Goal: Task Accomplishment & Management: Complete application form

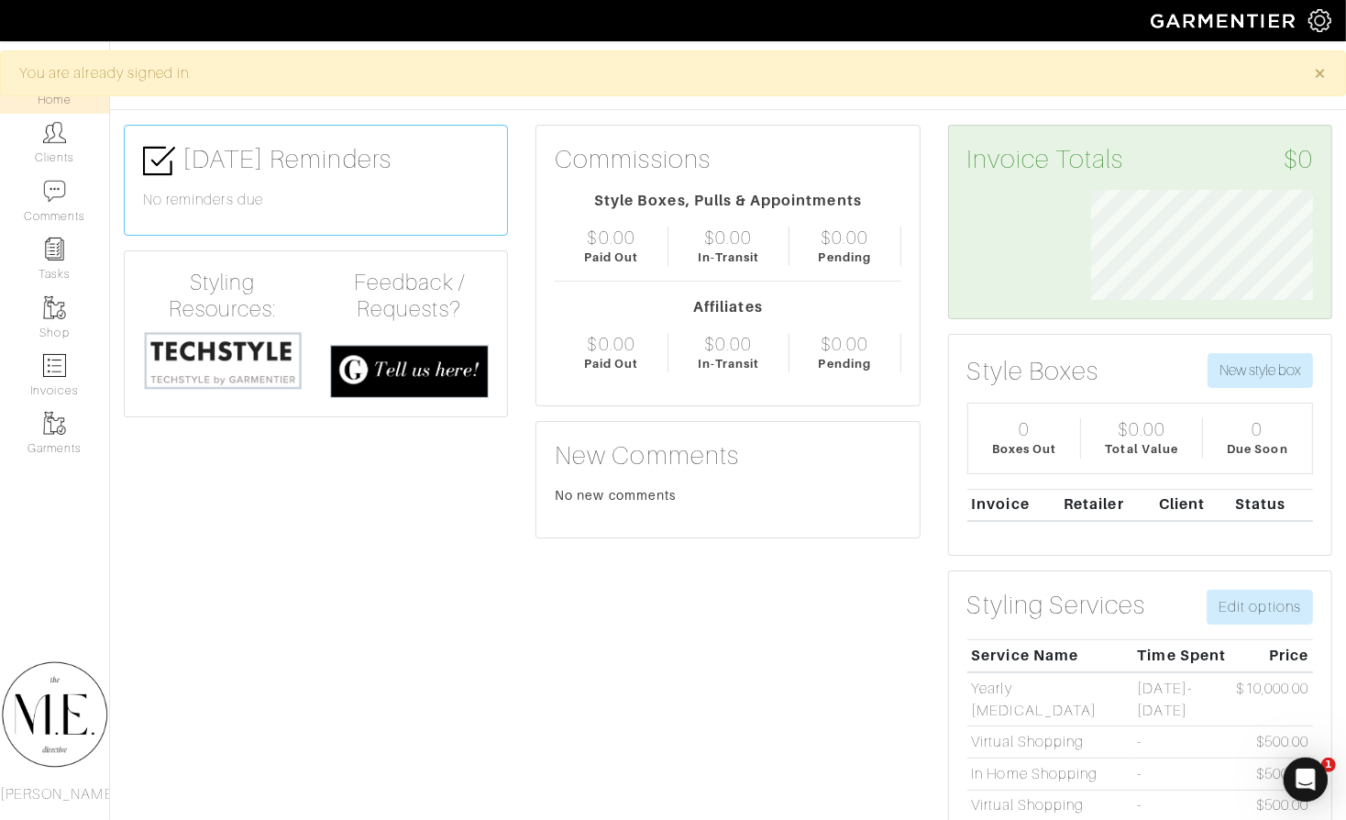
scroll to position [111, 248]
click at [65, 142] on link "Clients" at bounding box center [54, 143] width 109 height 58
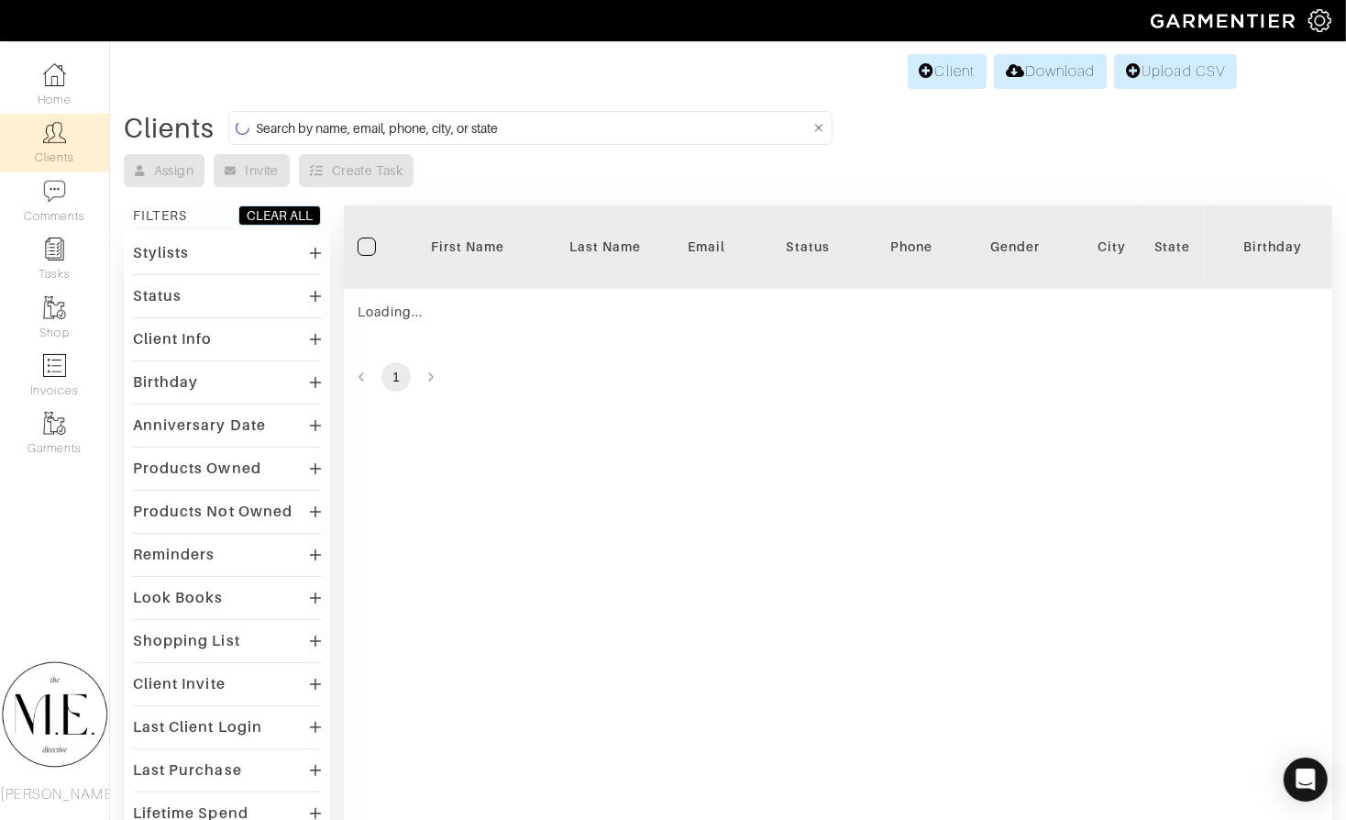
click at [492, 133] on input at bounding box center [533, 127] width 555 height 23
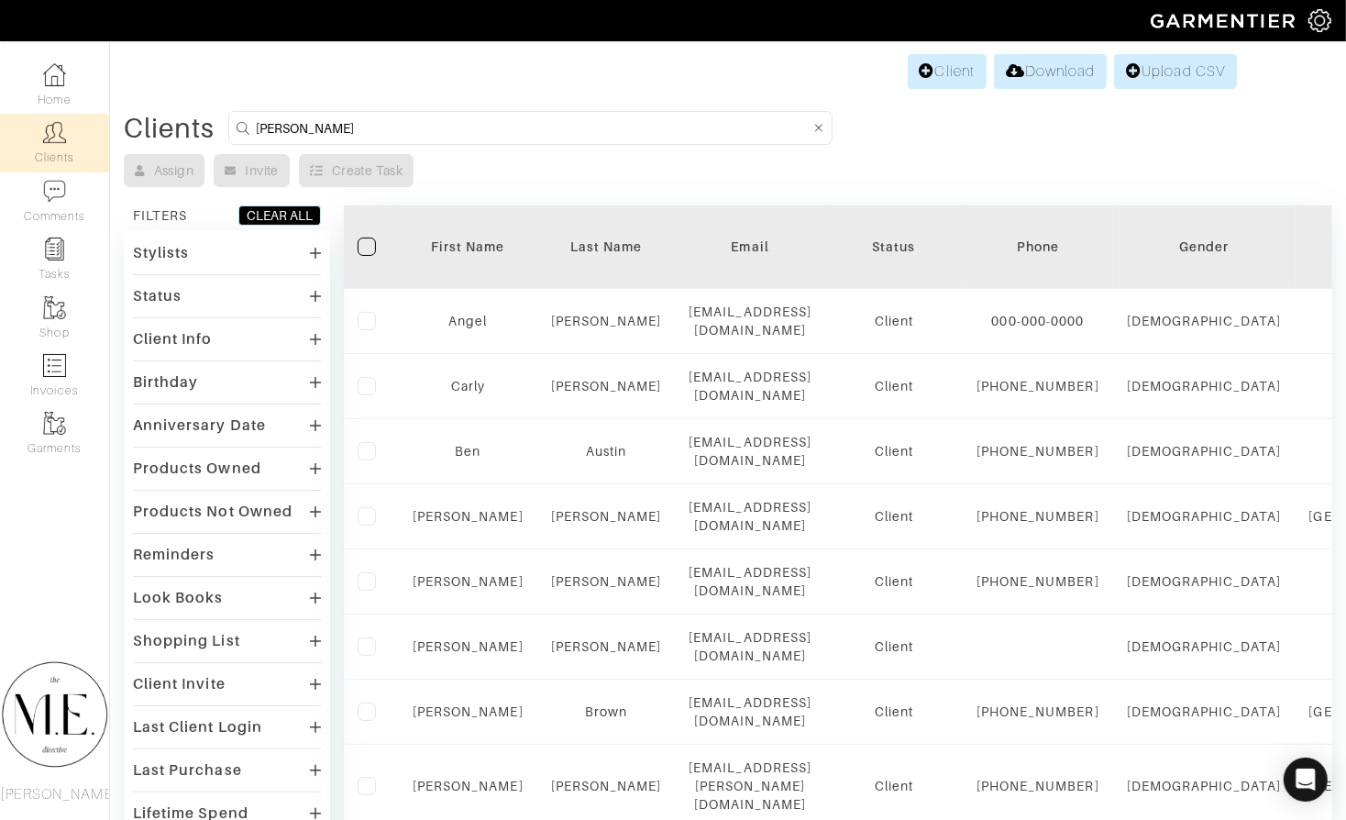
type input "[PERSON_NAME]"
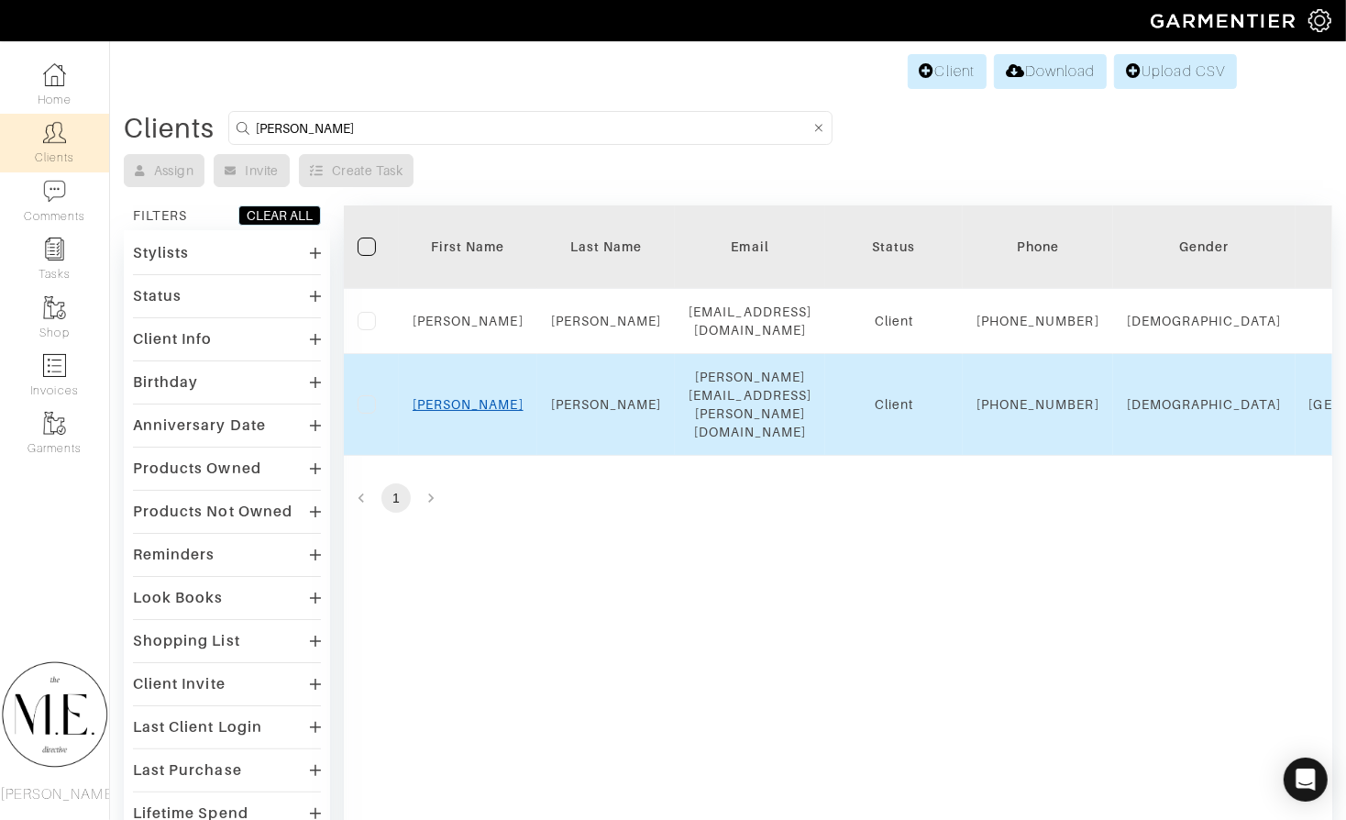
click at [460, 412] on link "Ryan" at bounding box center [468, 404] width 111 height 15
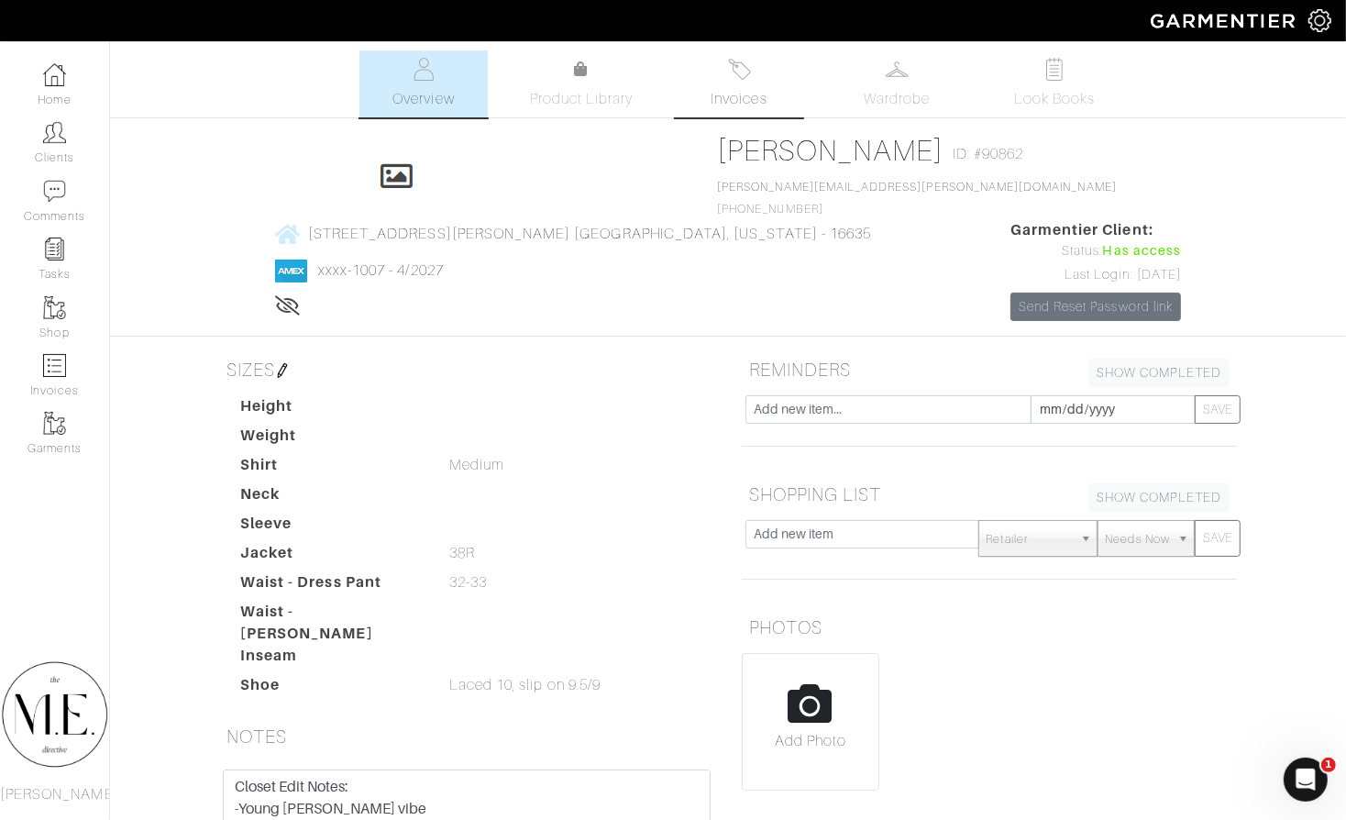
click at [751, 93] on span "Invoices" at bounding box center [739, 99] width 56 height 22
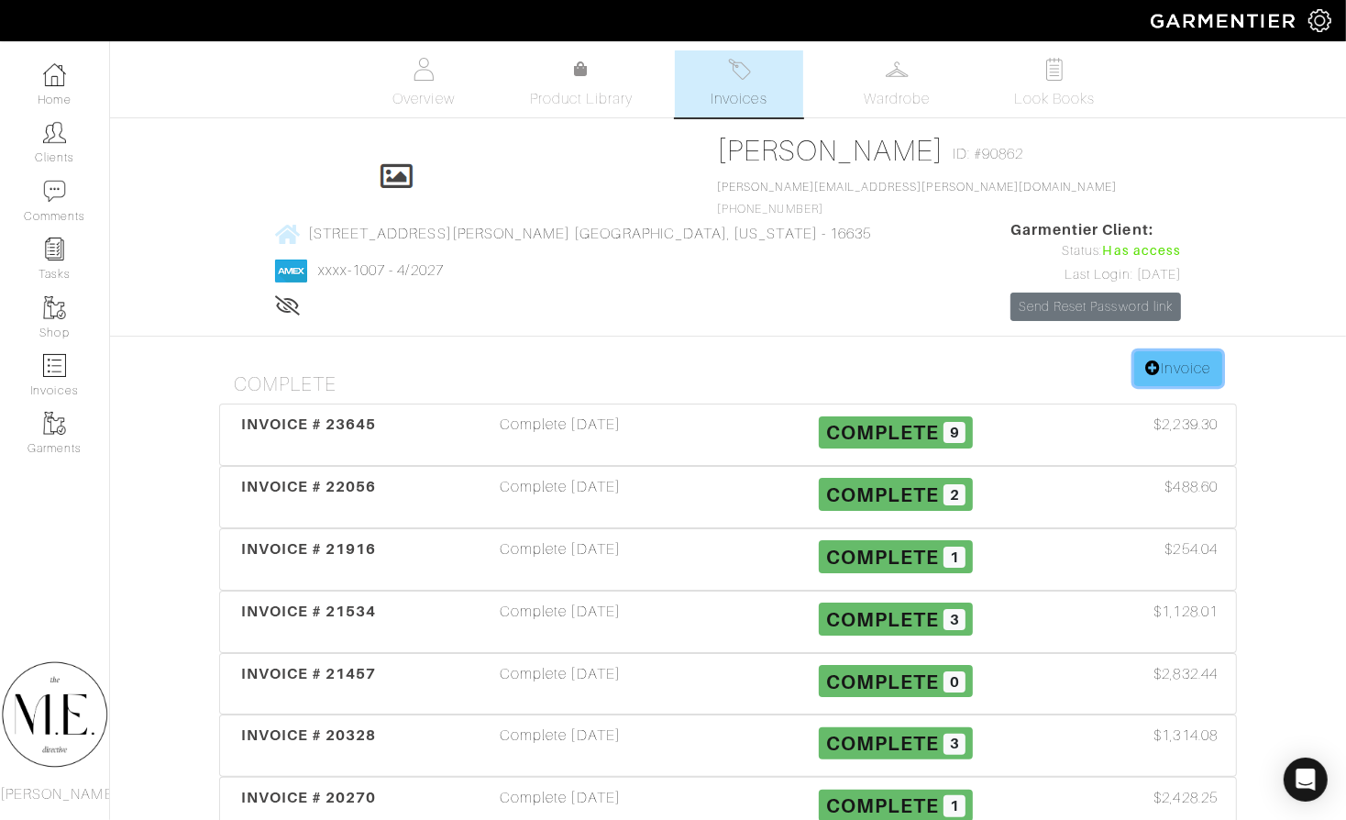
click at [1153, 360] on icon at bounding box center [1154, 367] width 16 height 15
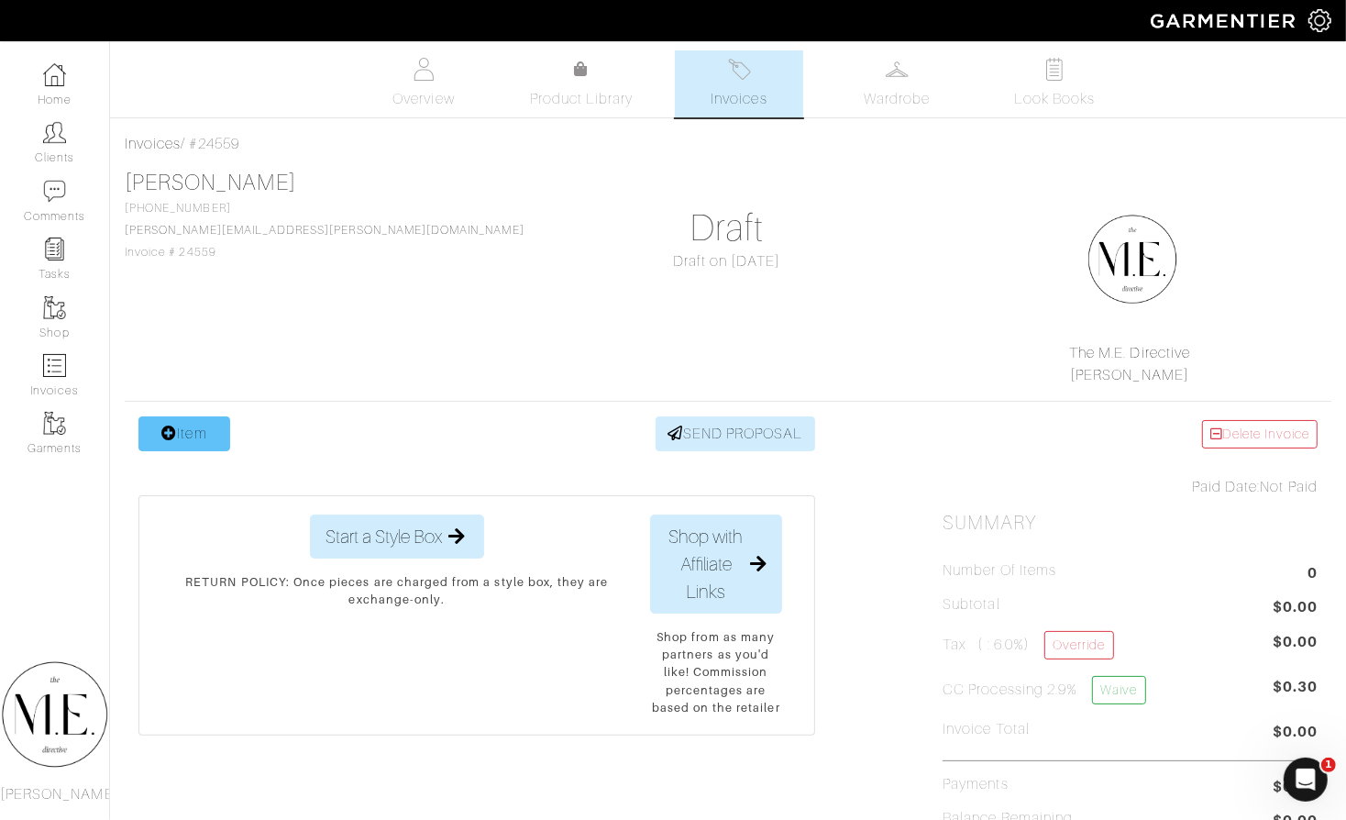
click at [196, 439] on link "Item" at bounding box center [184, 433] width 92 height 35
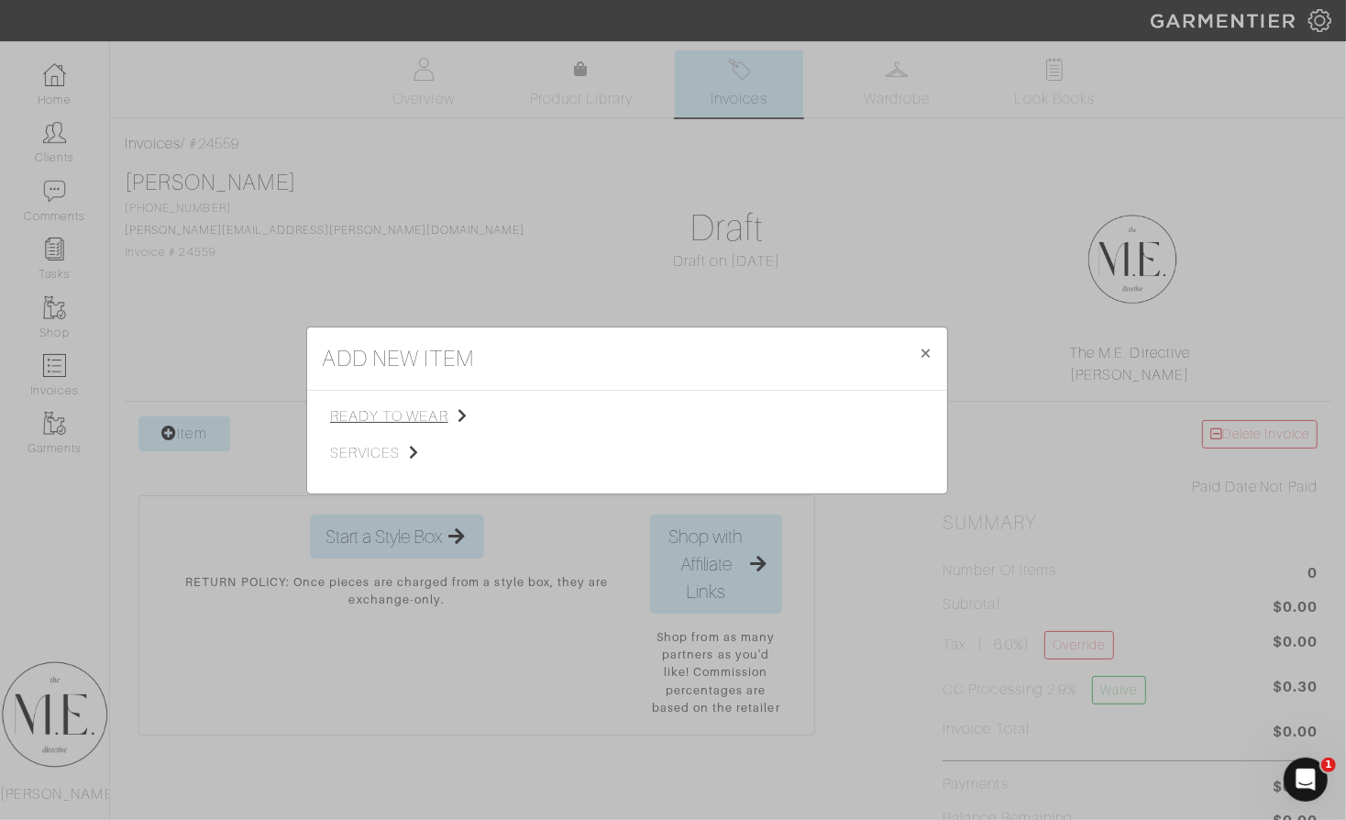
click at [443, 411] on span "ready to wear" at bounding box center [422, 416] width 184 height 22
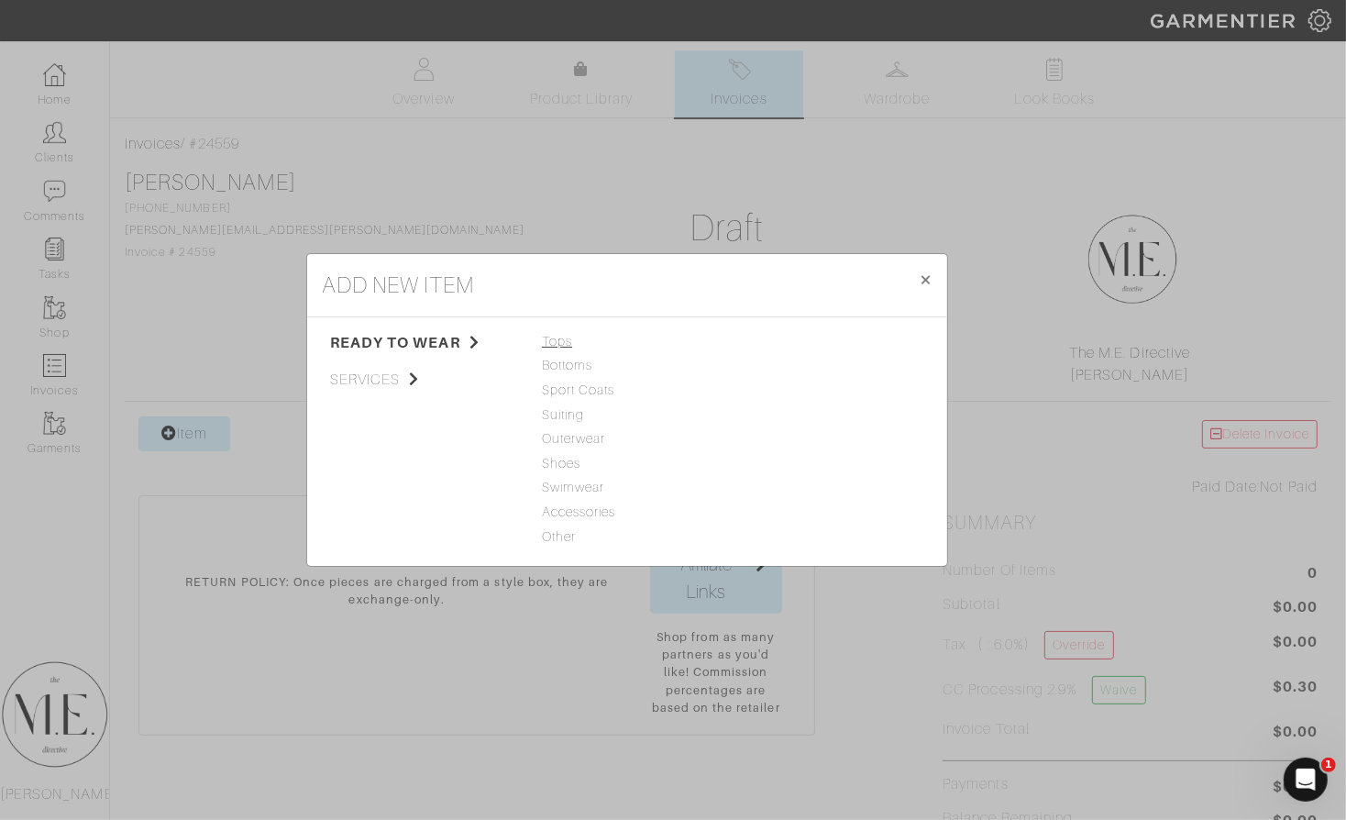
click at [551, 341] on span "Tops" at bounding box center [627, 342] width 171 height 20
click at [772, 388] on link "Woven" at bounding box center [761, 389] width 43 height 15
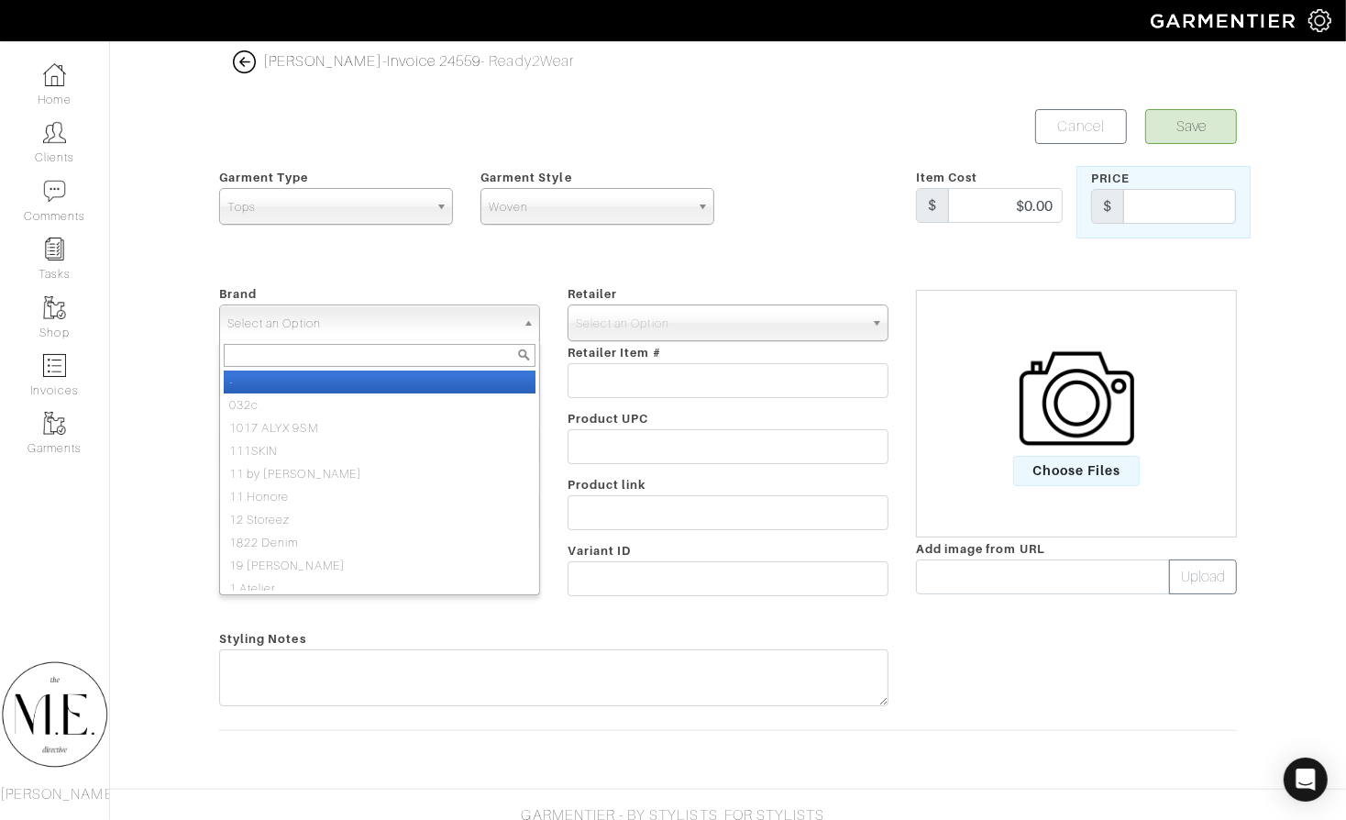
click at [516, 310] on link "Select an Option" at bounding box center [379, 322] width 321 height 37
type input "Robert bar"
select select "[PERSON_NAME]"
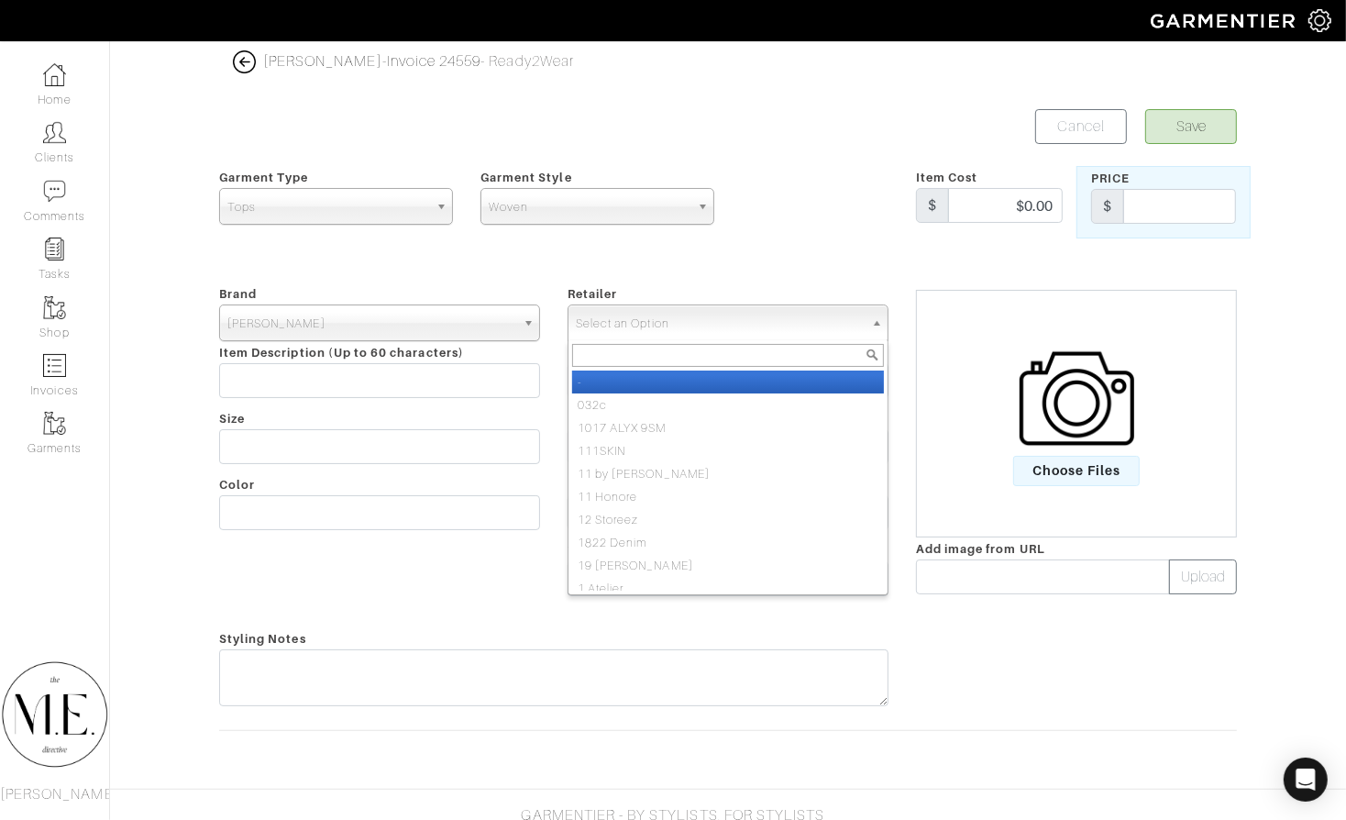
click at [736, 316] on span "Select an Option" at bounding box center [720, 323] width 288 height 37
type input "saks"
select select "6"
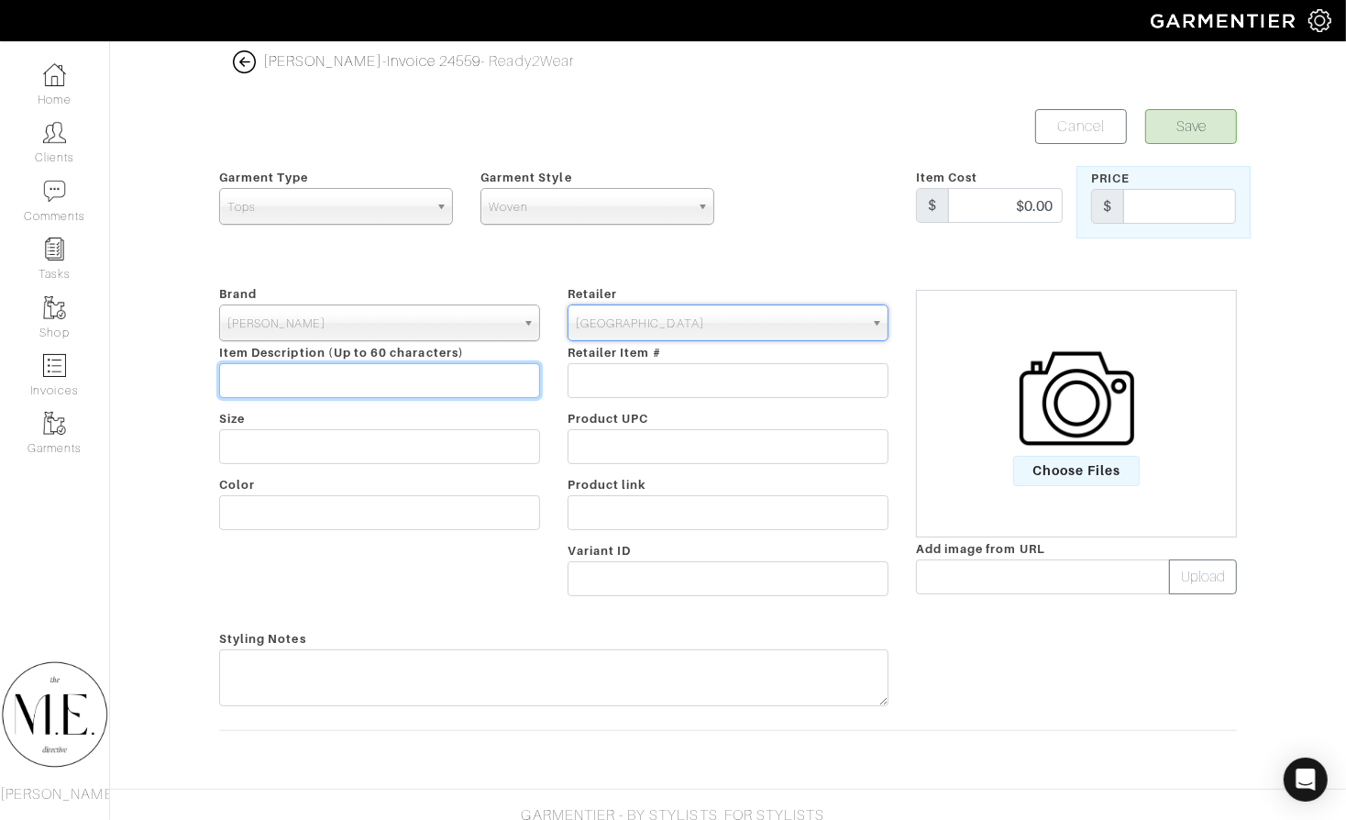
click at [394, 380] on input "text" at bounding box center [379, 380] width 321 height 35
click at [1049, 451] on img at bounding box center [1077, 398] width 115 height 115
click at [0, 0] on input "Choose Files" at bounding box center [0, 0] width 0 height 0
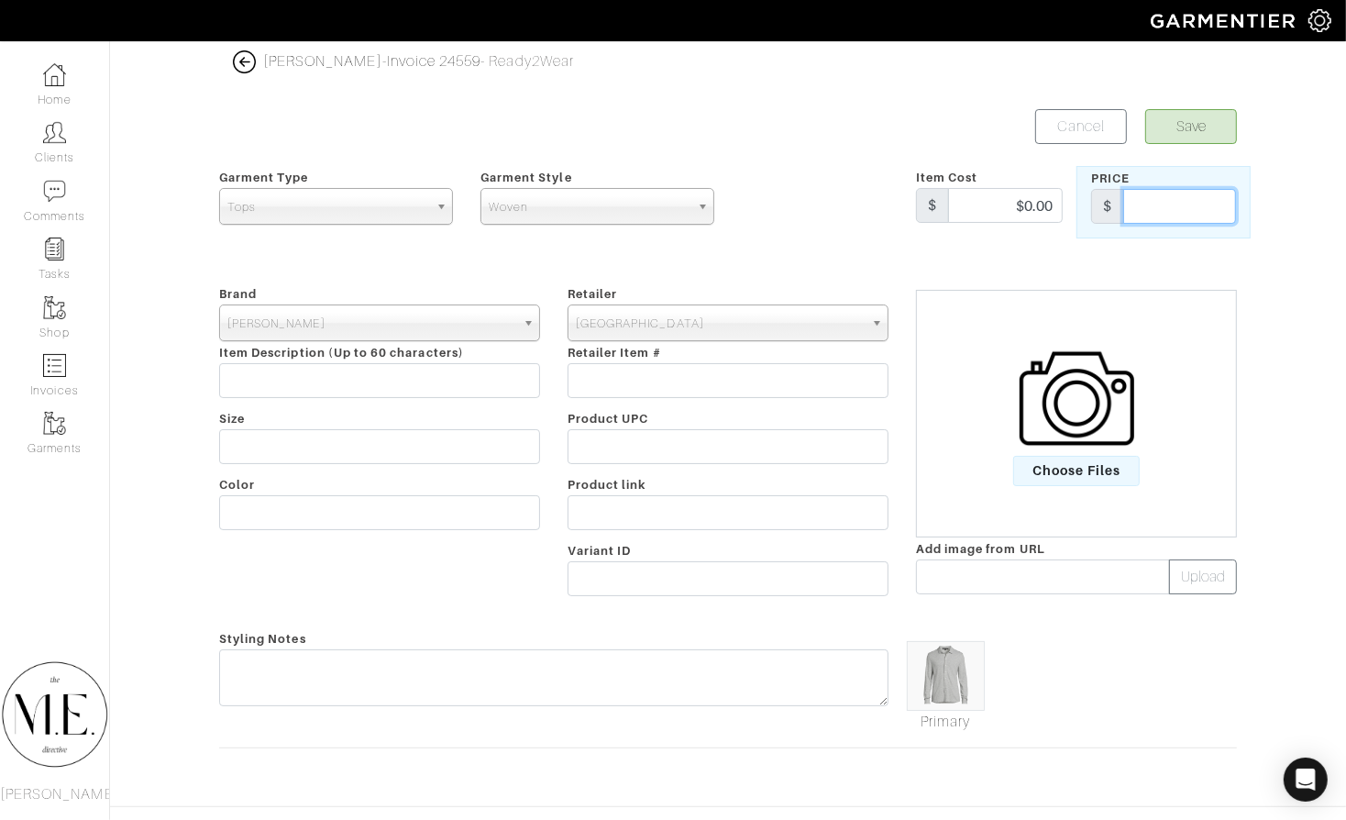
click at [1213, 194] on input "text" at bounding box center [1179, 206] width 113 height 35
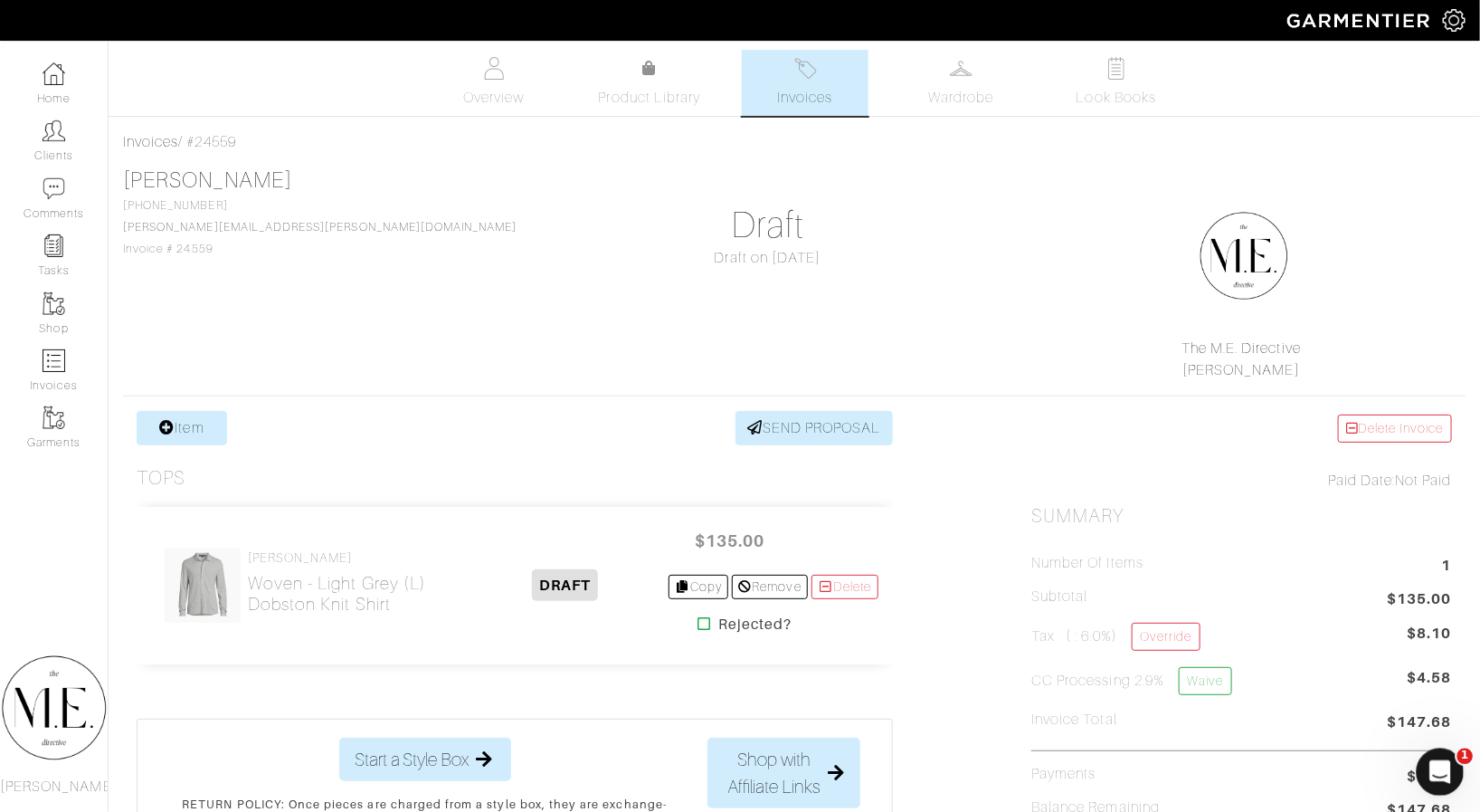
click at [1327, 763] on div "Open Intercom Messenger" at bounding box center [1438, 769] width 60 height 60
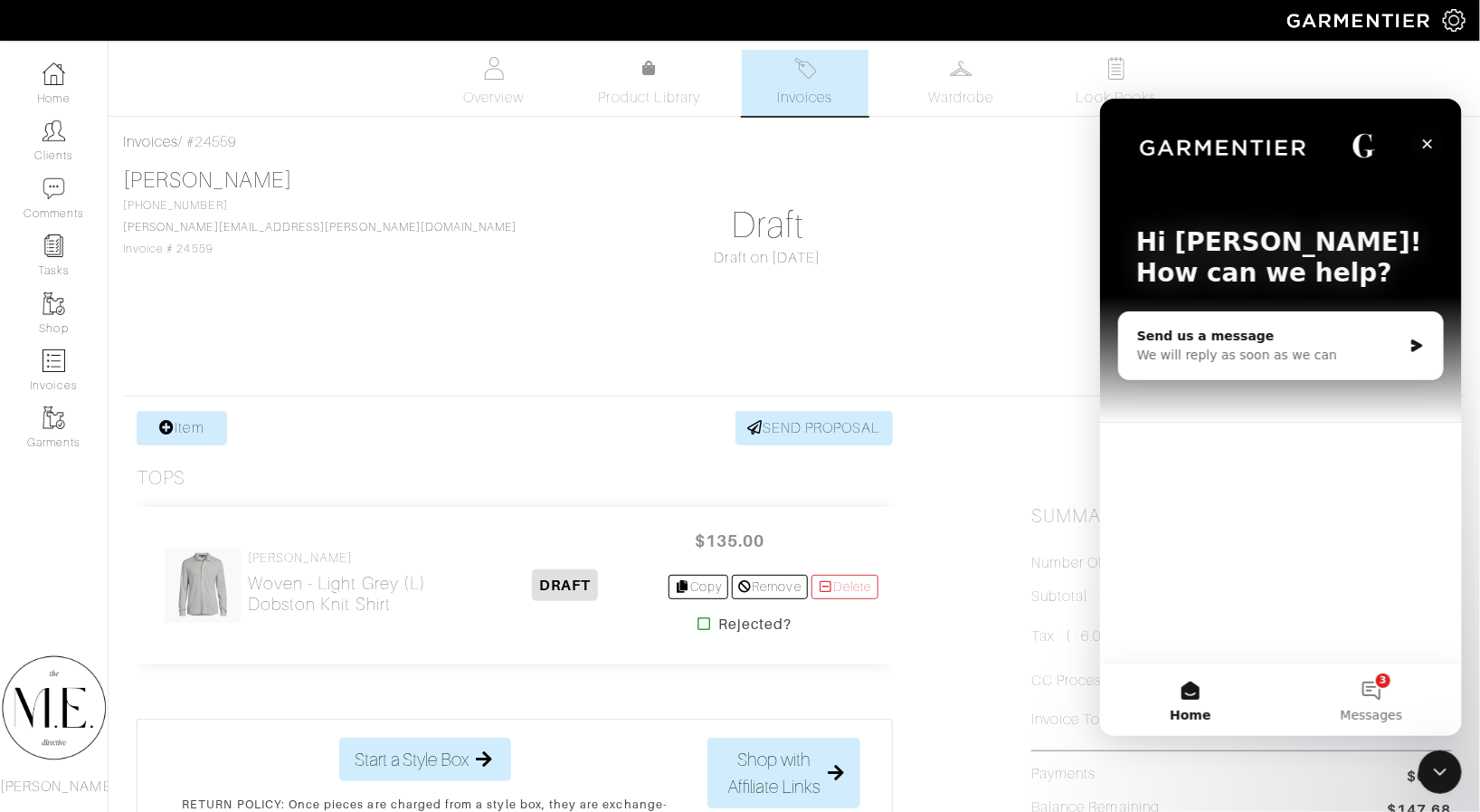
click at [1327, 128] on div "Close" at bounding box center [1427, 142] width 33 height 33
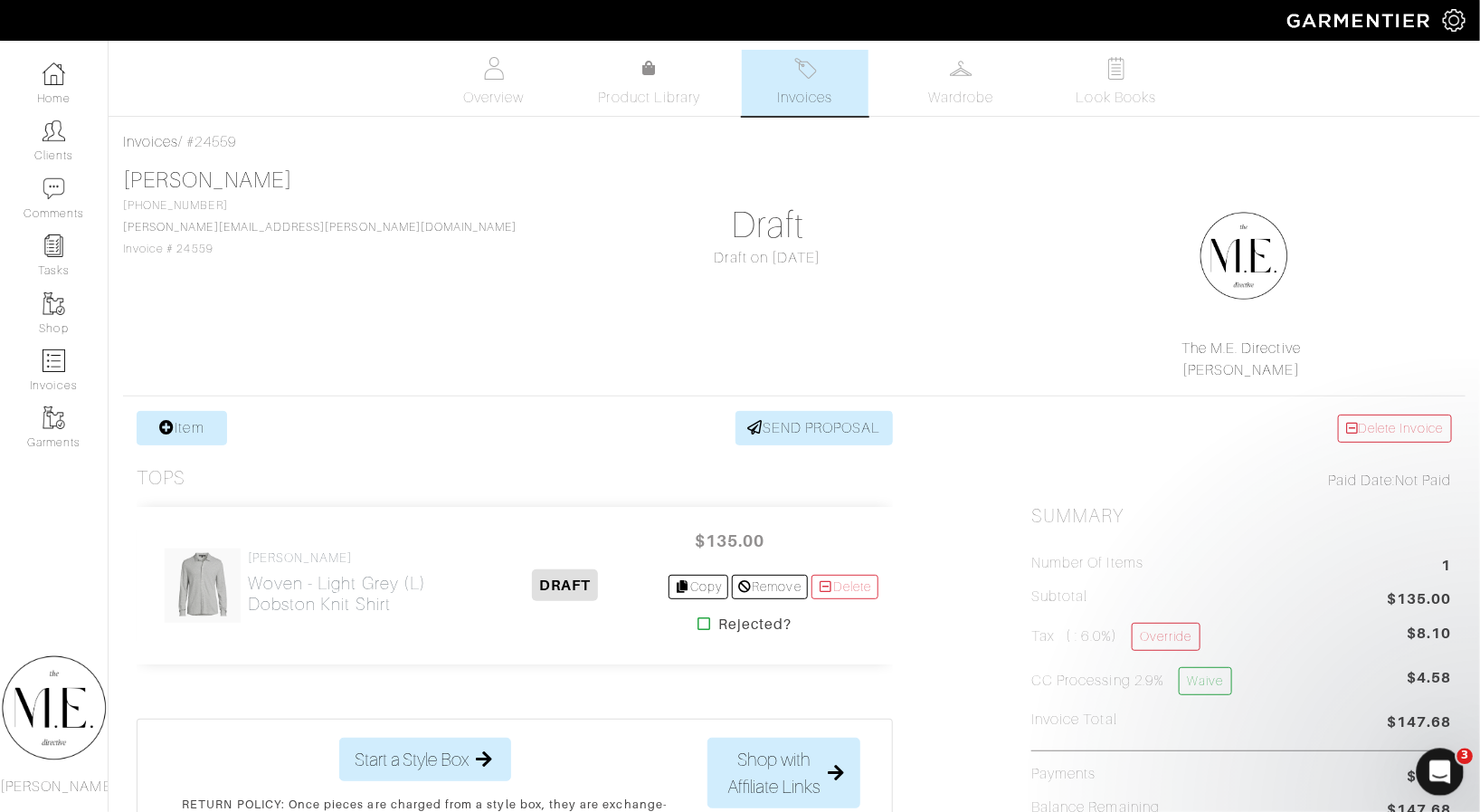
click at [1327, 763] on div "Open Intercom Messenger" at bounding box center [1438, 769] width 60 height 60
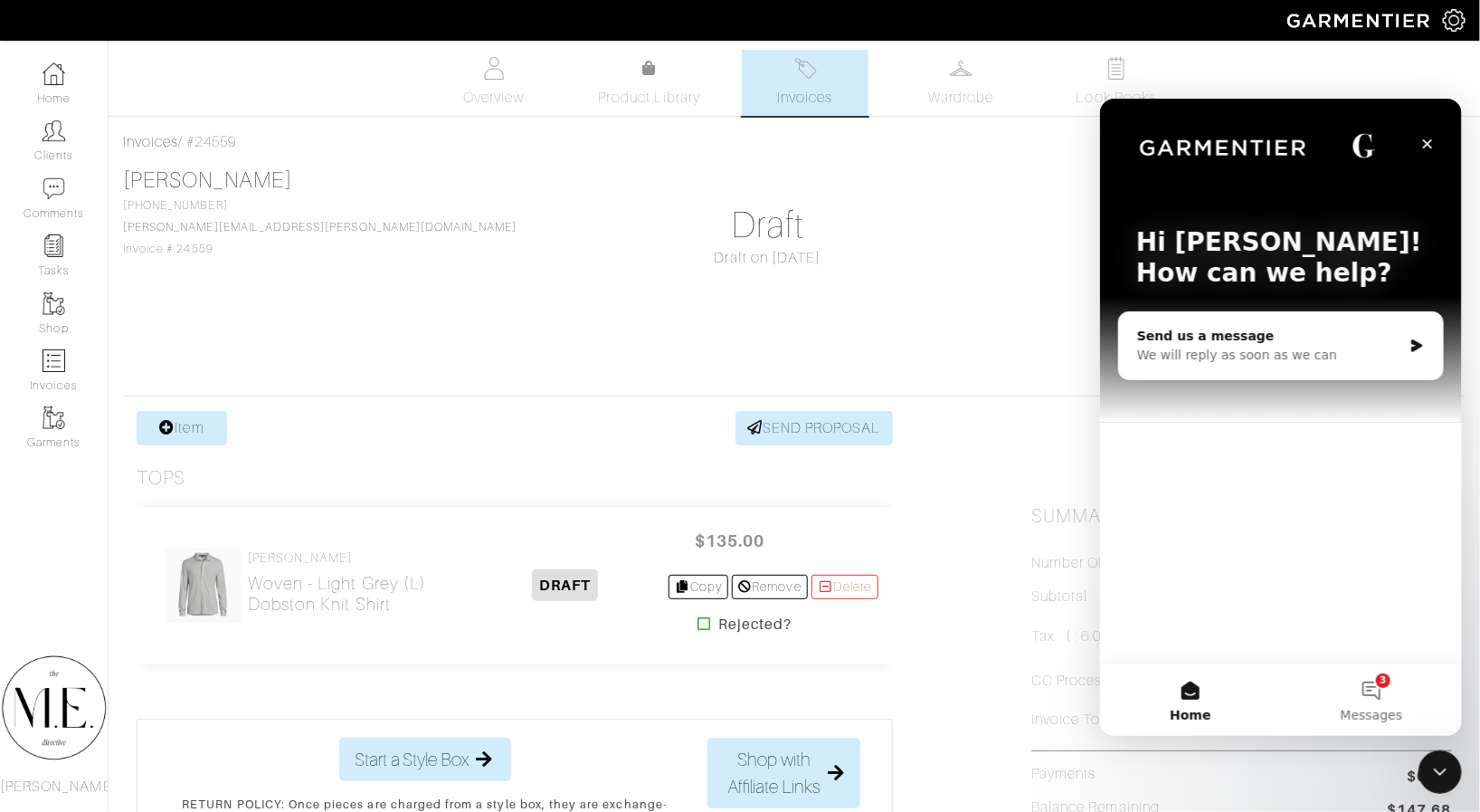
click at [1287, 347] on div "We will reply as soon as we can" at bounding box center [1269, 353] width 265 height 19
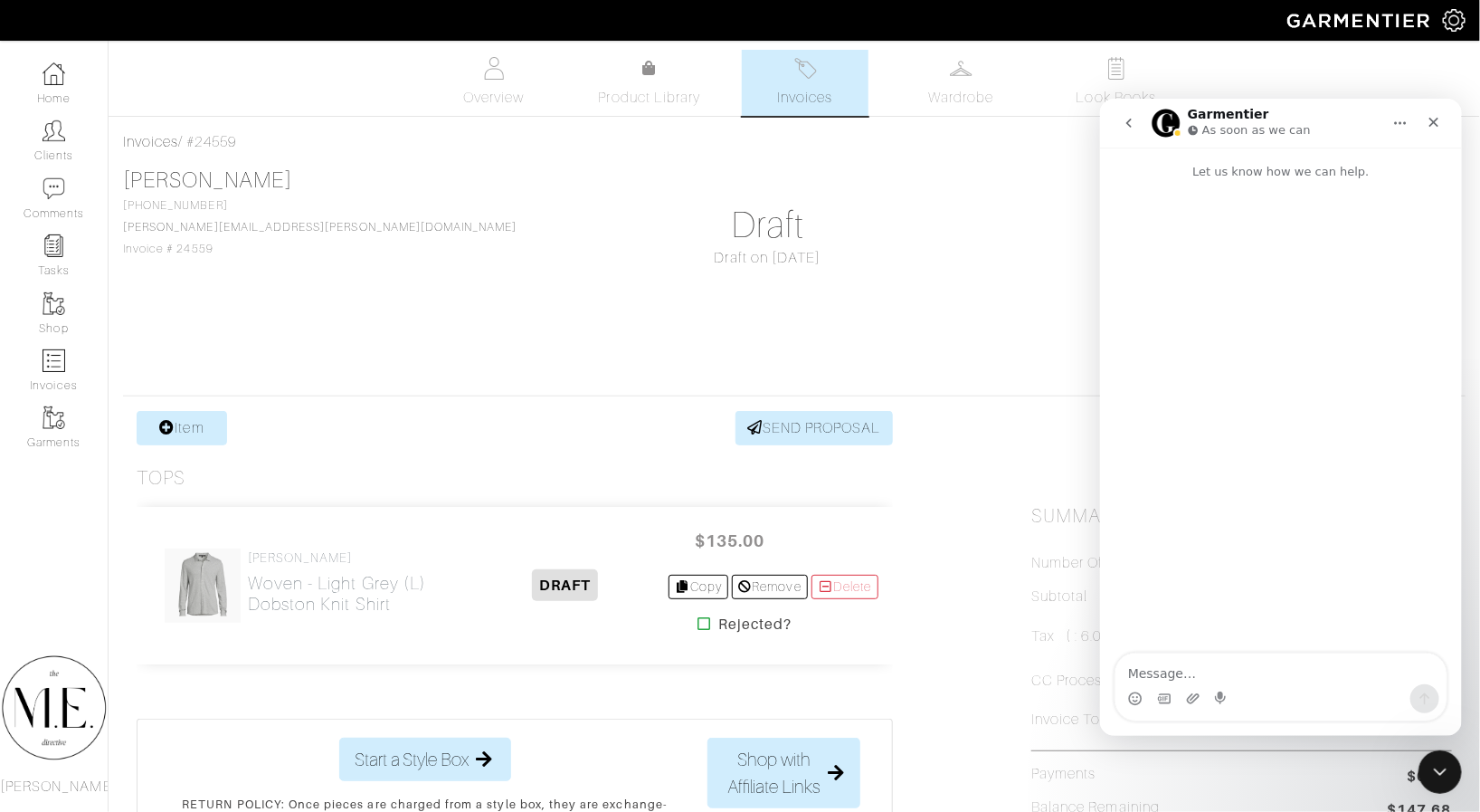
click at [1119, 112] on button "go back" at bounding box center [1128, 121] width 35 height 35
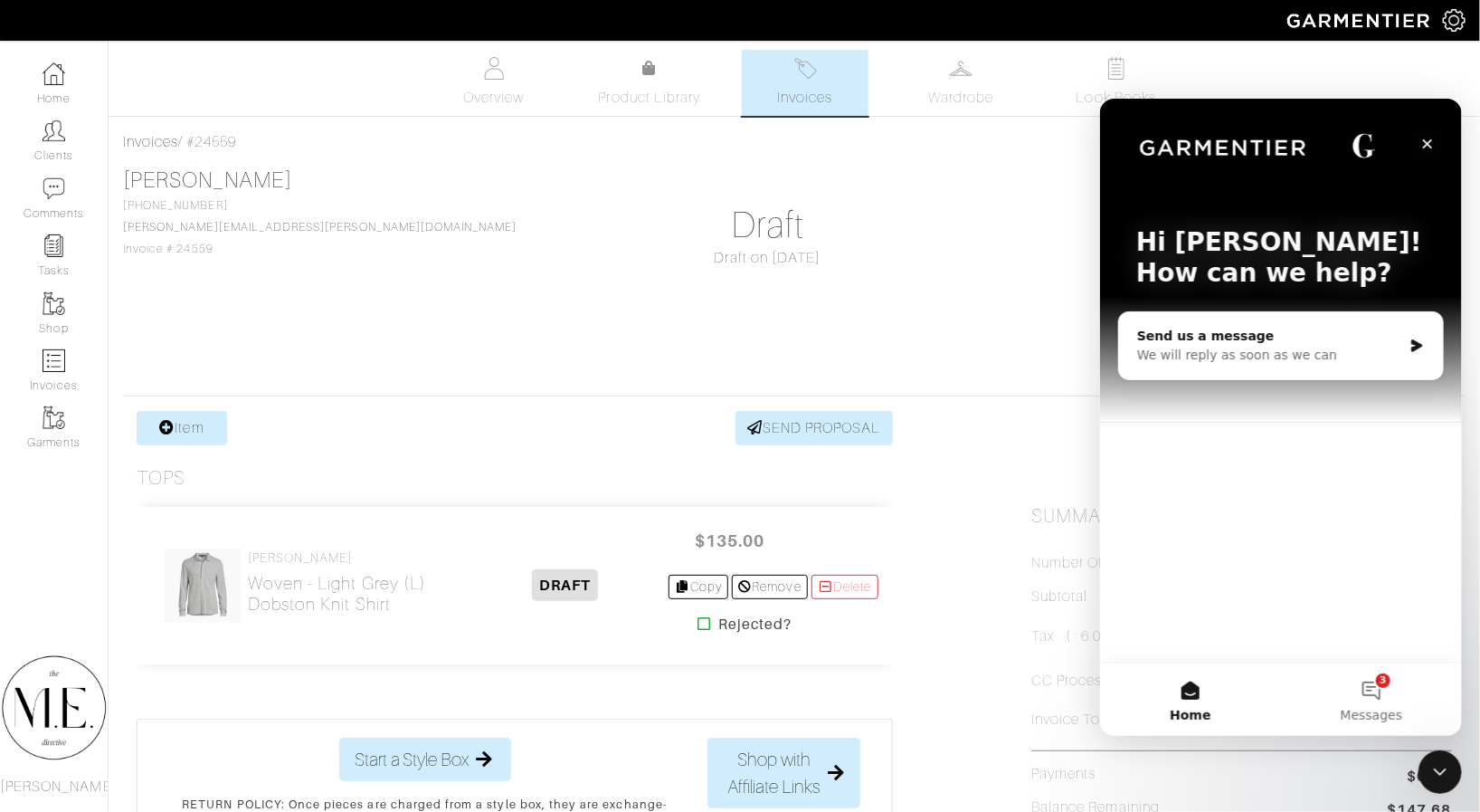
drag, startPoint x: 1416, startPoint y: 155, endPoint x: 2510, endPoint y: 254, distance: 1098.5
click at [1327, 155] on div "Close" at bounding box center [1427, 142] width 33 height 33
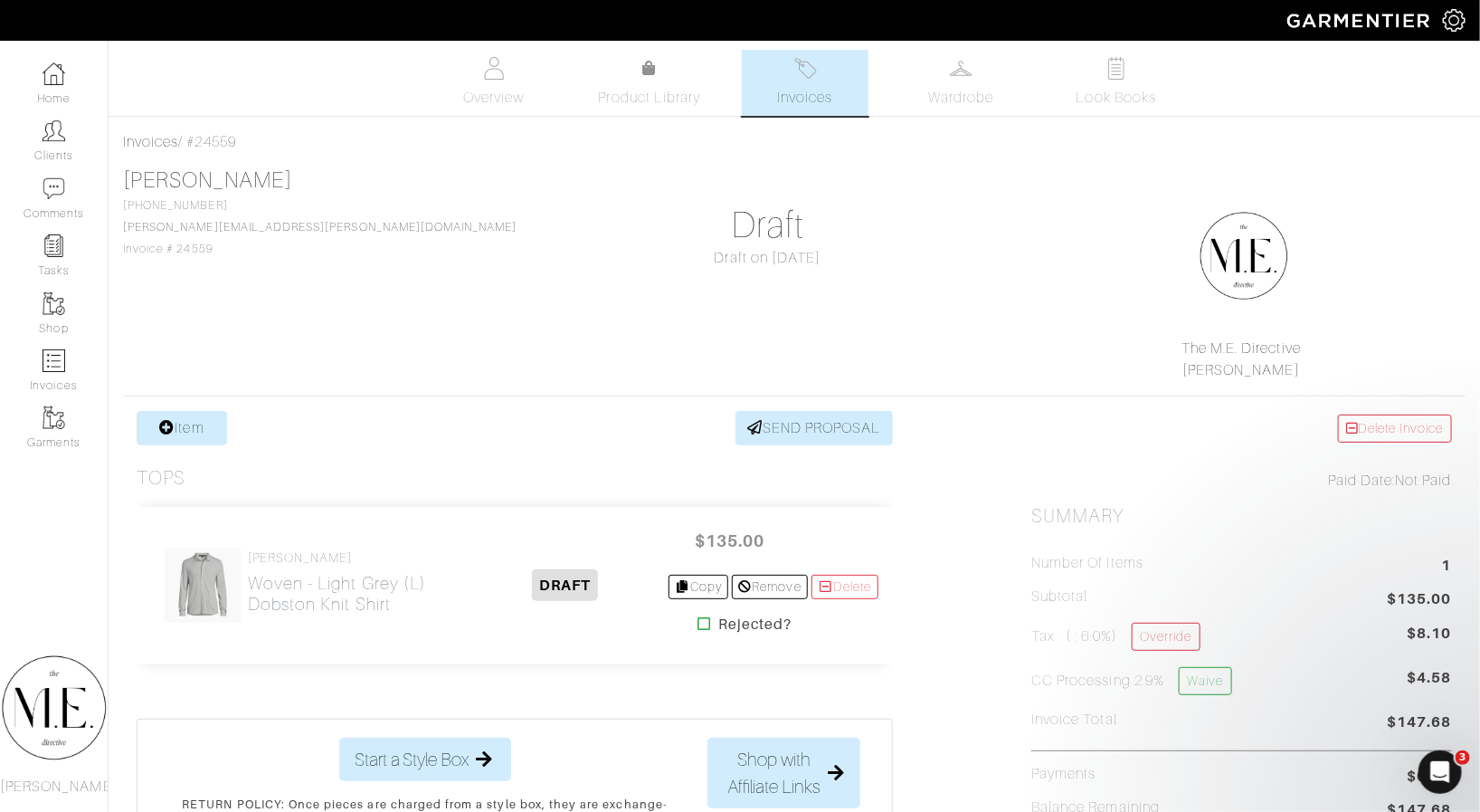
click at [214, 438] on link "Item" at bounding box center [182, 427] width 91 height 35
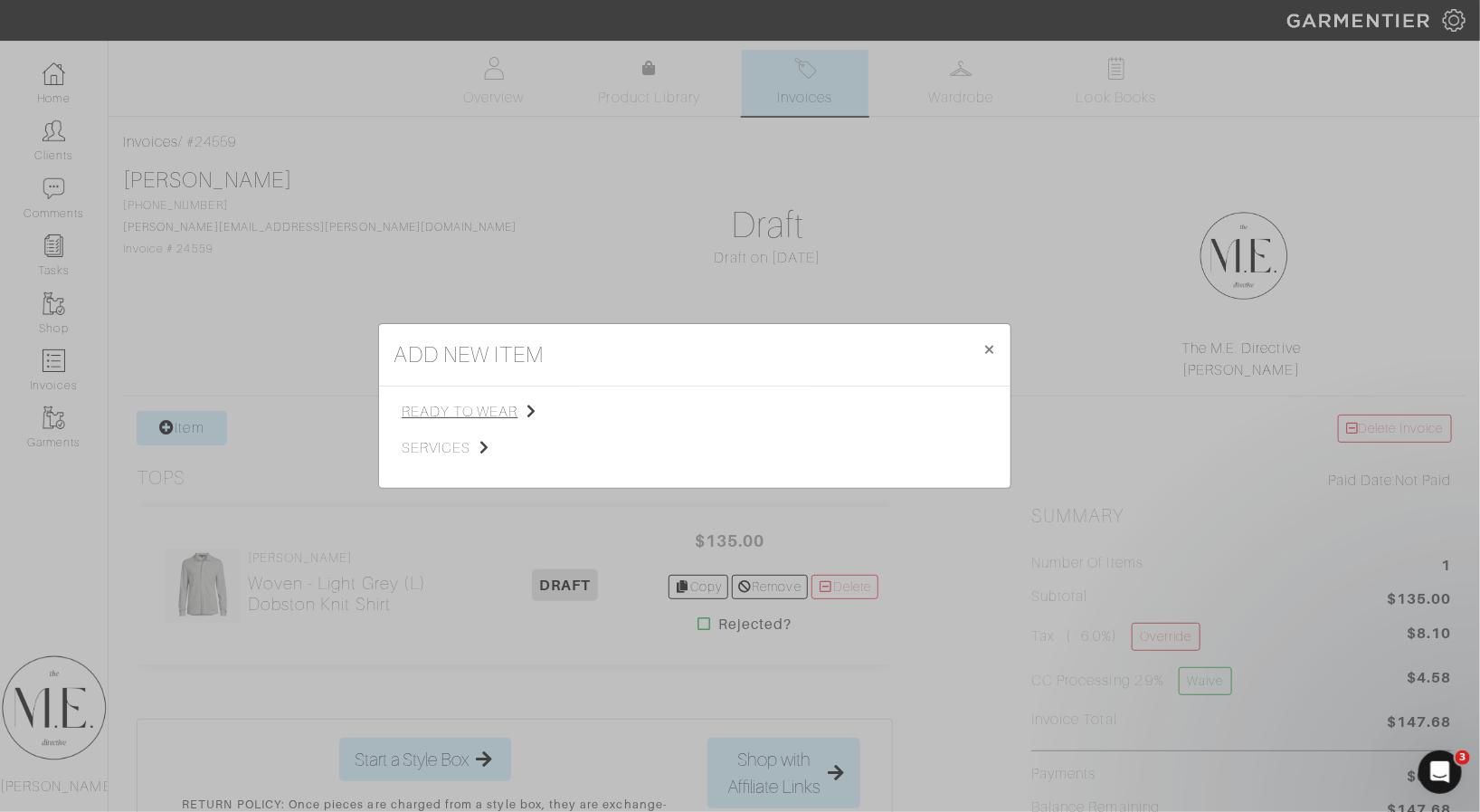
click at [462, 401] on span "ready to wear" at bounding box center [492, 411] width 182 height 22
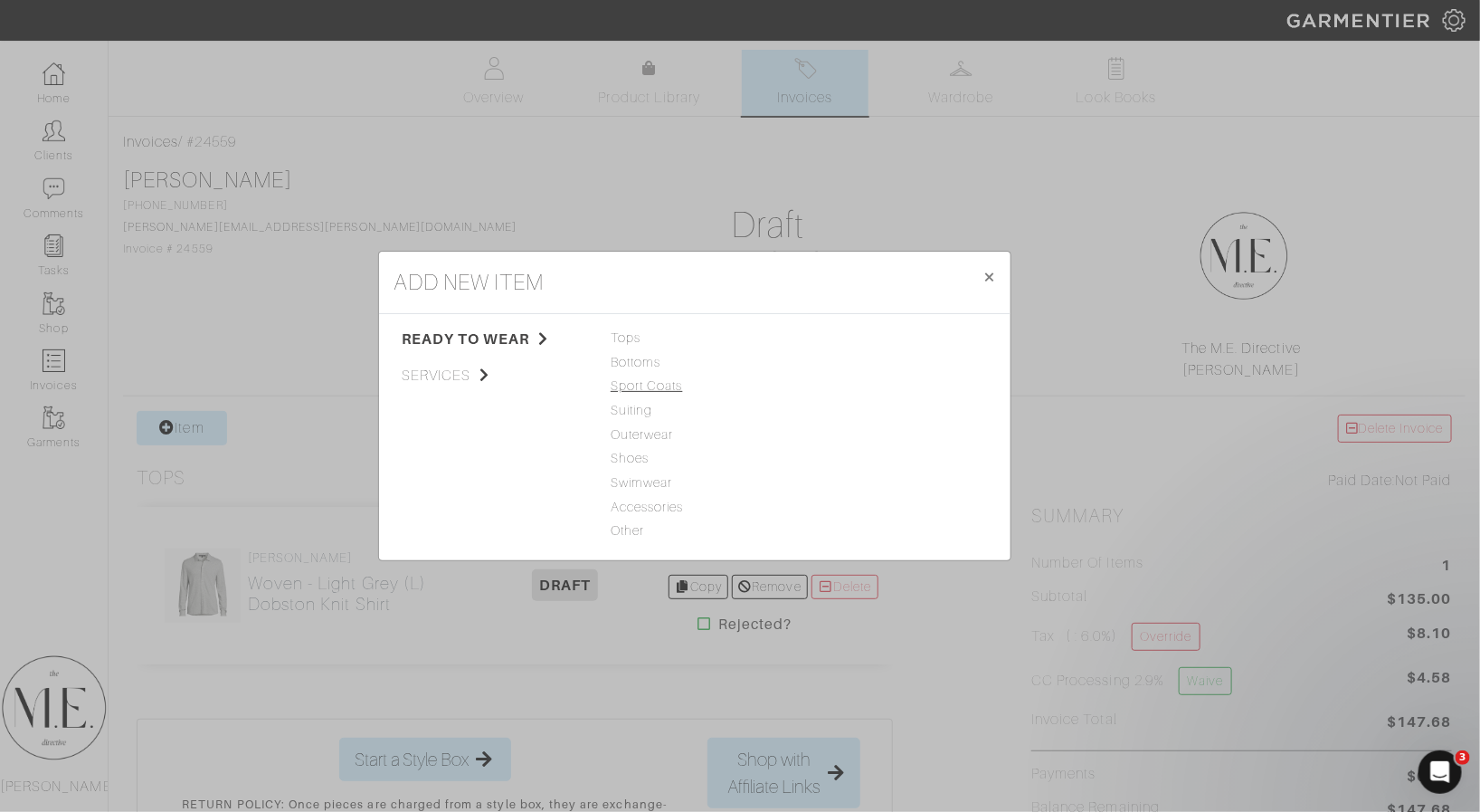
click at [649, 394] on span "Sport Coats" at bounding box center [695, 387] width 169 height 20
click at [835, 335] on link "Sport Coat" at bounding box center [839, 337] width 66 height 15
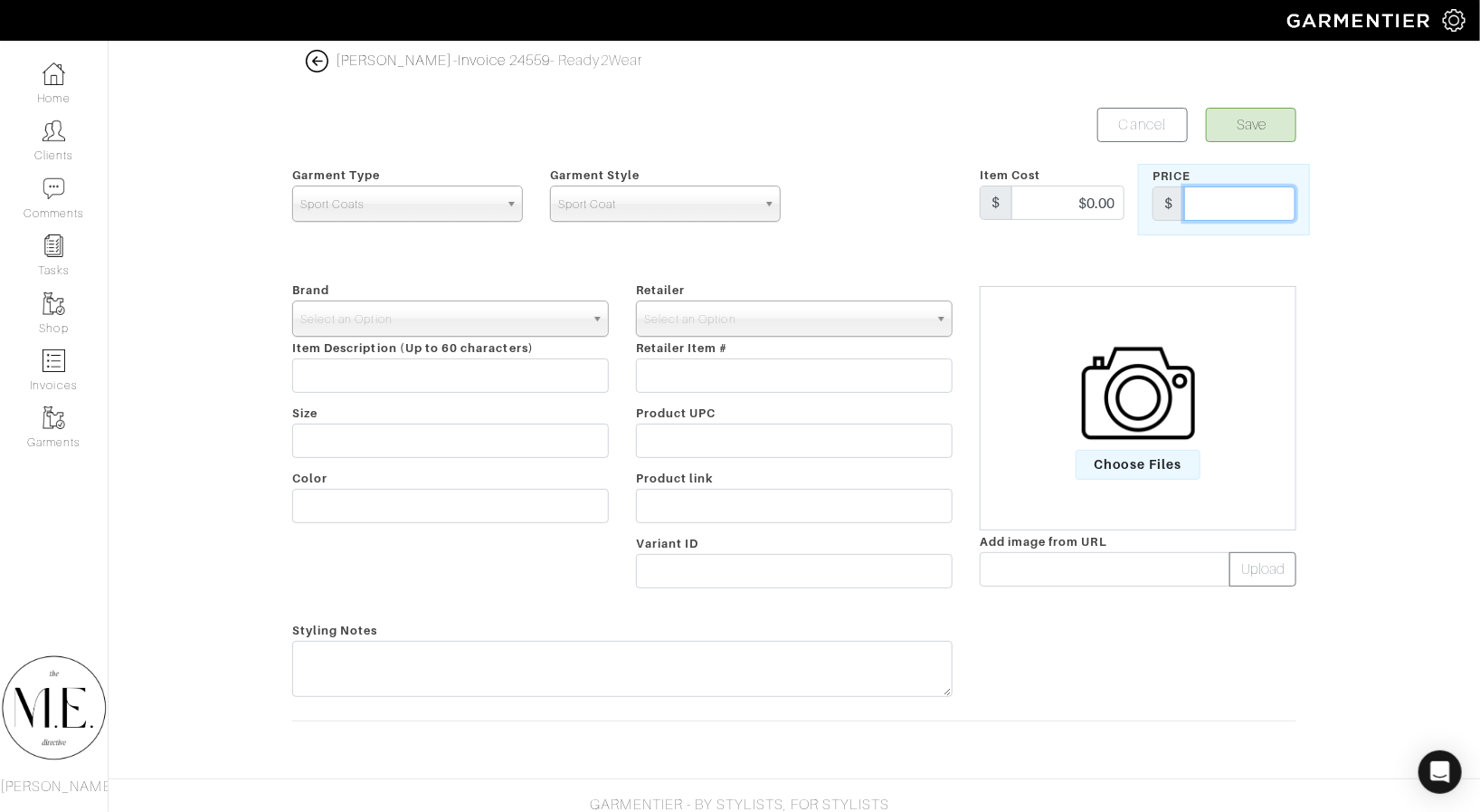
click at [1226, 207] on input "text" at bounding box center [1239, 203] width 111 height 35
type input "4"
type input "$545"
click at [1145, 460] on span "Choose Files" at bounding box center [1138, 465] width 125 height 30
click at [0, 0] on input "Choose Files" at bounding box center [0, 0] width 0 height 0
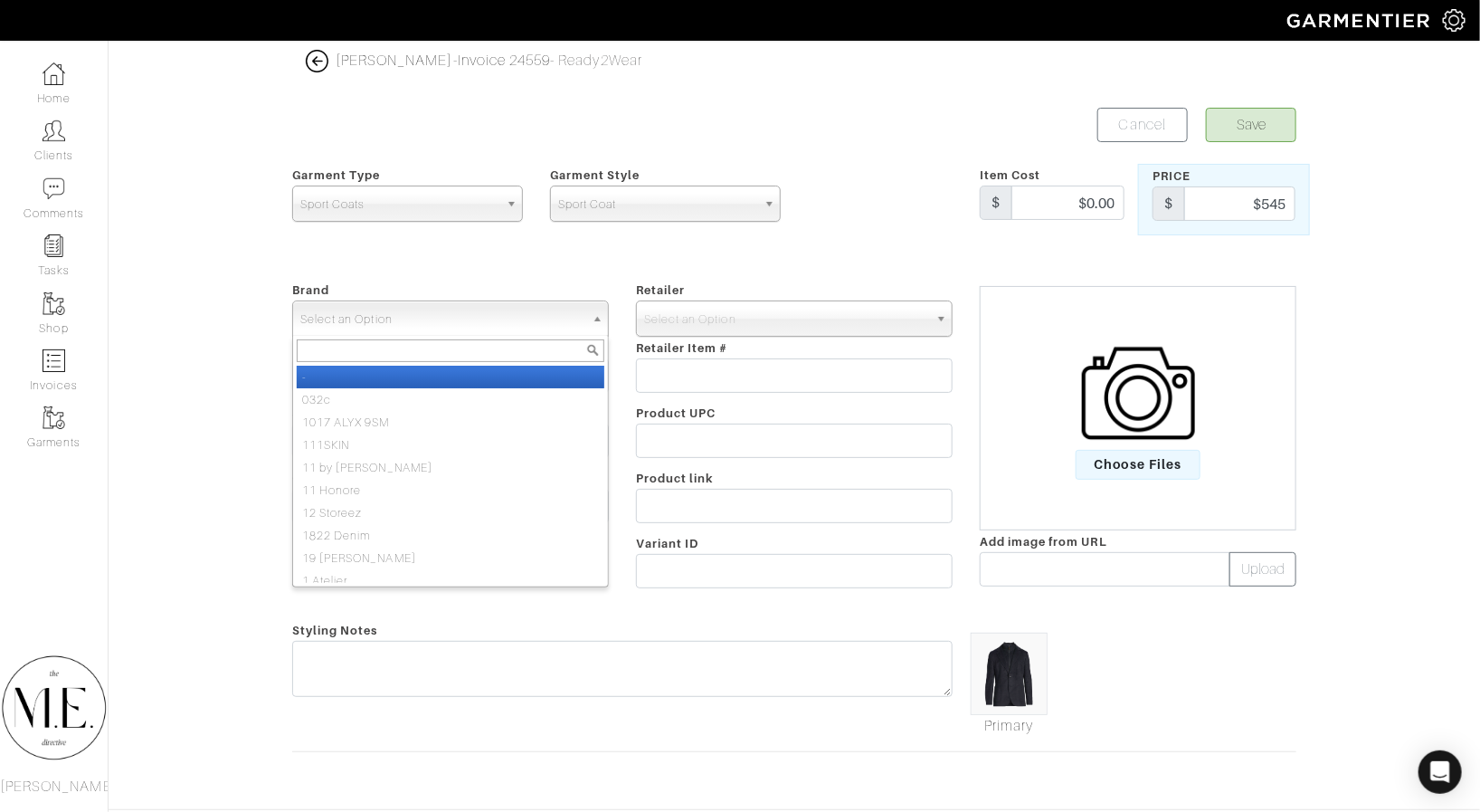
click at [466, 330] on span "Select an Option" at bounding box center [442, 319] width 284 height 37
type input "reiss"
select select "[PERSON_NAME]"
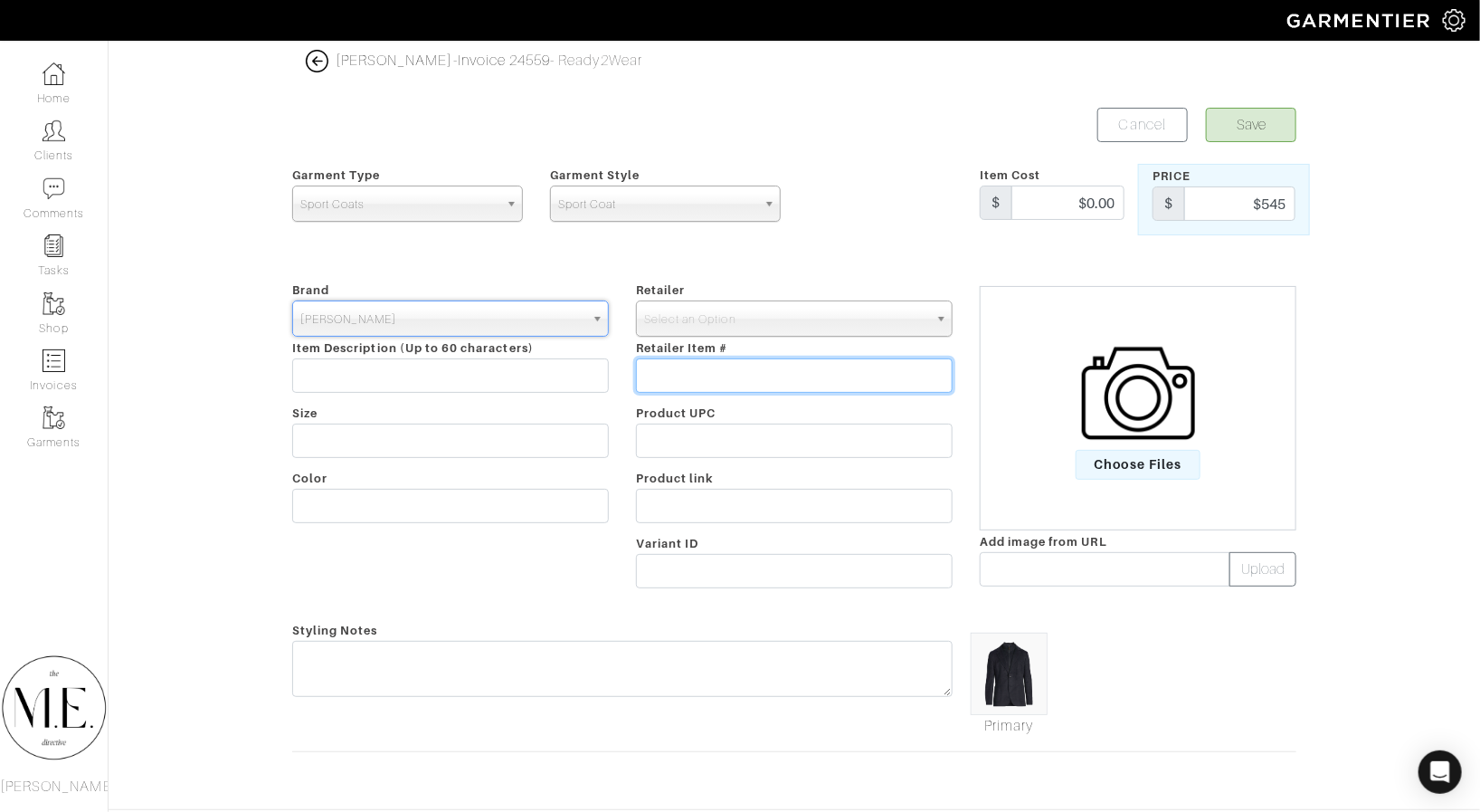
drag, startPoint x: 674, startPoint y: 354, endPoint x: 676, endPoint y: 338, distance: 16.1
click at [676, 358] on input "text" at bounding box center [794, 375] width 317 height 35
click at [676, 312] on span "Select an Option" at bounding box center [786, 319] width 284 height 37
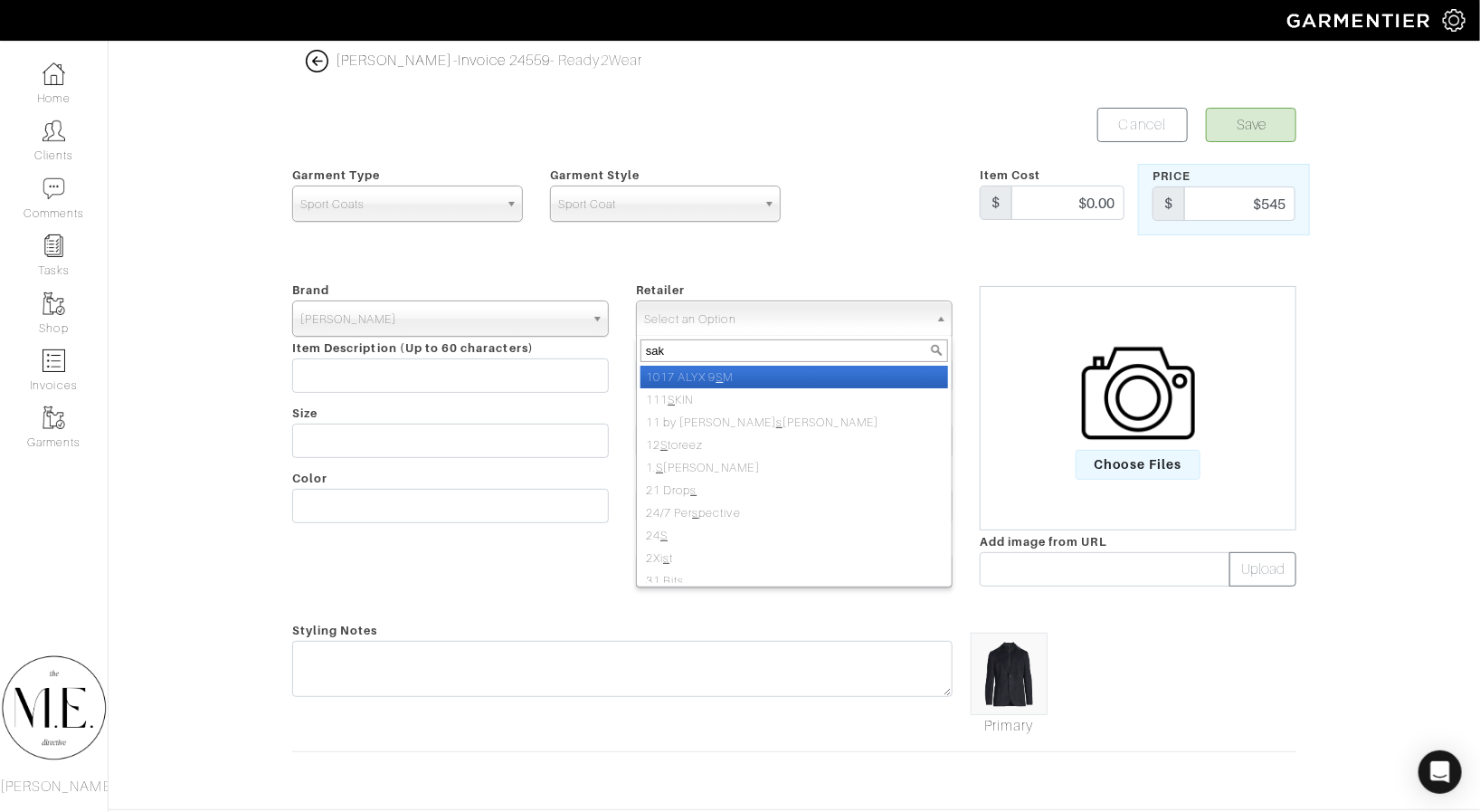
type input "saks"
select select "6"
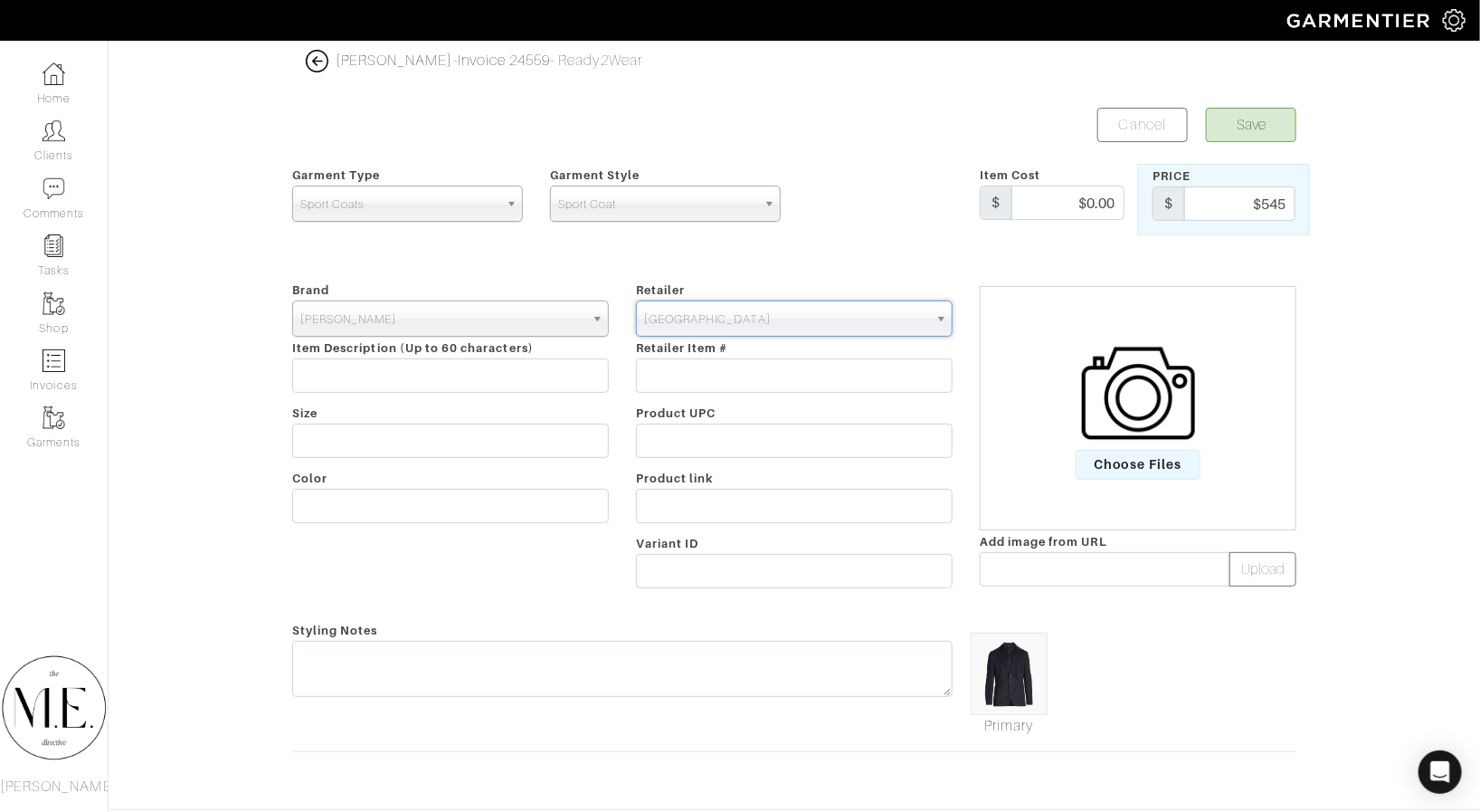
click at [497, 13] on div "Company Settings Manage Subscription My Profile Stylists Sign Out" at bounding box center [740, 20] width 1480 height 40
click at [407, 370] on input "text" at bounding box center [450, 375] width 317 height 35
paste input "Patch Faux Suede Sportcoat"
type input "Patch Faux Suede Sportcoat"
click at [409, 456] on div "Brand - 032c 1017 ALYX 9SM 111SKIN 11 by Boris Bidjan Saberi 11 Honore 12 Store…" at bounding box center [450, 437] width 344 height 319
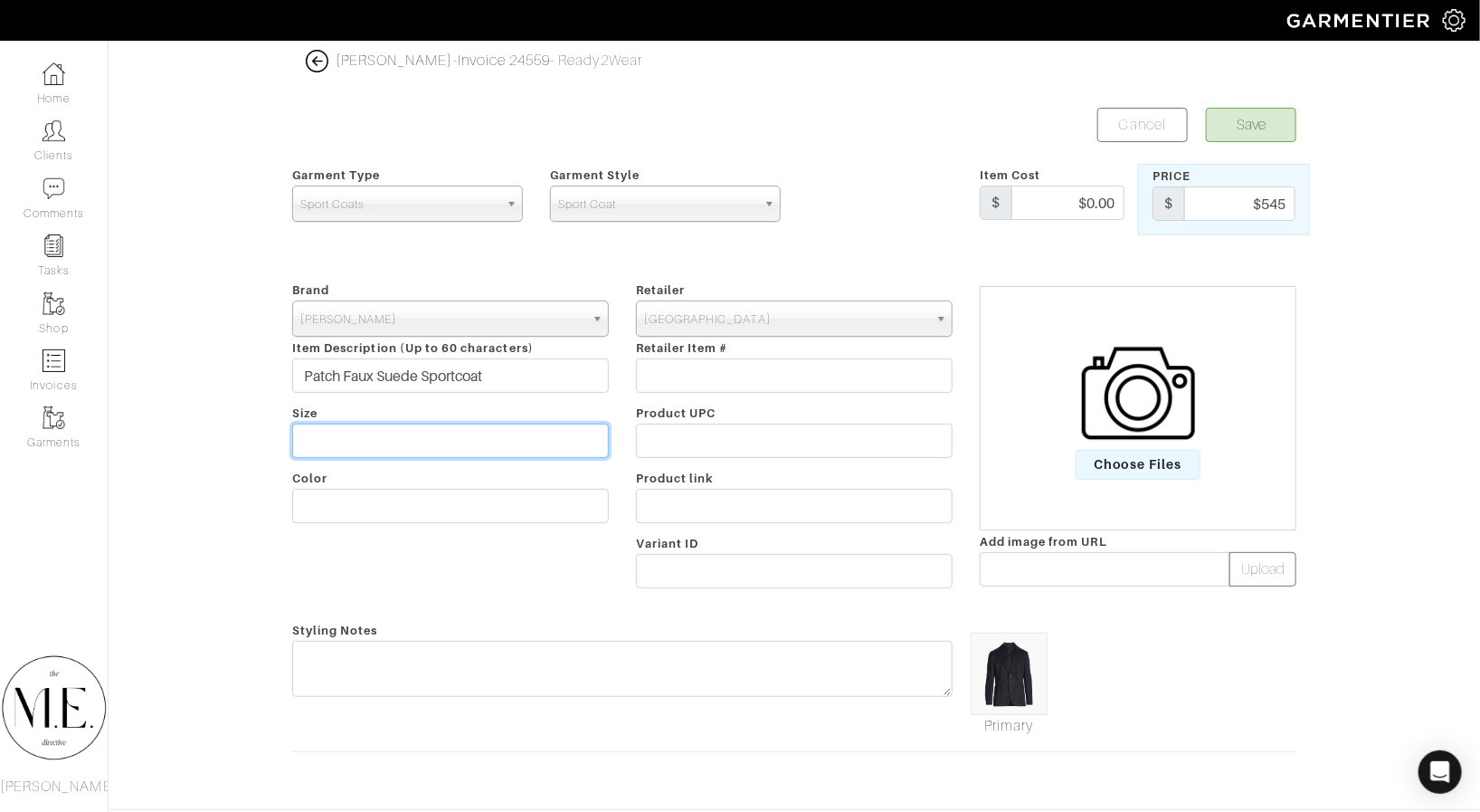
click at [411, 442] on input "text" at bounding box center [450, 440] width 317 height 35
type input "40R"
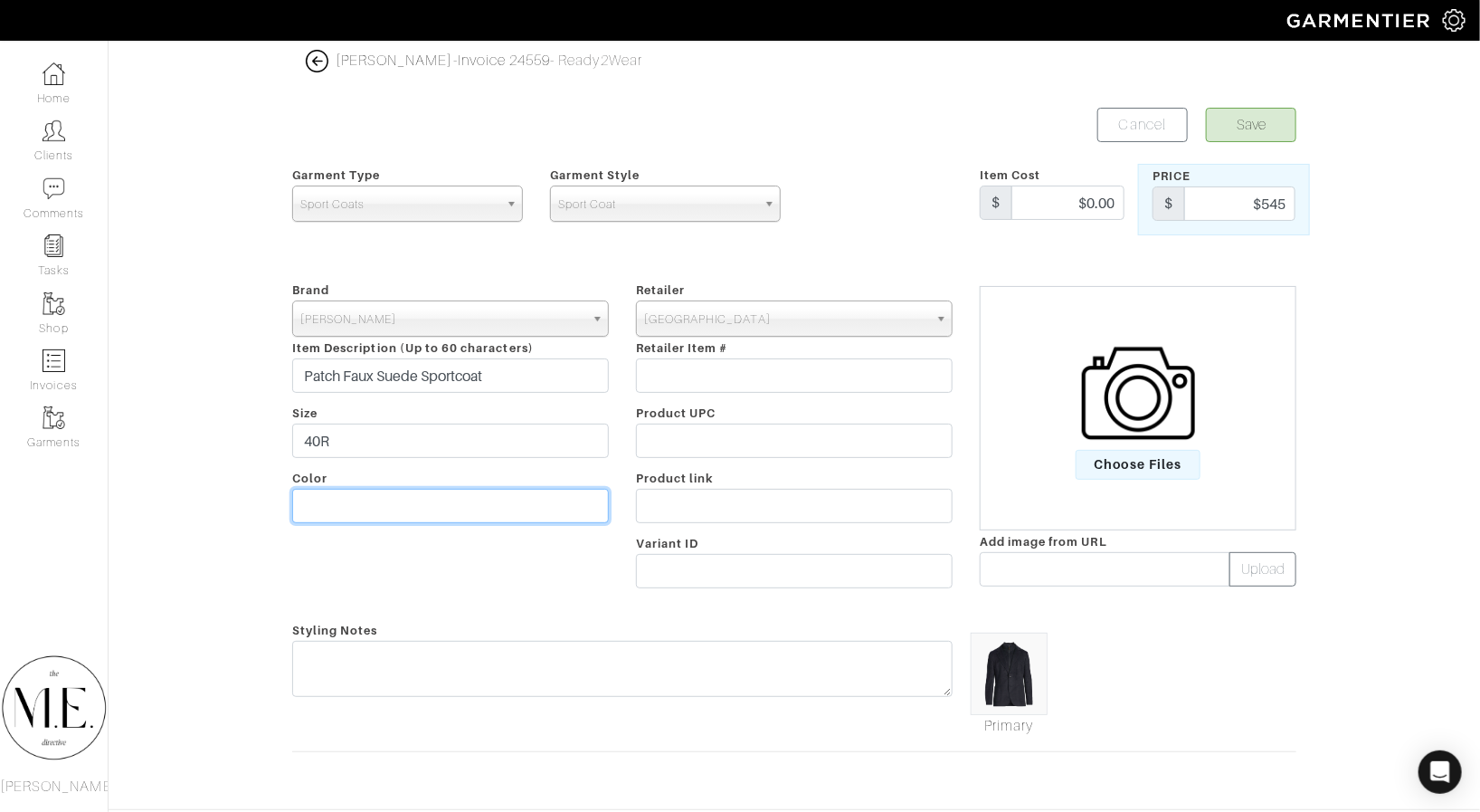
click at [388, 516] on input "text" at bounding box center [450, 505] width 317 height 35
type input "Navy"
click at [1265, 122] on button "Save" at bounding box center [1252, 124] width 91 height 35
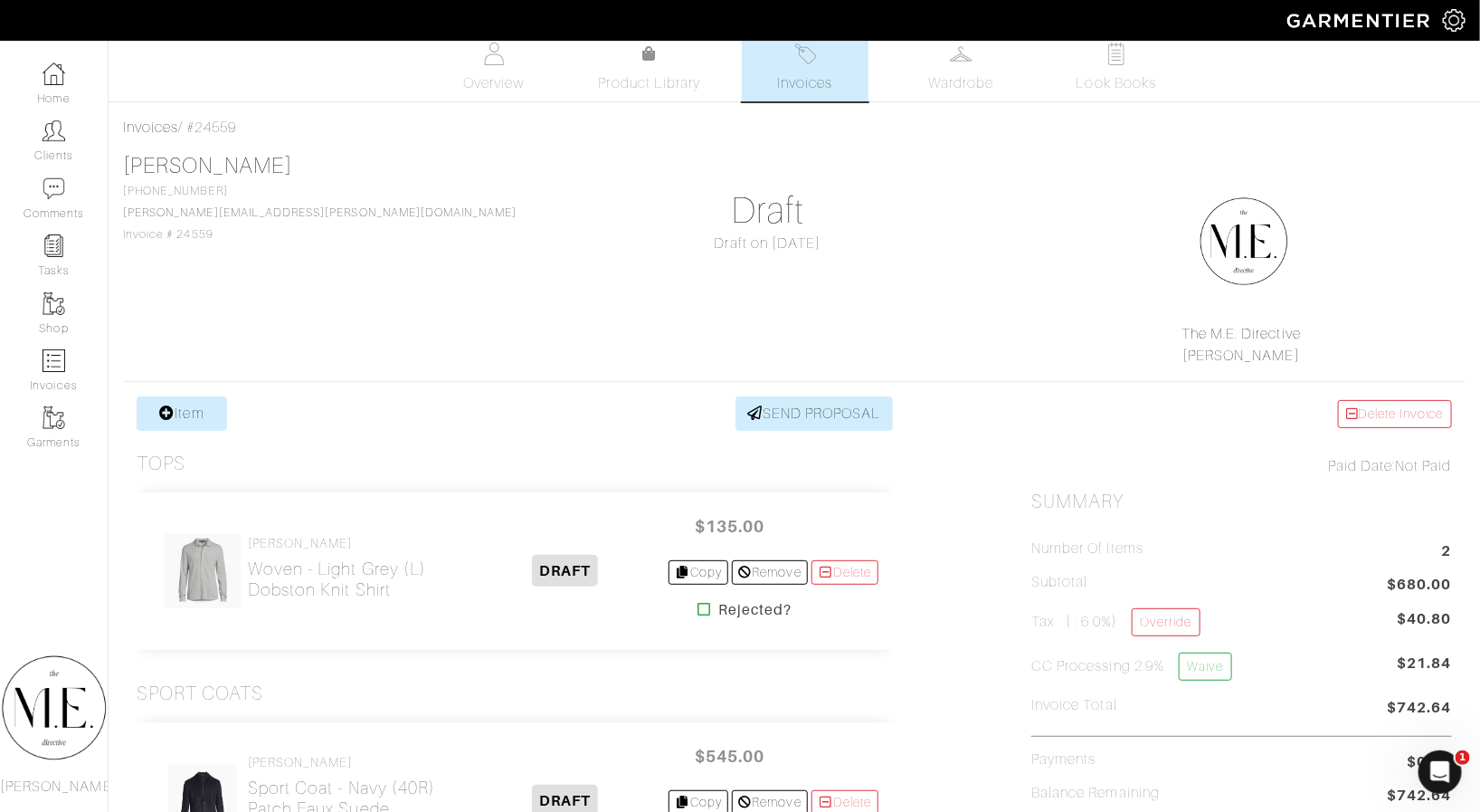
scroll to position [290, 0]
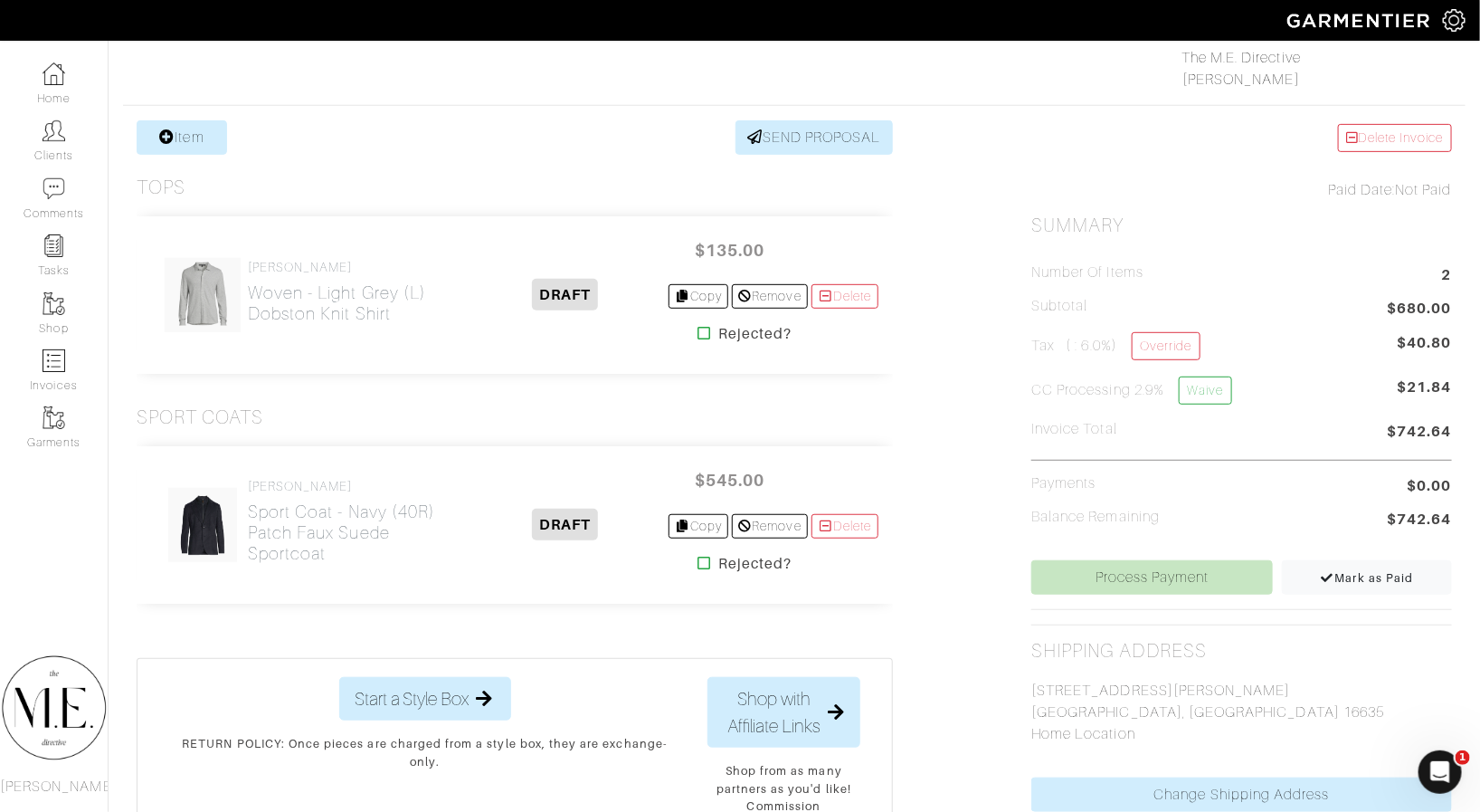
click at [200, 111] on div "Invoices / #24559 [PERSON_NAME] [PHONE_NUMBER] [PERSON_NAME][EMAIL_ADDRESS][PER…" at bounding box center [794, 466] width 1371 height 1250
click at [200, 129] on link "Item" at bounding box center [182, 137] width 91 height 35
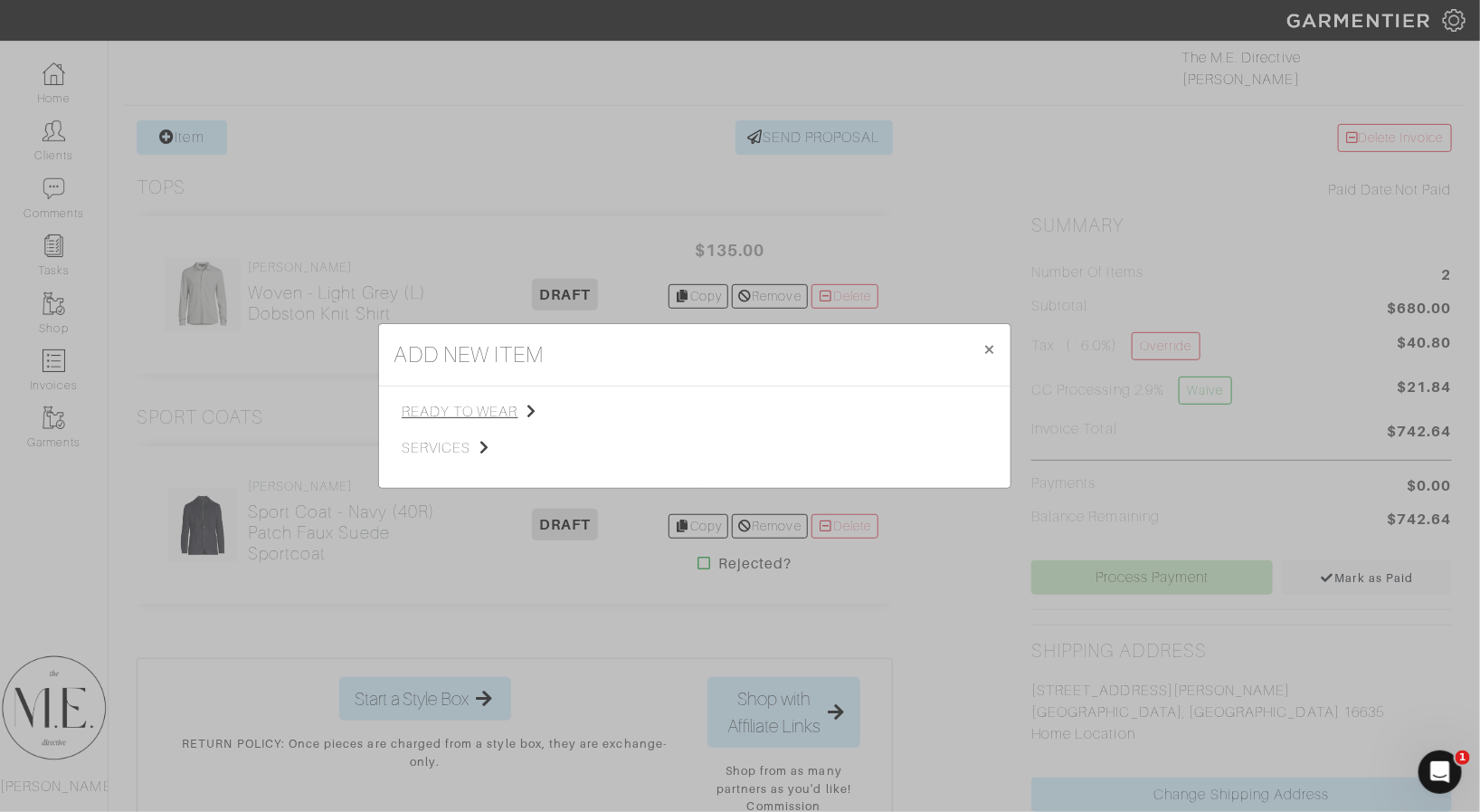
click at [479, 411] on span "ready to wear" at bounding box center [492, 411] width 182 height 22
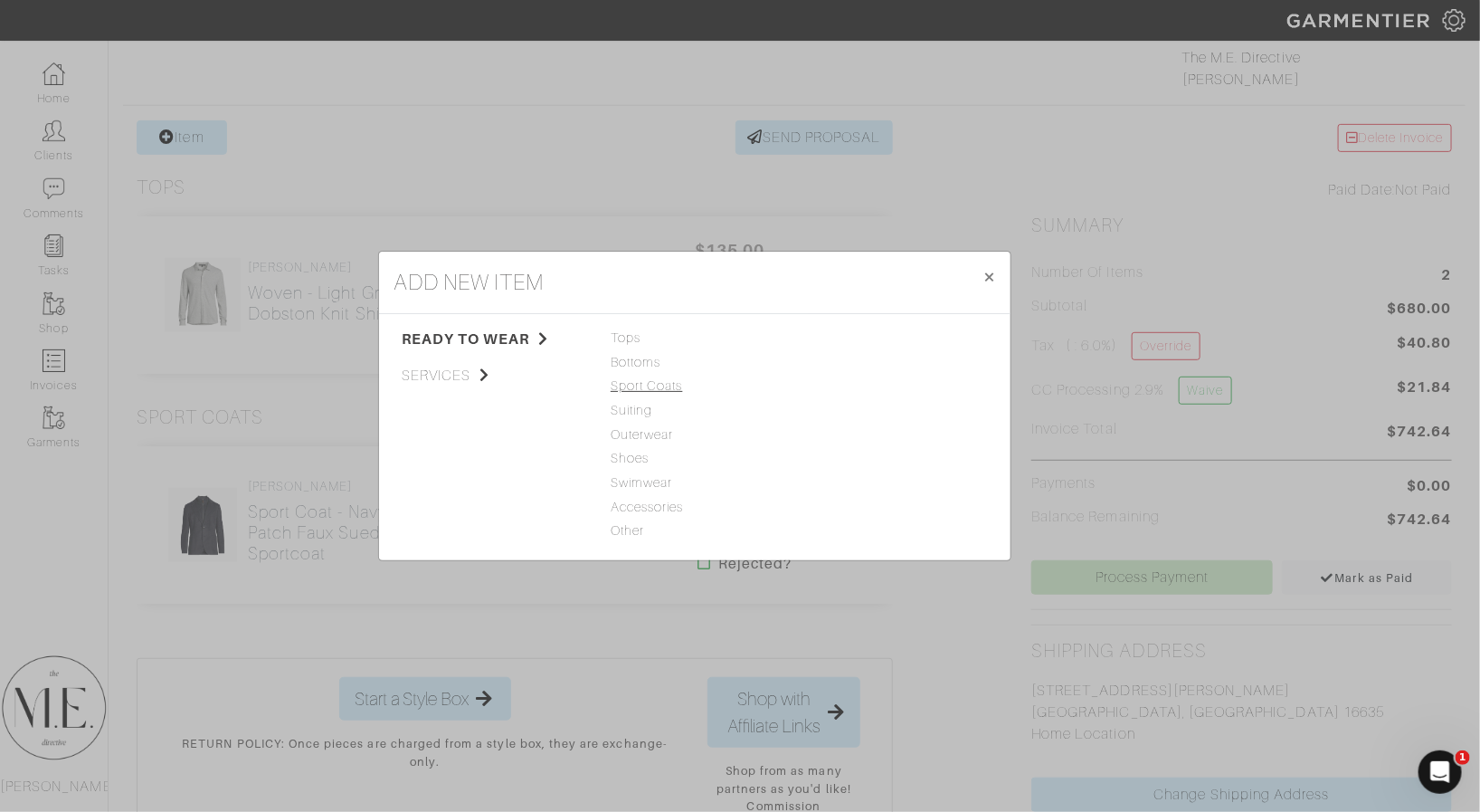
click at [649, 390] on span "Sport Coats" at bounding box center [695, 387] width 169 height 20
click at [813, 339] on link "Sport Coat" at bounding box center [839, 337] width 66 height 15
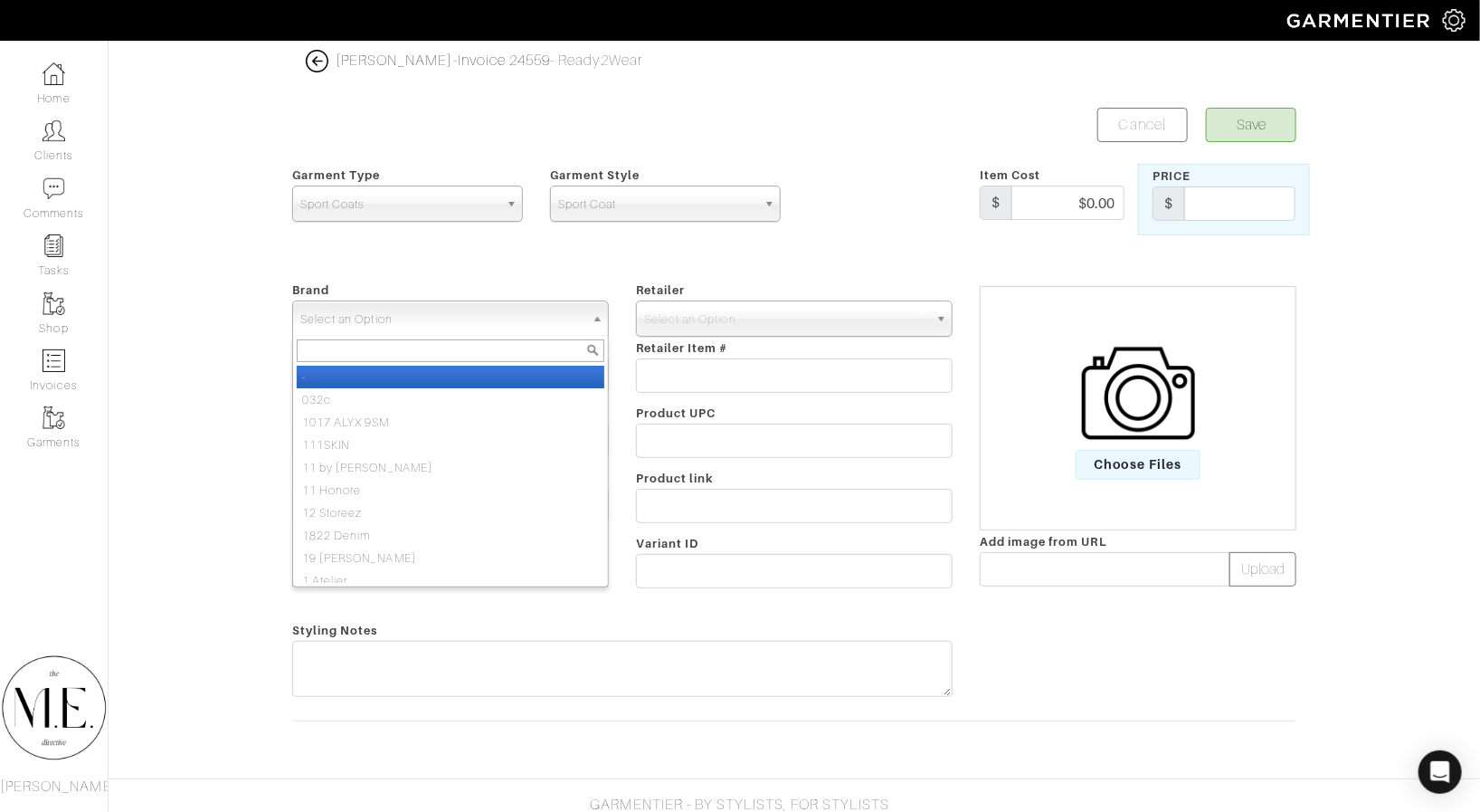
click at [538, 304] on span "Select an Option" at bounding box center [442, 319] width 284 height 37
type input "[PERSON_NAME]"
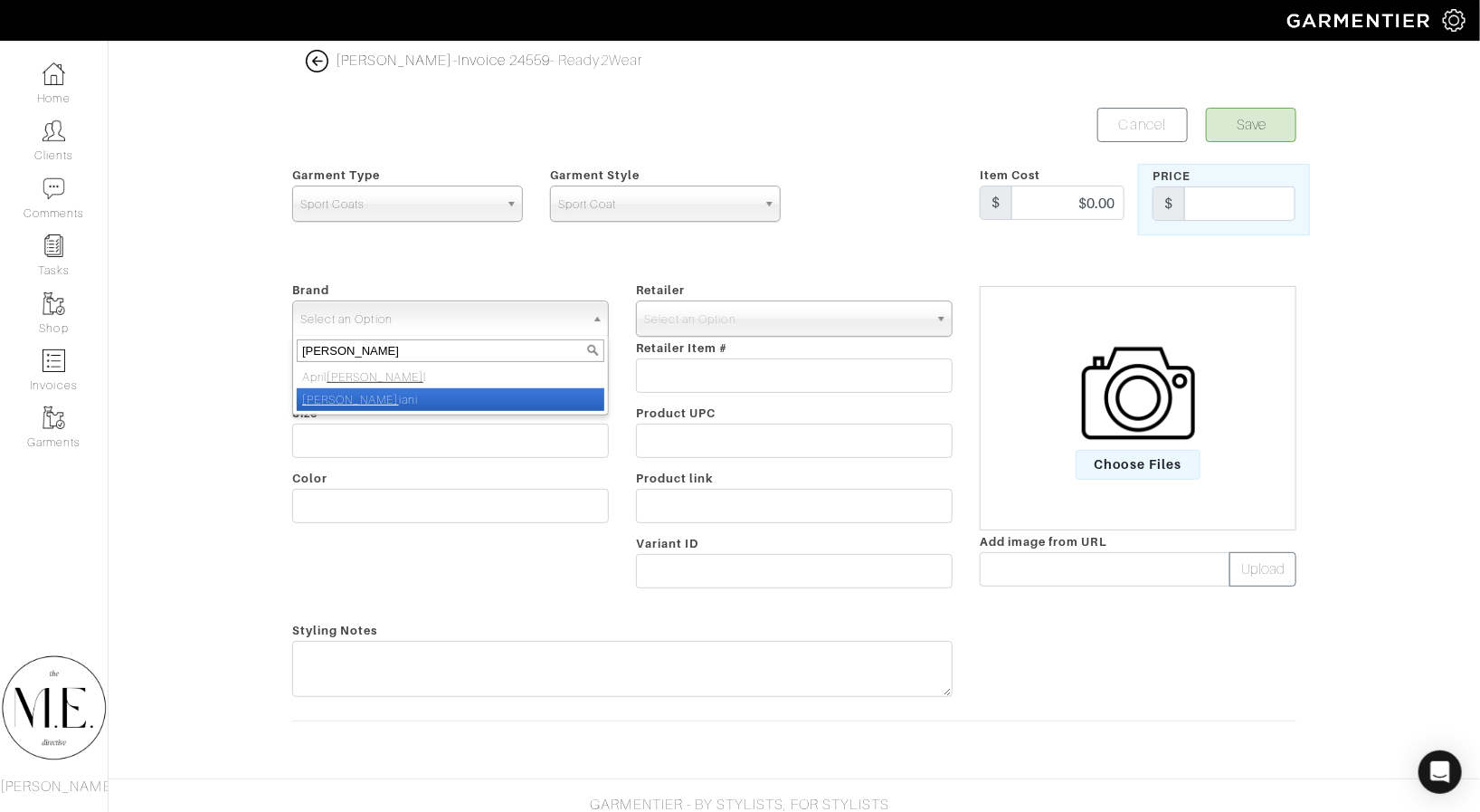
select select "Corneliani"
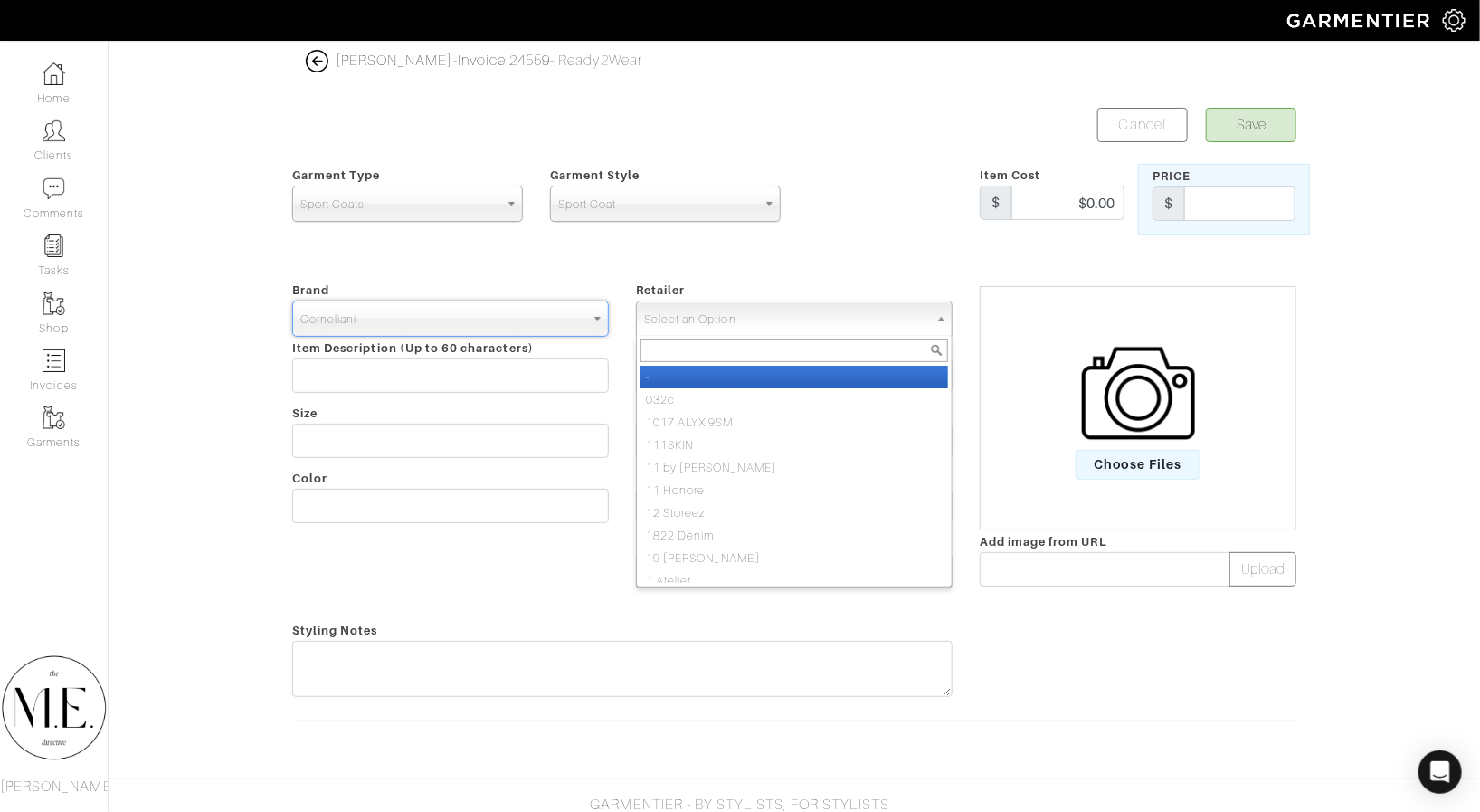
click at [770, 314] on span "Select an Option" at bounding box center [786, 319] width 284 height 37
type input "a"
type input "saks"
select select "6"
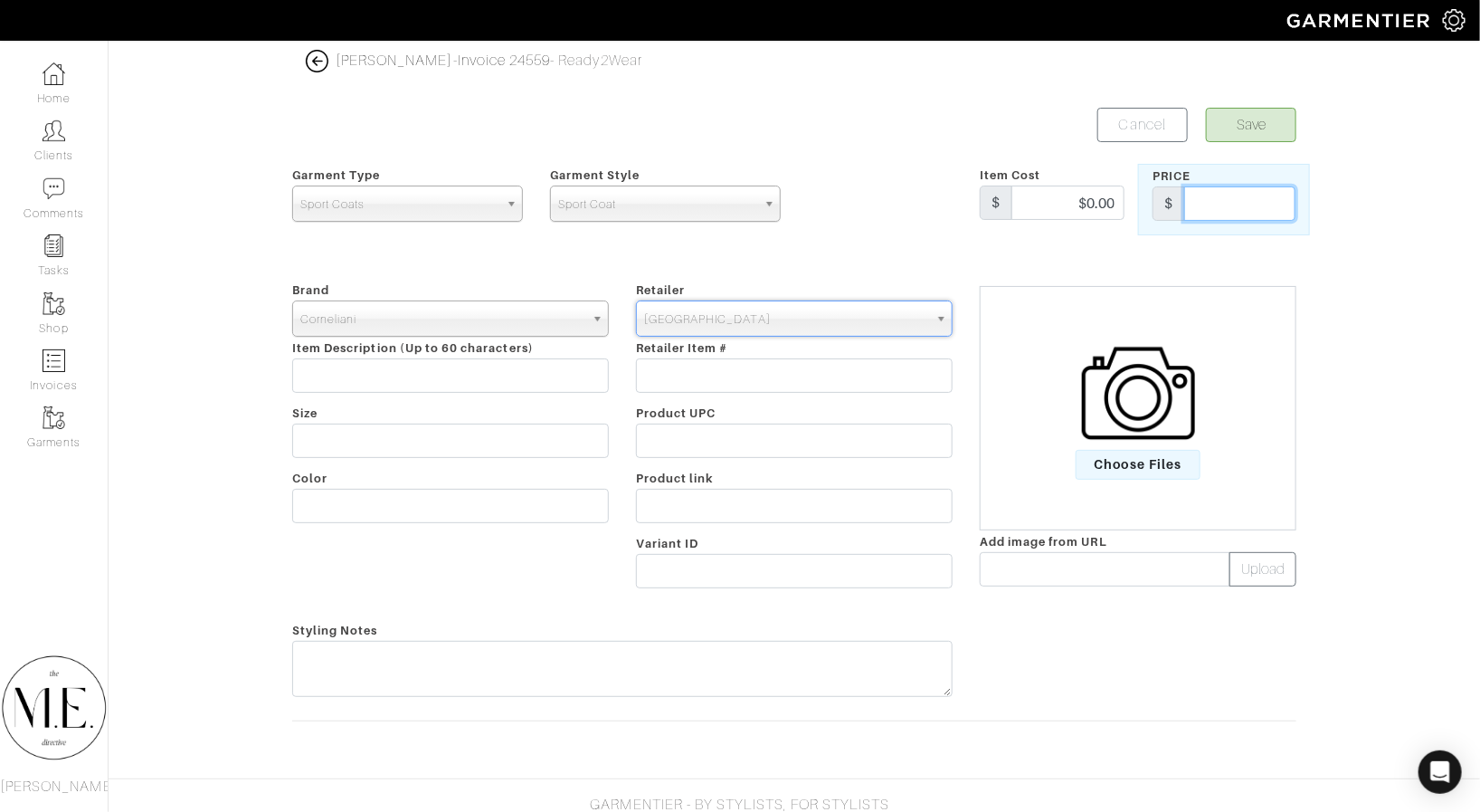
click at [1218, 209] on input "text" at bounding box center [1239, 203] width 111 height 35
type input "1950"
click at [1136, 444] on img at bounding box center [1139, 393] width 113 height 113
click at [0, 0] on input "Choose Files" at bounding box center [0, 0] width 0 height 0
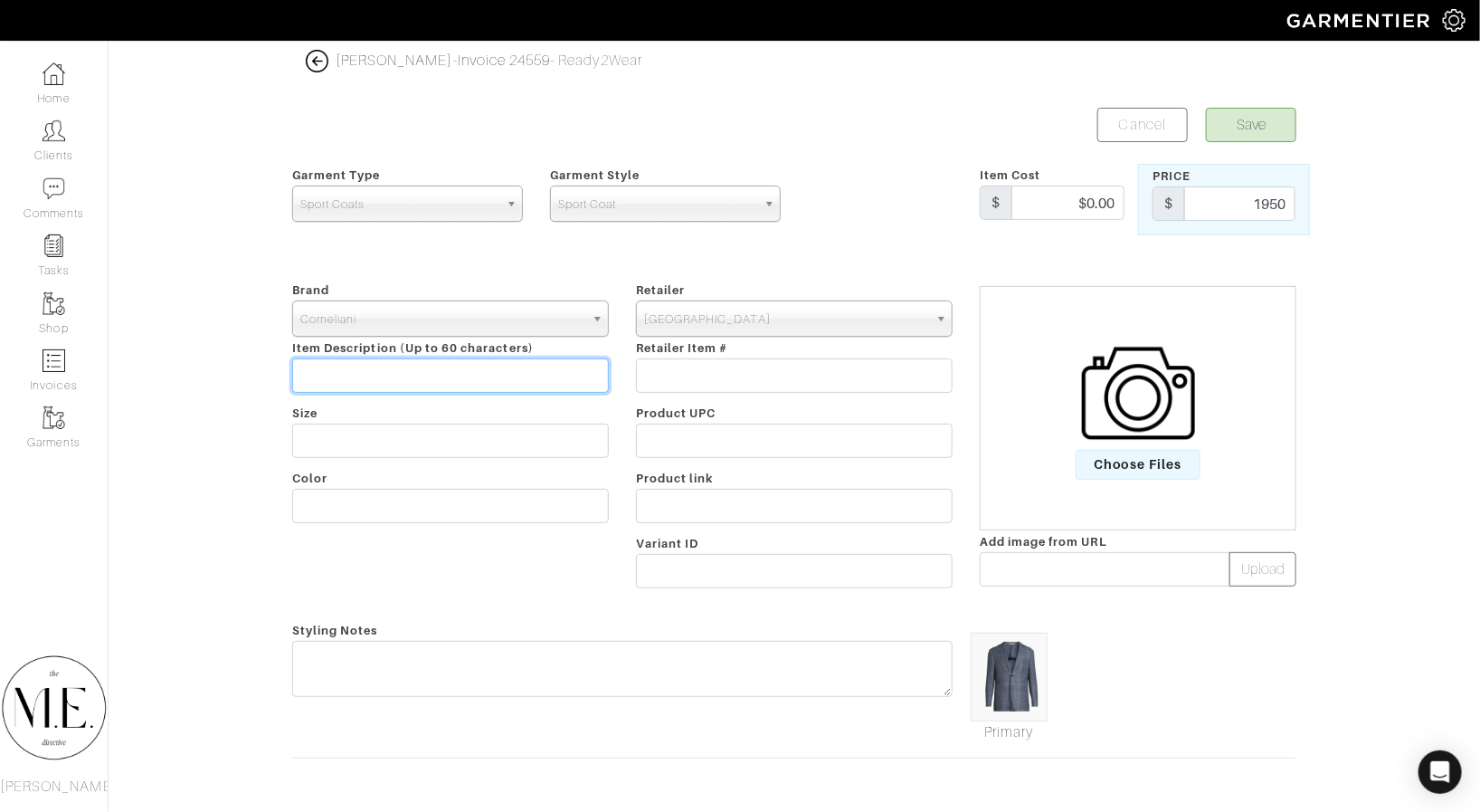
click at [514, 363] on input "text" at bounding box center [450, 375] width 317 height 35
paste input "Plaid Single-Breasted Sport Jacket"
type input "Plaid Single-Breasted Sport Jacket"
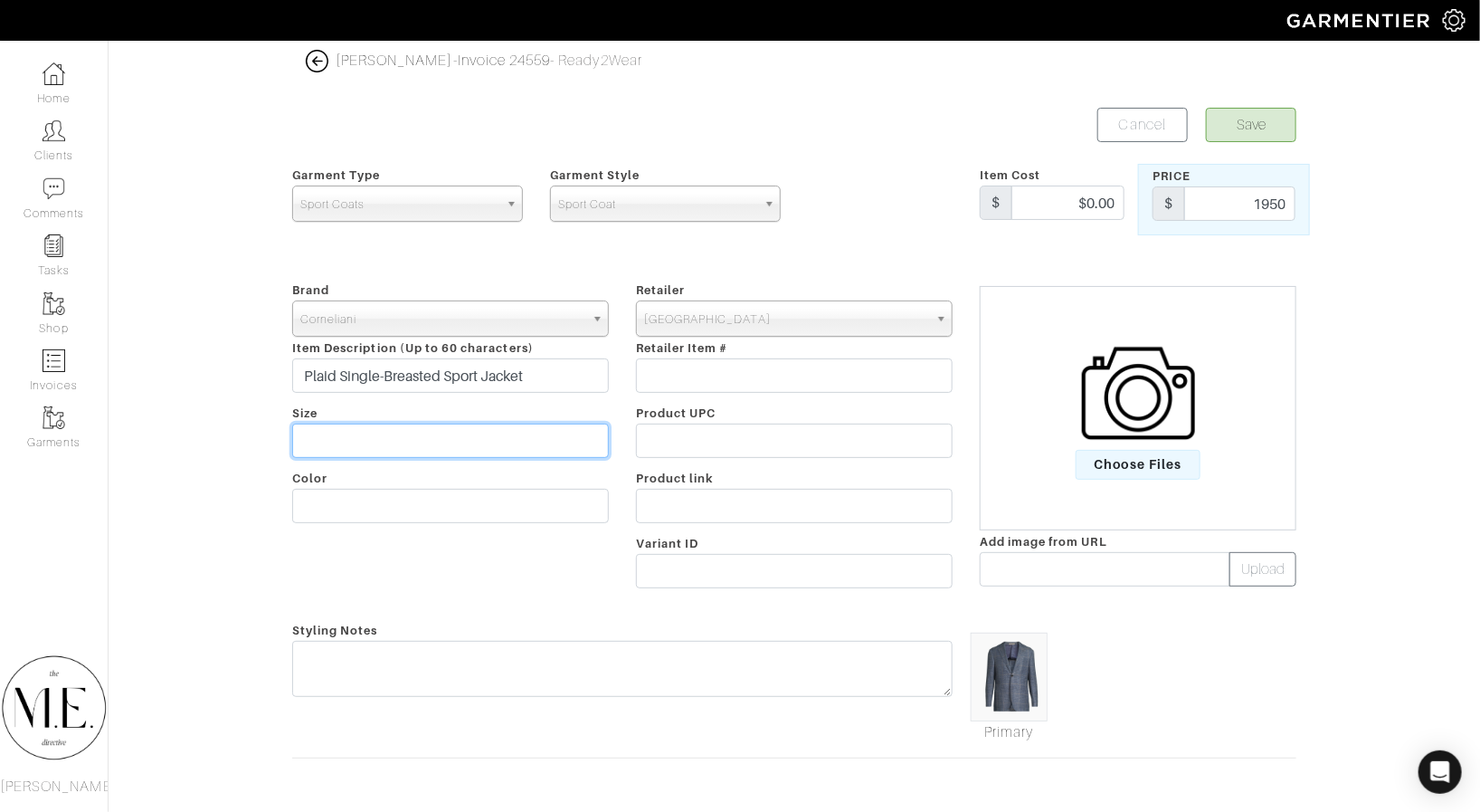
click at [455, 423] on input "text" at bounding box center [450, 440] width 317 height 35
click at [448, 435] on input "text" at bounding box center [450, 440] width 317 height 35
type input "50 IT/40R"
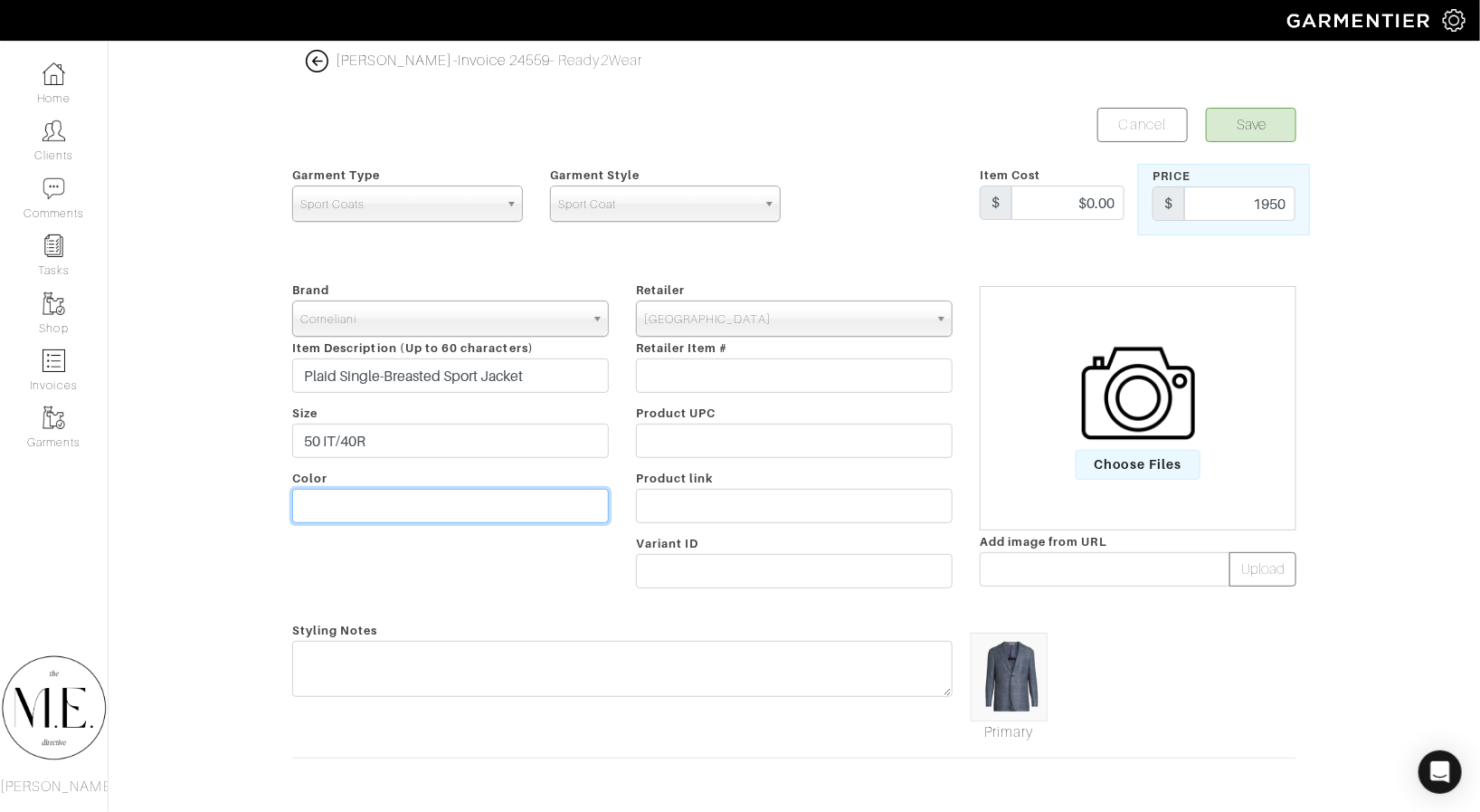
click at [506, 496] on input "text" at bounding box center [450, 505] width 317 height 35
type input "Blue Camel"
click at [1220, 111] on button "Save" at bounding box center [1252, 124] width 91 height 35
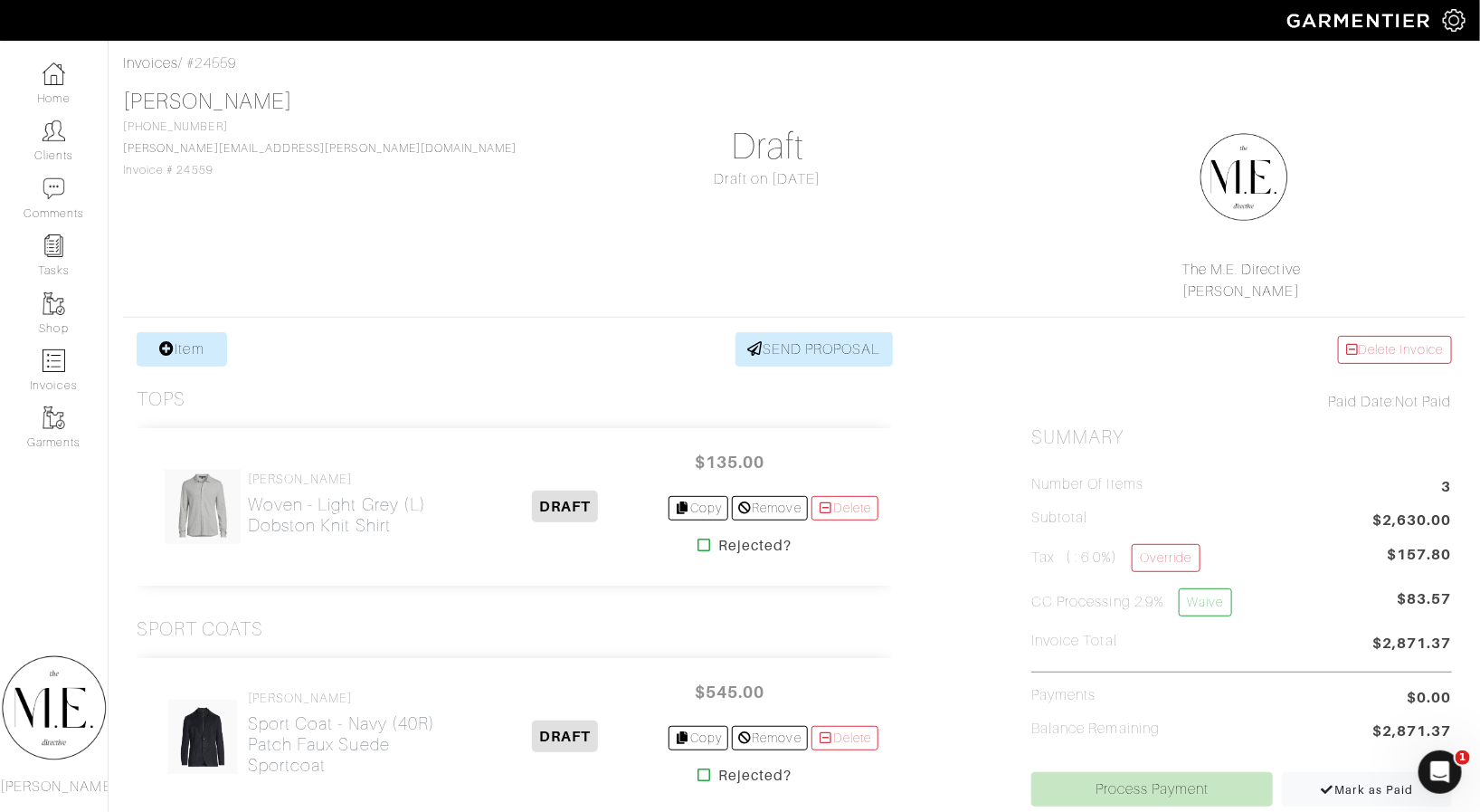
scroll to position [62, 0]
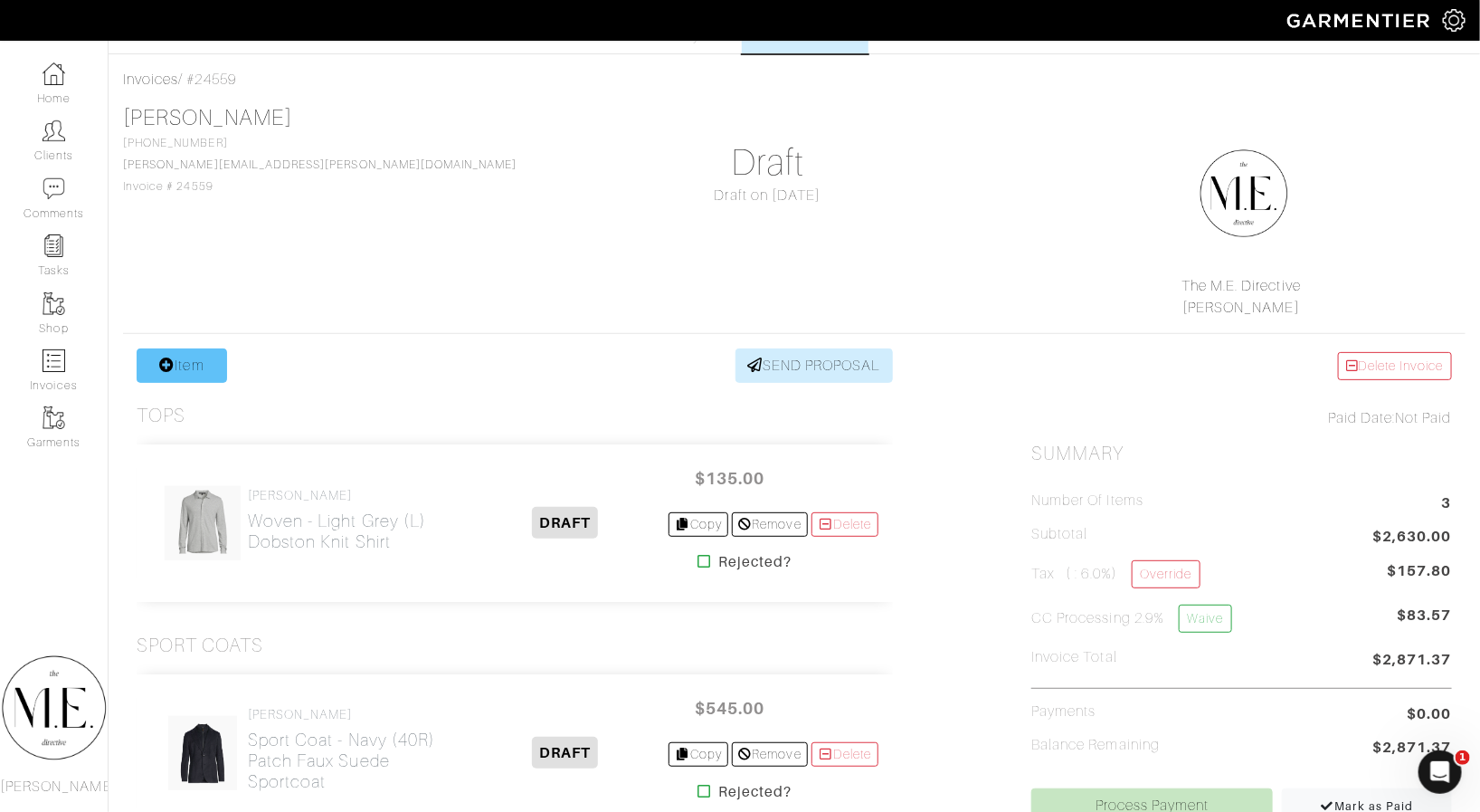
click at [216, 354] on link "Item" at bounding box center [182, 365] width 91 height 35
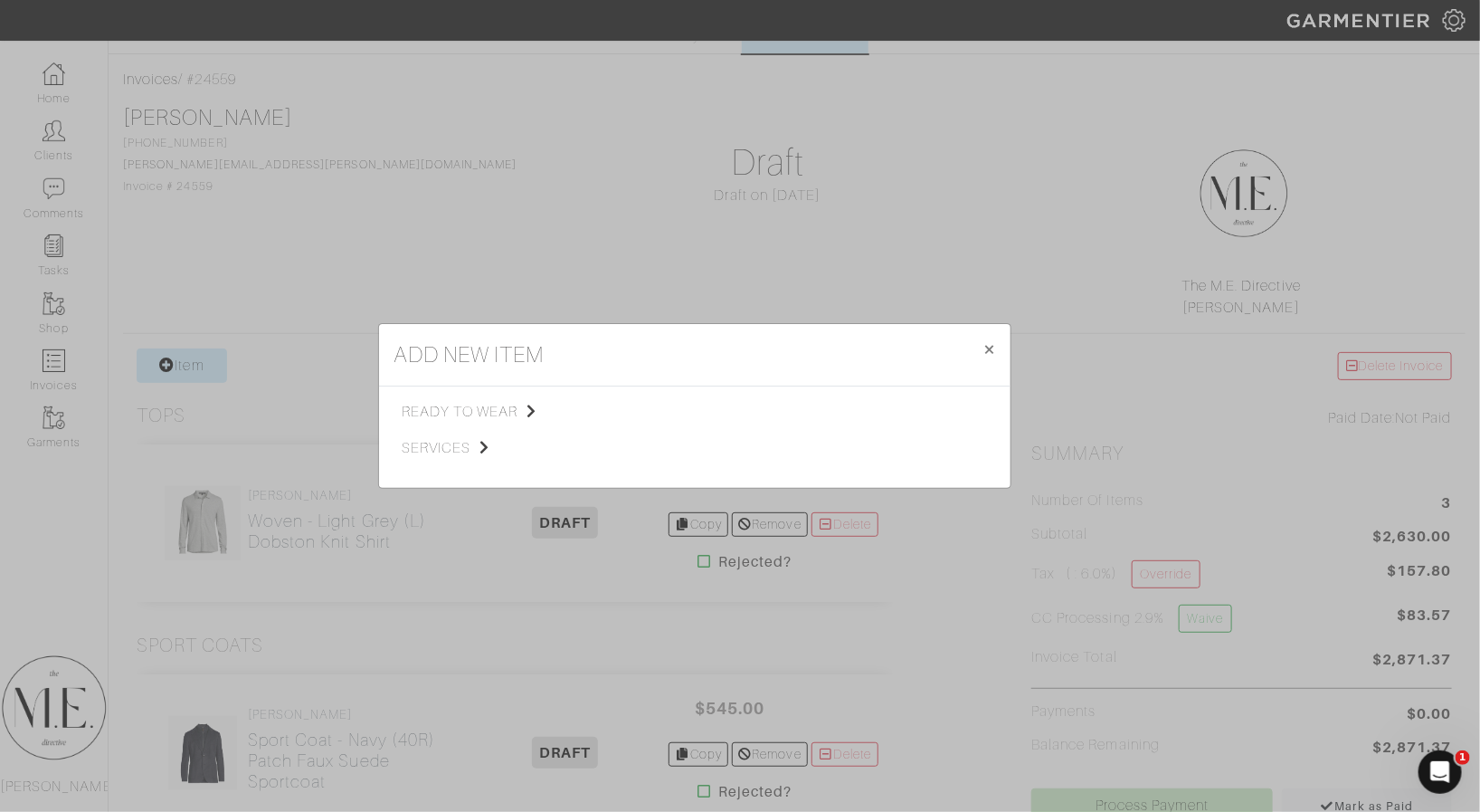
click at [453, 398] on div "ready to wear services Tops Bottoms Sport Coats Suiting Outerwear Shoes Swimwea…" at bounding box center [695, 437] width 631 height 102
click at [431, 402] on span "ready to wear" at bounding box center [492, 411] width 182 height 22
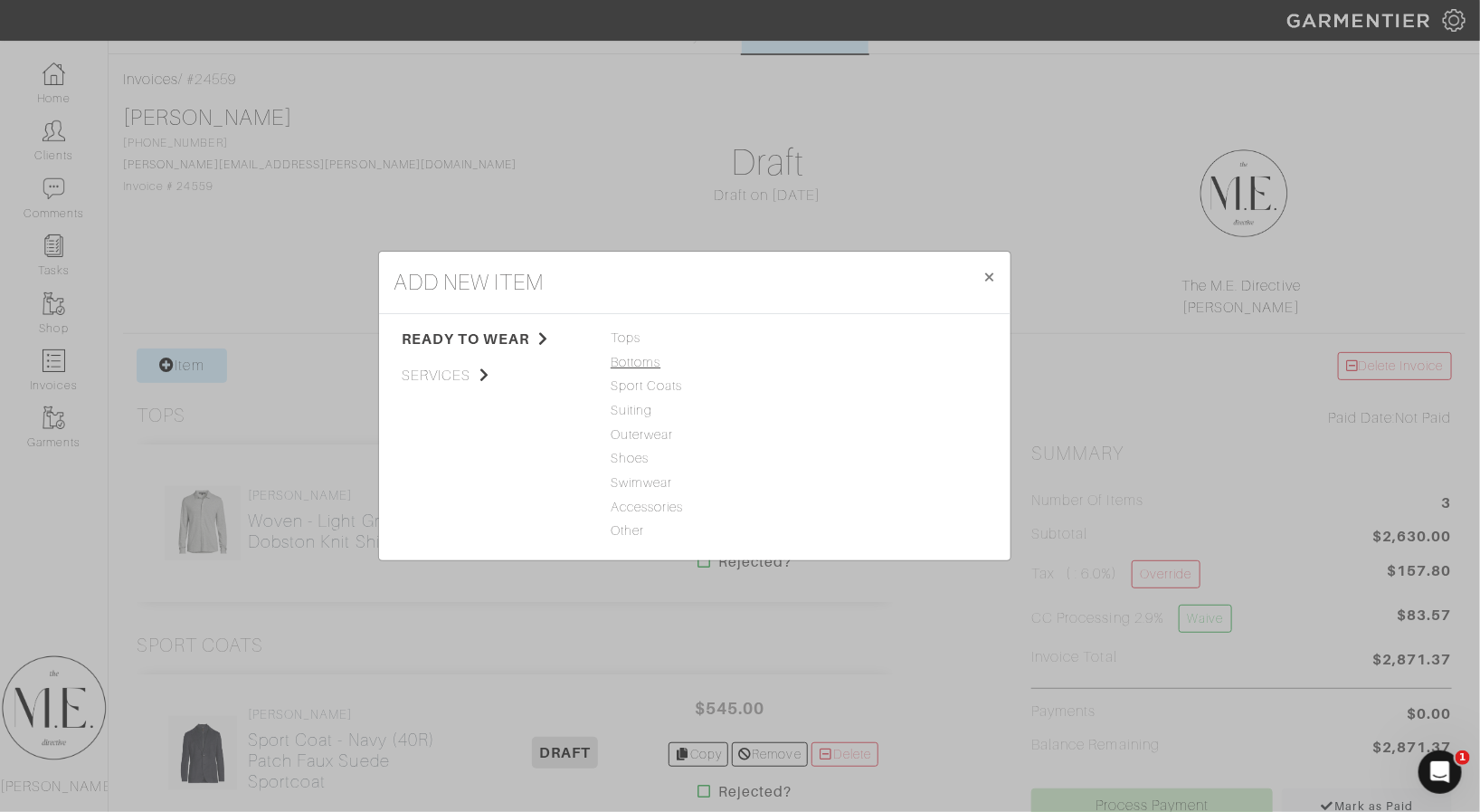
click at [671, 371] on span "Bottoms" at bounding box center [695, 363] width 169 height 20
click at [666, 384] on span "Sport Coats" at bounding box center [695, 387] width 169 height 20
click at [864, 331] on div "Sport Coat" at bounding box center [890, 338] width 169 height 20
click at [843, 339] on link "Sport Coat" at bounding box center [839, 337] width 66 height 15
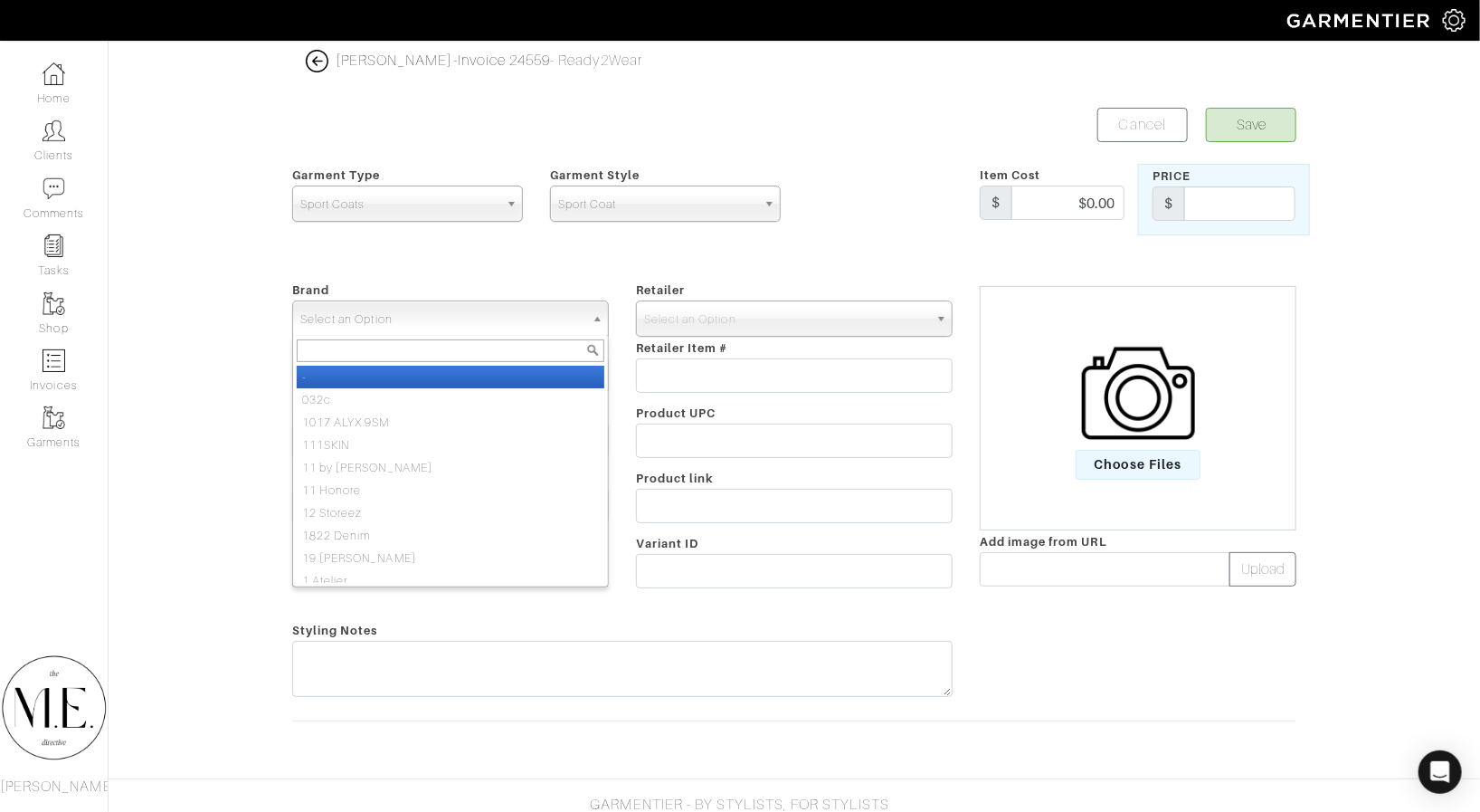
click at [457, 317] on span "Select an Option" at bounding box center [442, 319] width 284 height 37
type input "canali"
select select "Canali"
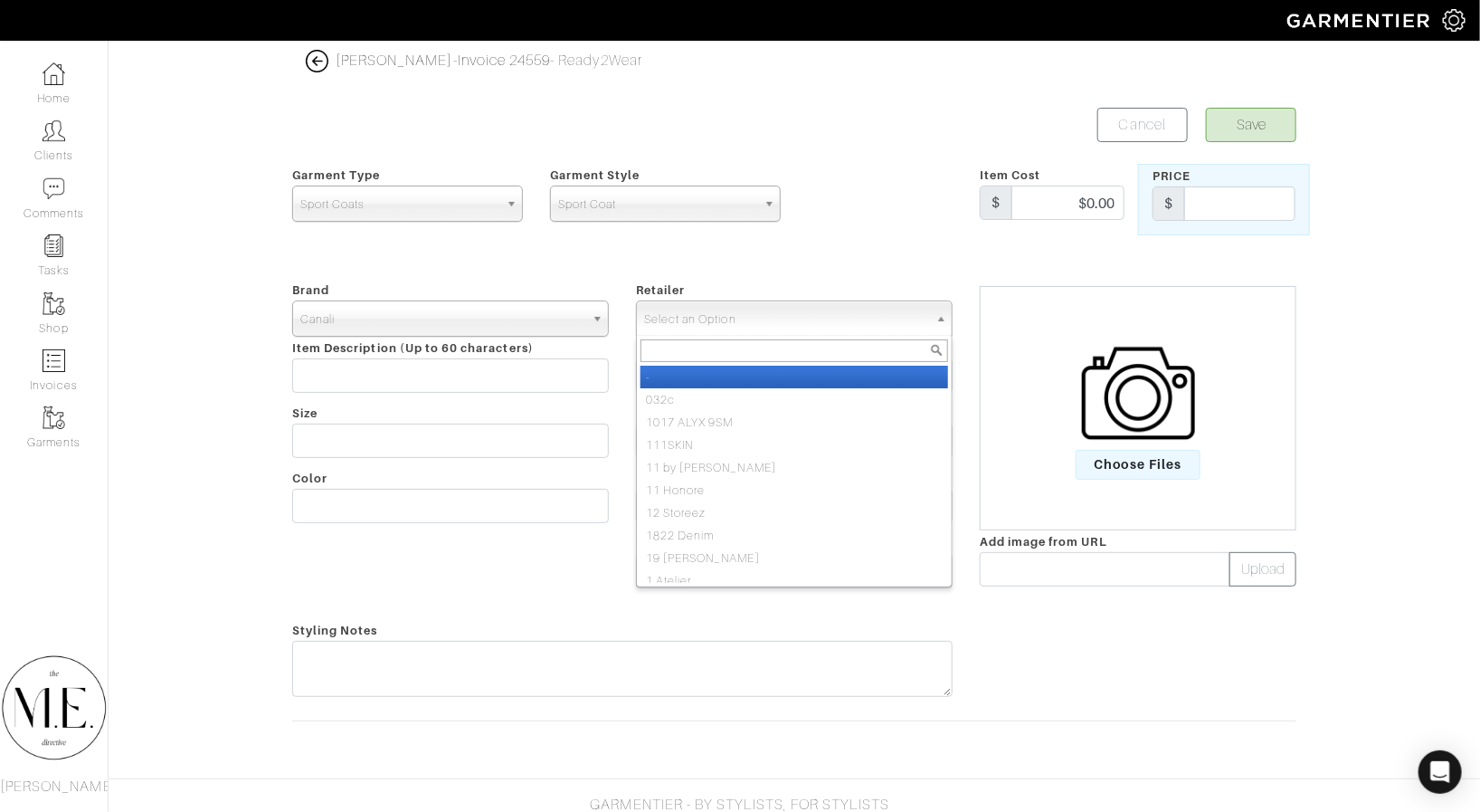
click at [676, 310] on span "Select an Option" at bounding box center [786, 319] width 284 height 37
type input "saks"
select select "6"
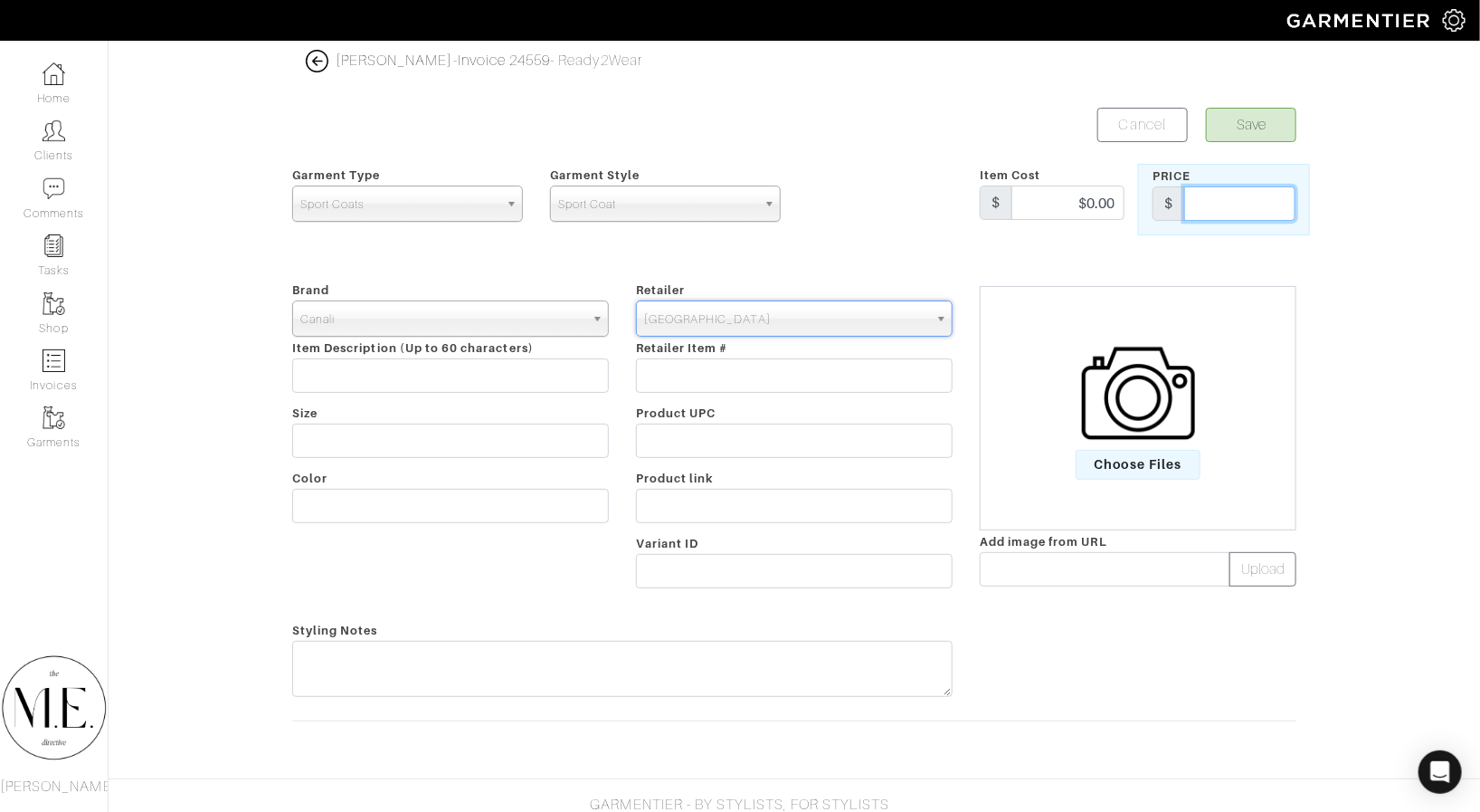
click at [1231, 196] on input "text" at bounding box center [1239, 203] width 111 height 35
type input "1850"
click at [1135, 475] on span "Choose Files" at bounding box center [1138, 465] width 125 height 30
click at [0, 0] on input "Choose Files" at bounding box center [0, 0] width 0 height 0
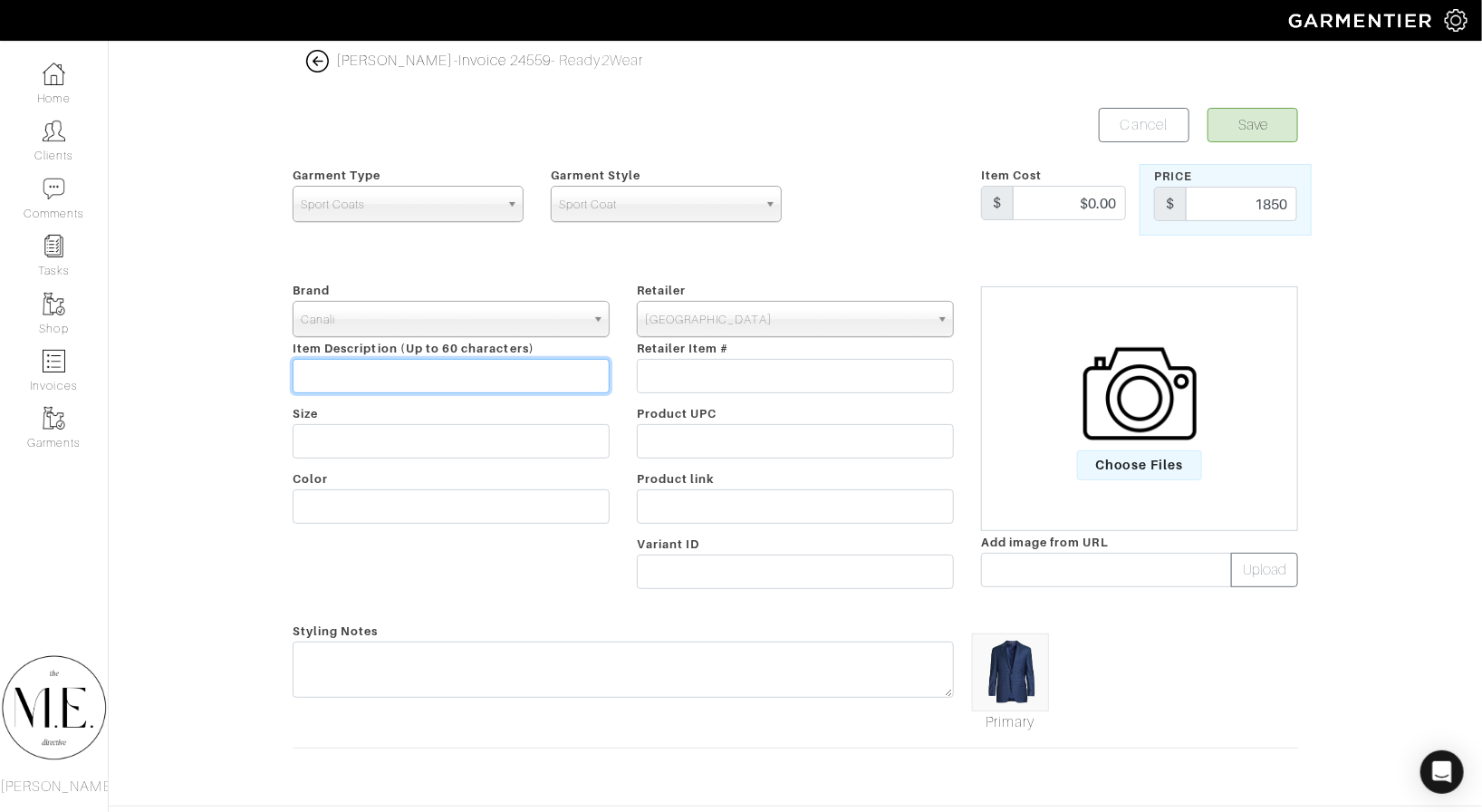
click at [464, 373] on input "text" at bounding box center [451, 375] width 317 height 35
paste input "Micro-Plaid Wool Business Sport Coat"
type input "Micro-Plaid Wool Business Sport Coat"
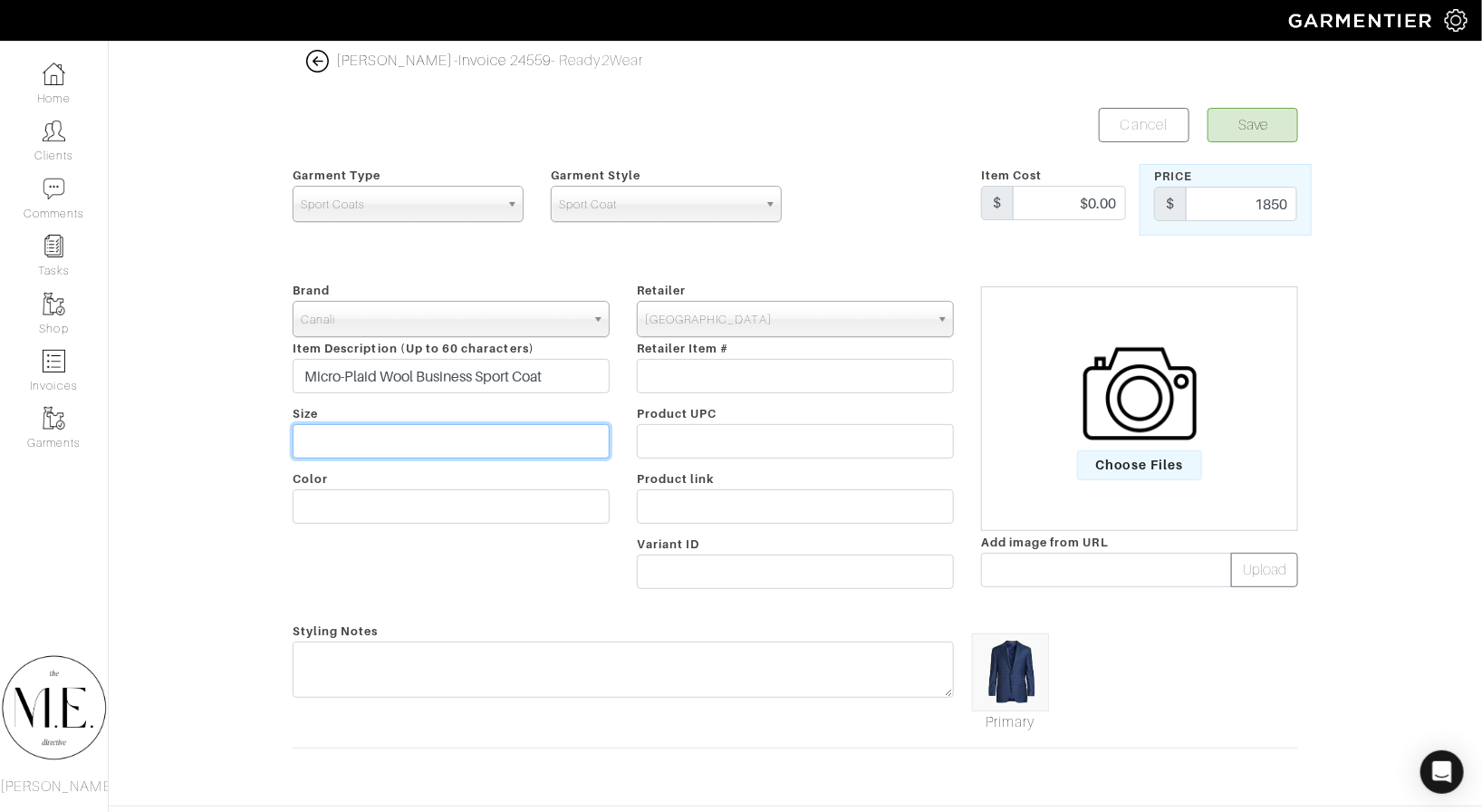
click at [446, 438] on input "text" at bounding box center [451, 441] width 317 height 35
type input "40R"
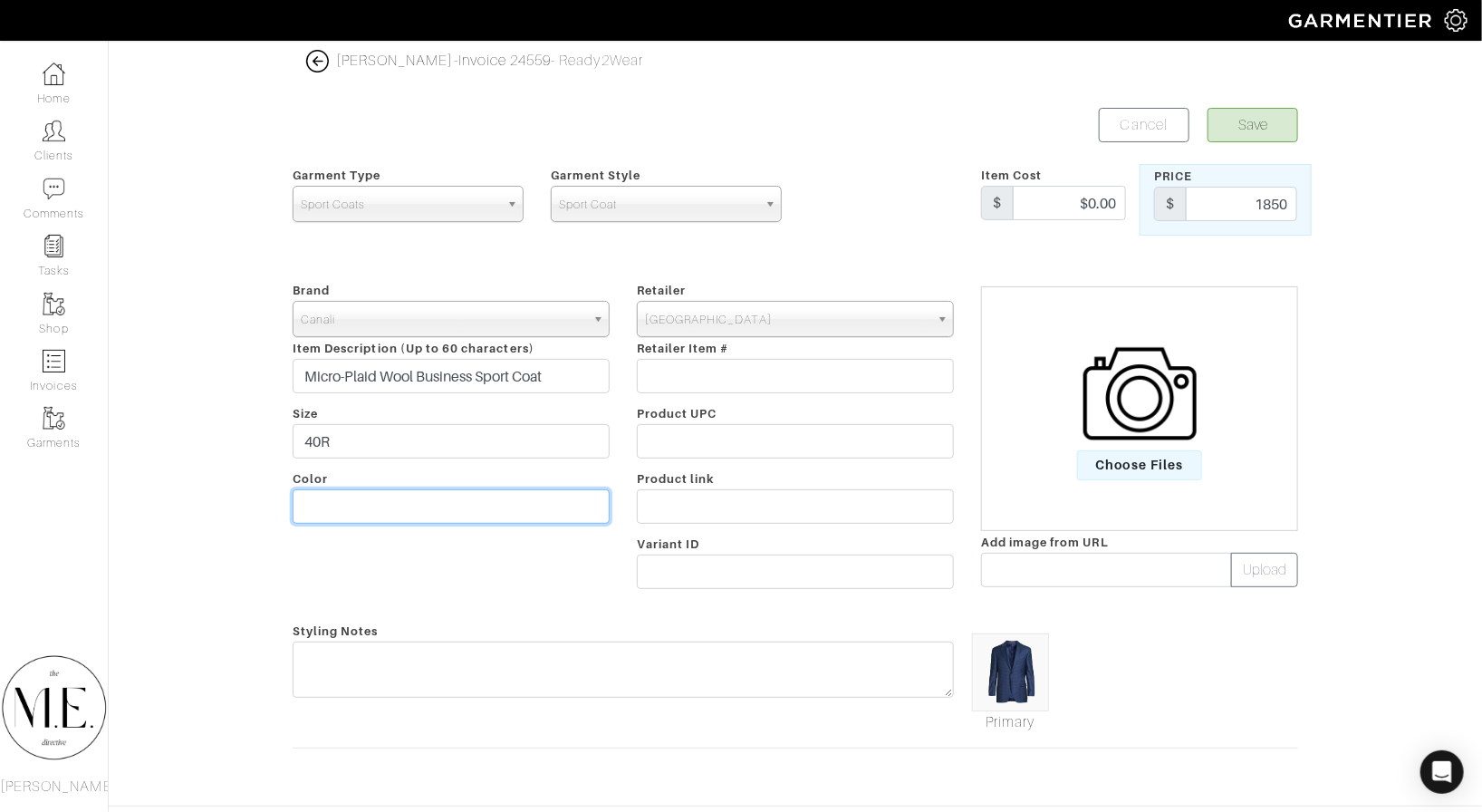
click at [500, 508] on input "text" at bounding box center [451, 506] width 317 height 35
type input "Blue"
click at [581, 595] on form "Save Cancel Garment Type Tops Bottoms Sport Coats Suiting Outerwear Shoes Swimw…" at bounding box center [795, 446] width 1006 height 677
click at [1278, 99] on div "Ryan Sheetz - Invoice 24559 - Ready2Wear Save Cancel Garment Type Tops Bottoms …" at bounding box center [795, 417] width 1033 height 735
click at [1277, 105] on div "Ryan Sheetz - Invoice 24559 - Ready2Wear Save Cancel Garment Type Tops Bottoms …" at bounding box center [795, 417] width 1033 height 735
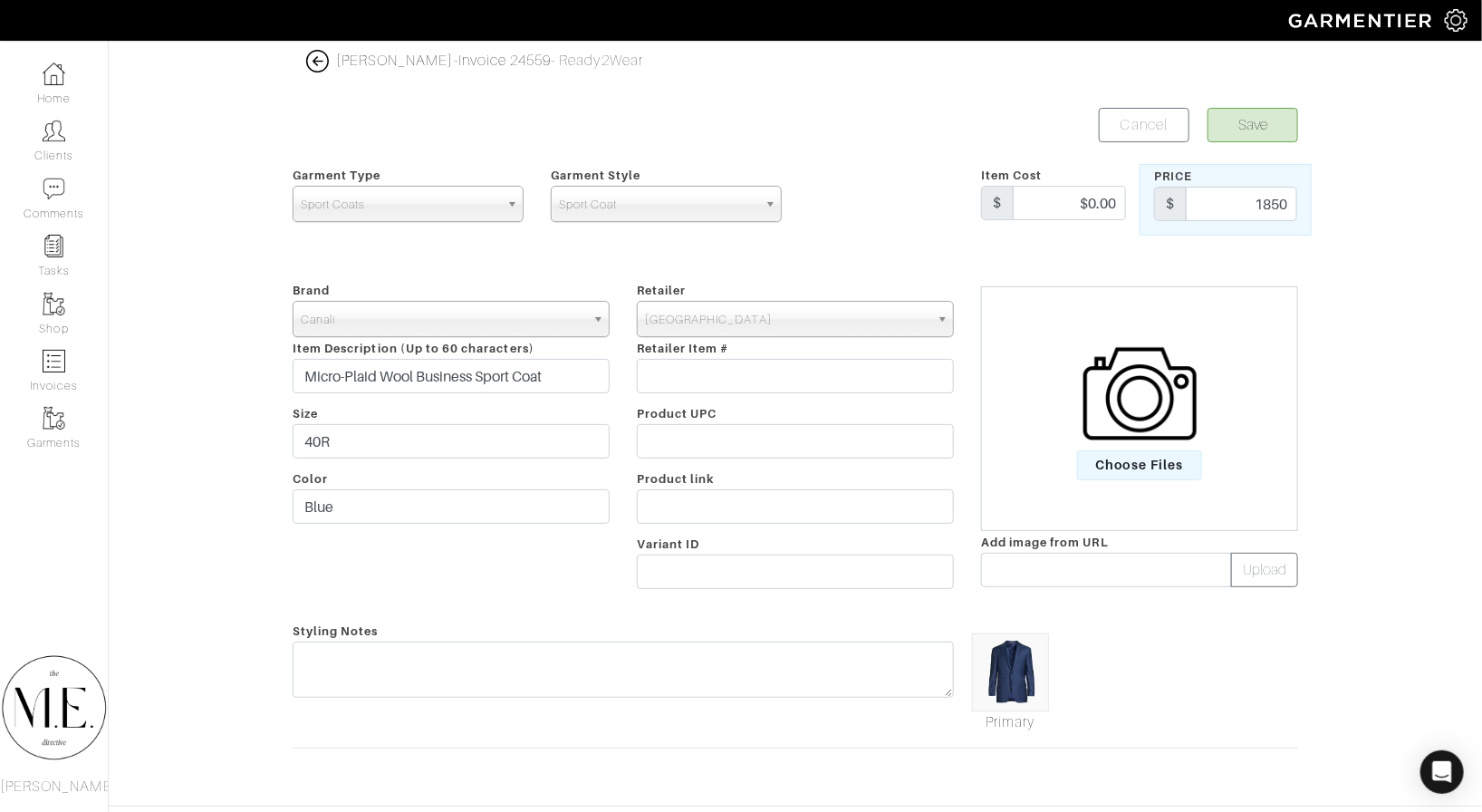
click at [1263, 119] on button "Save" at bounding box center [1254, 124] width 91 height 35
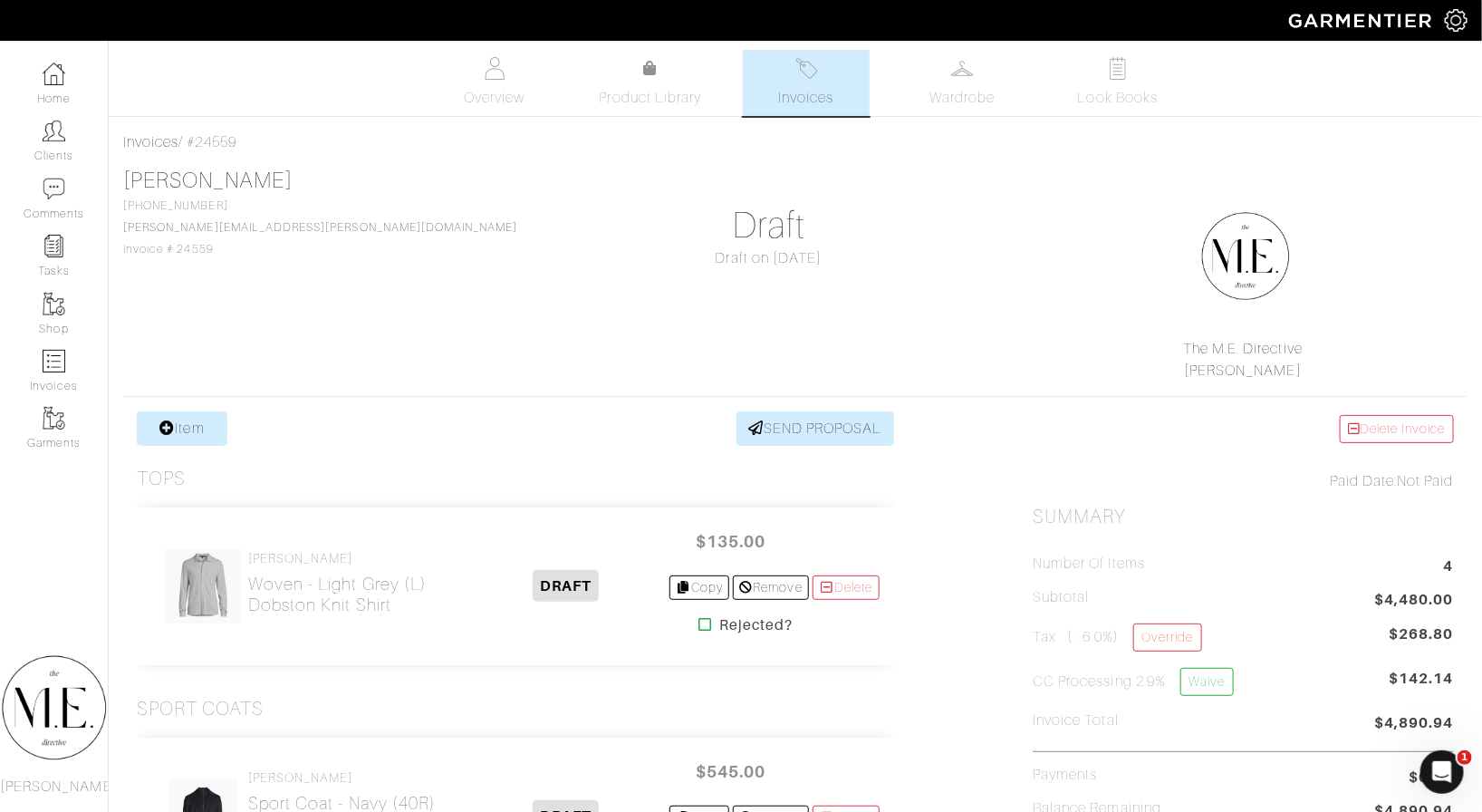
click at [220, 411] on link "Item" at bounding box center [182, 428] width 91 height 35
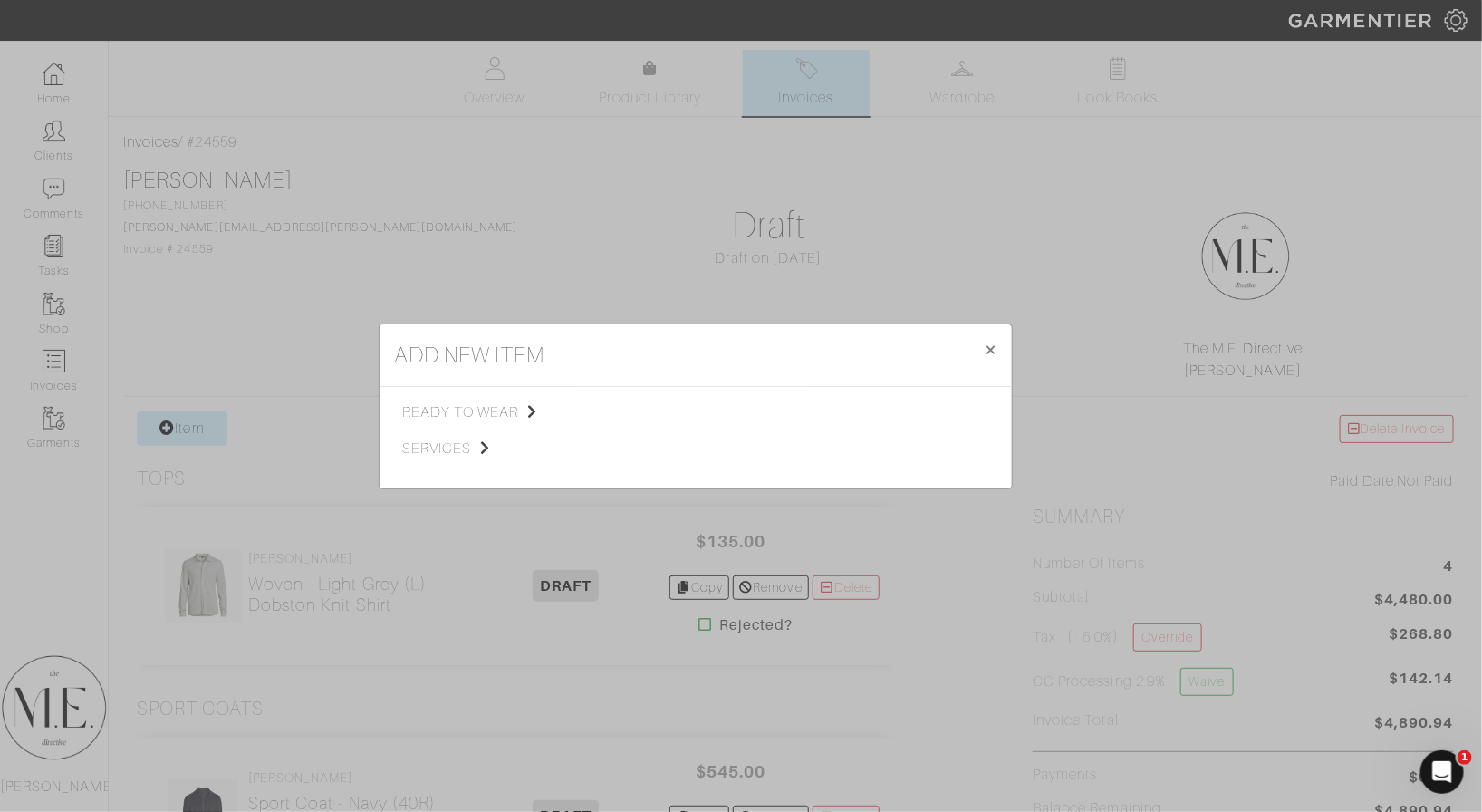
click at [487, 418] on span "ready to wear" at bounding box center [493, 412] width 182 height 22
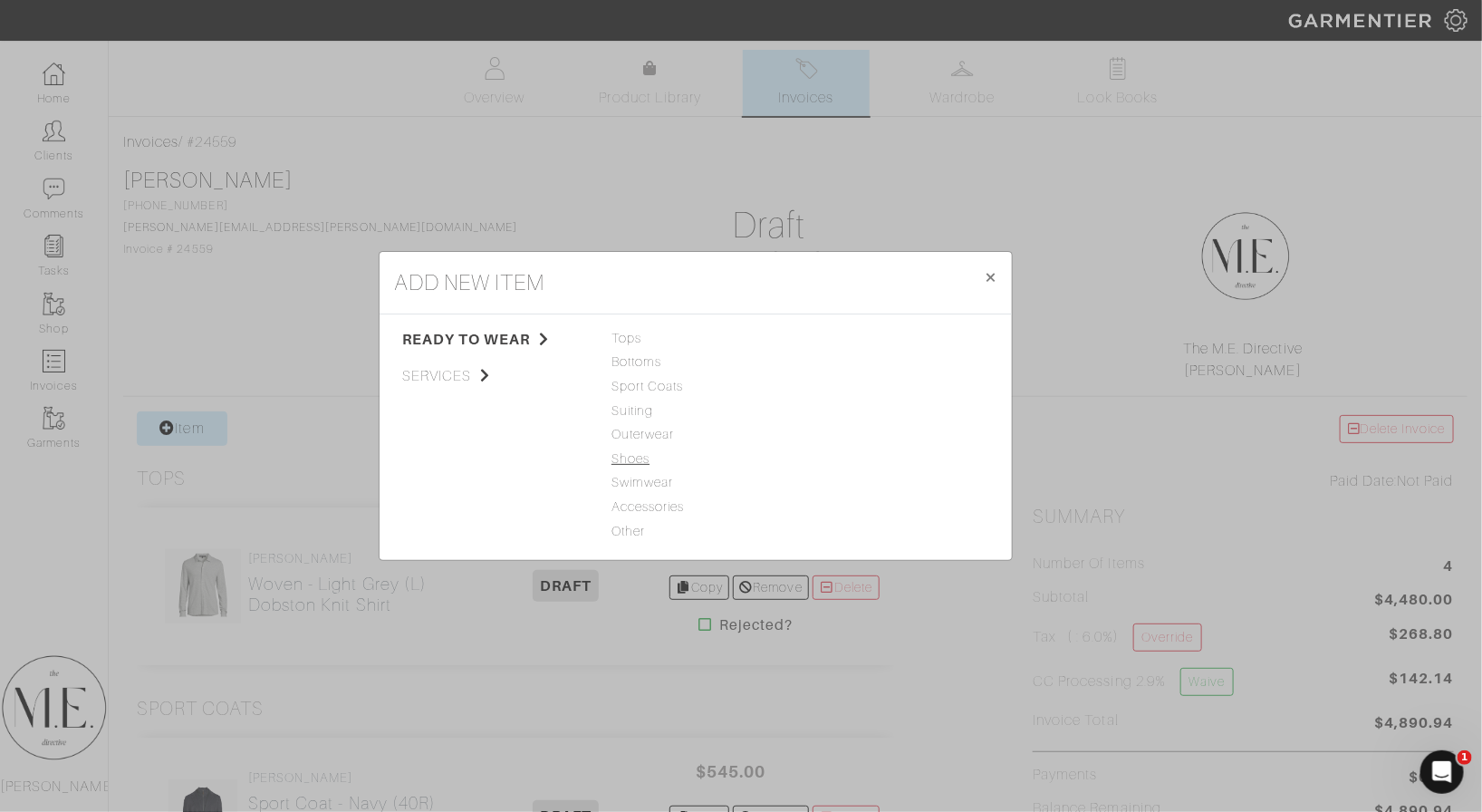
click at [635, 453] on span "Shoes" at bounding box center [696, 459] width 169 height 20
click at [836, 339] on link "Shoes" at bounding box center [826, 338] width 39 height 15
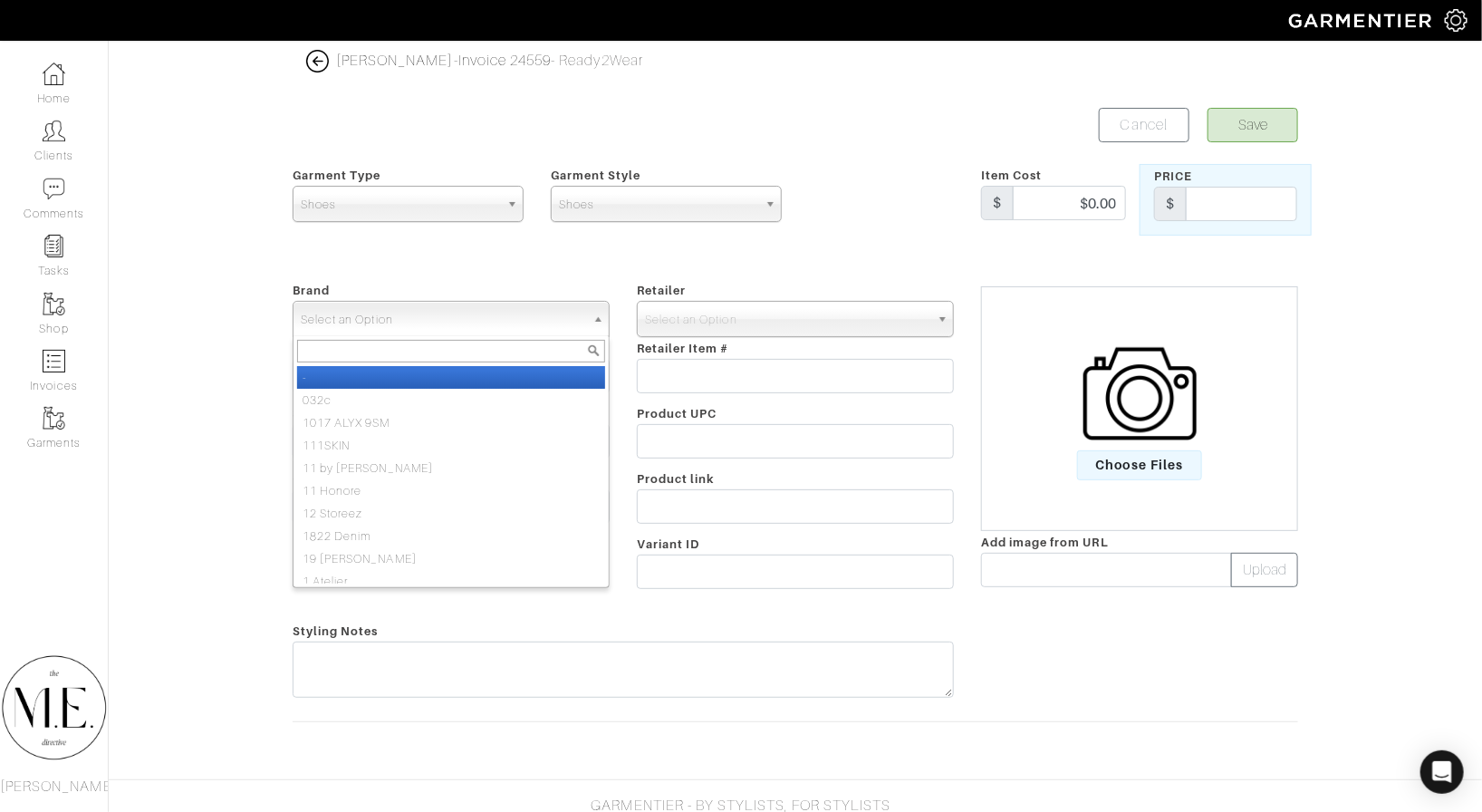
click at [521, 323] on span "Select an Option" at bounding box center [443, 319] width 285 height 37
type input "[PERSON_NAME]"
select select "[PERSON_NAME] & [PERSON_NAME]"
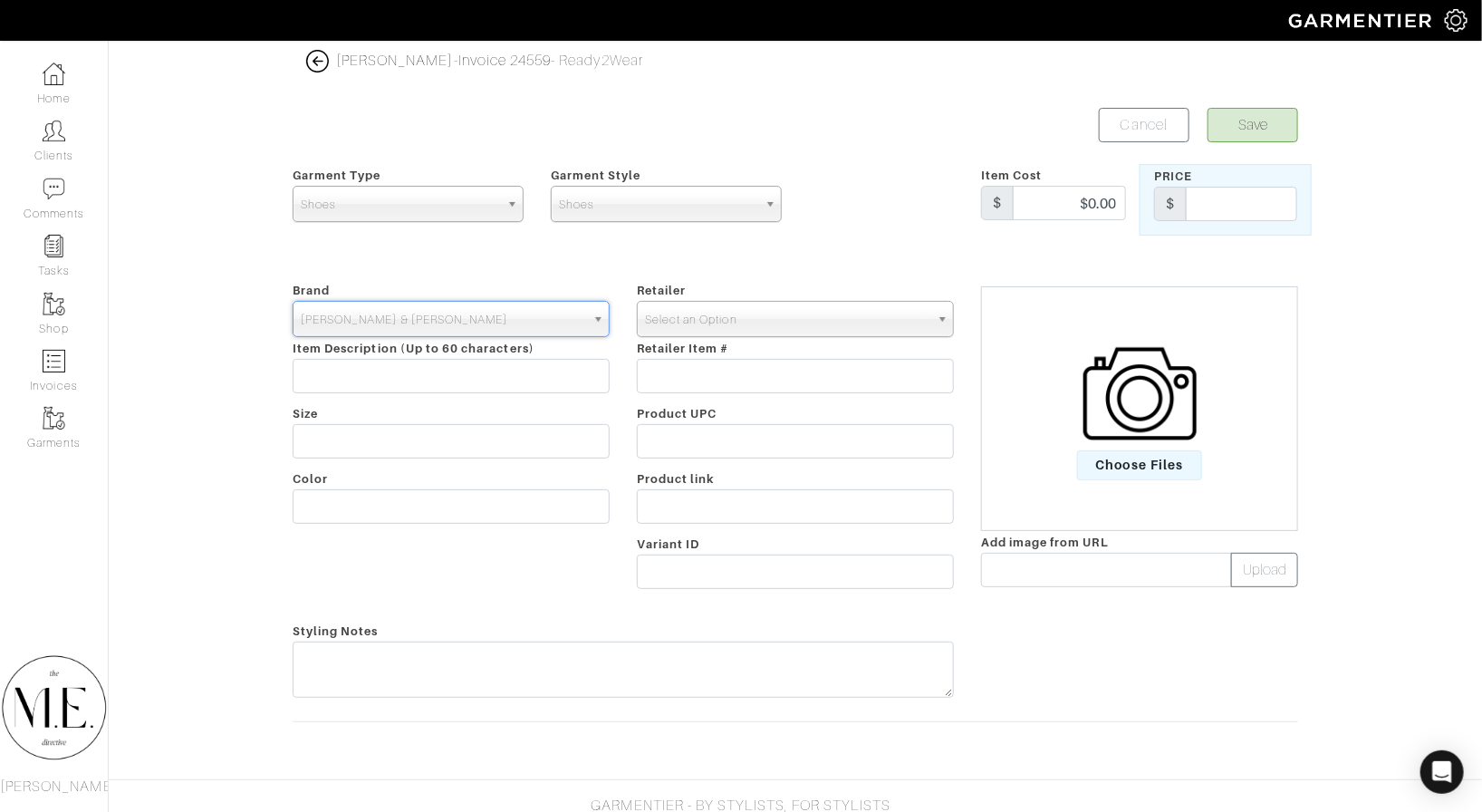
click at [701, 311] on span "Select an Option" at bounding box center [787, 319] width 285 height 37
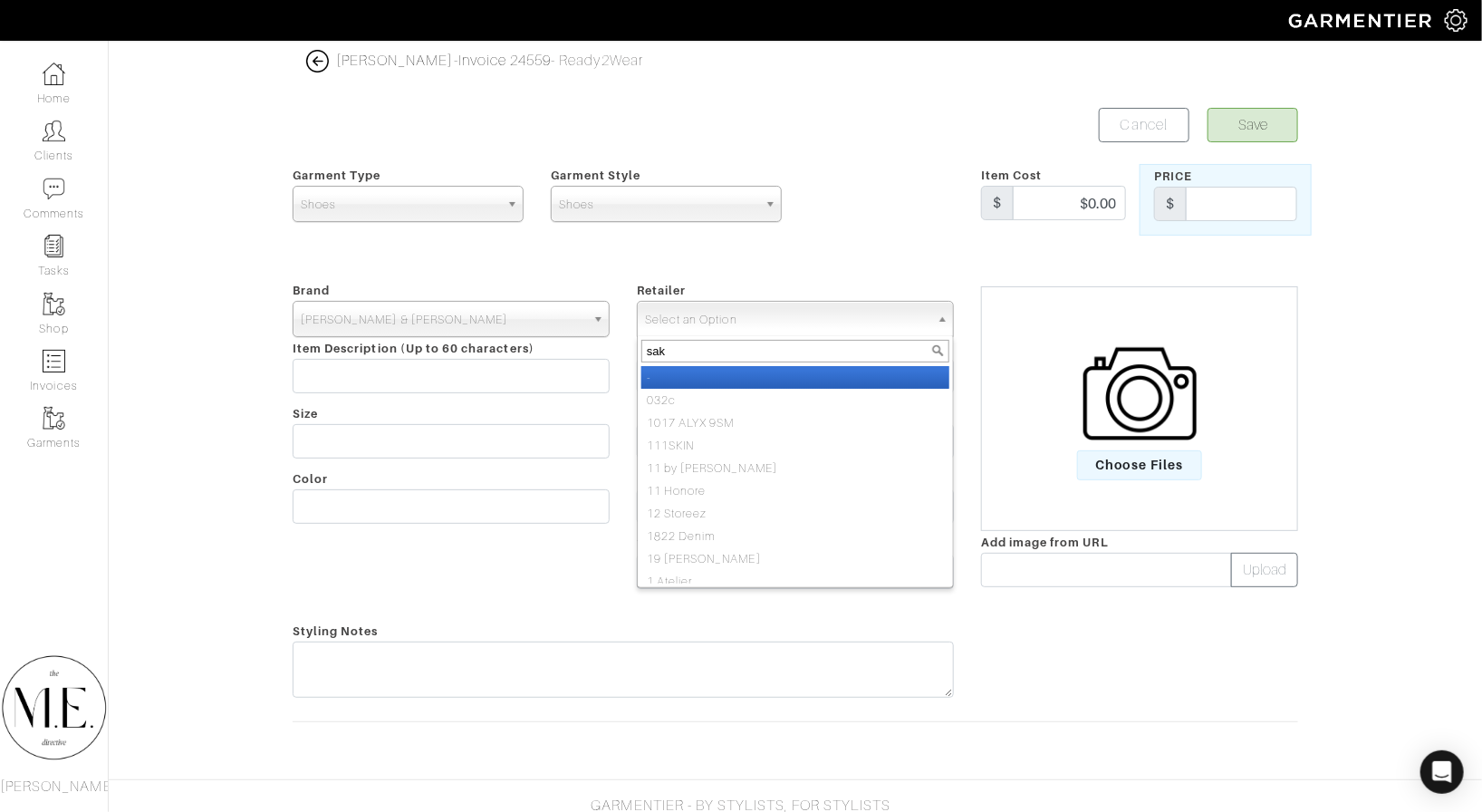
type input "saks"
select select "6"
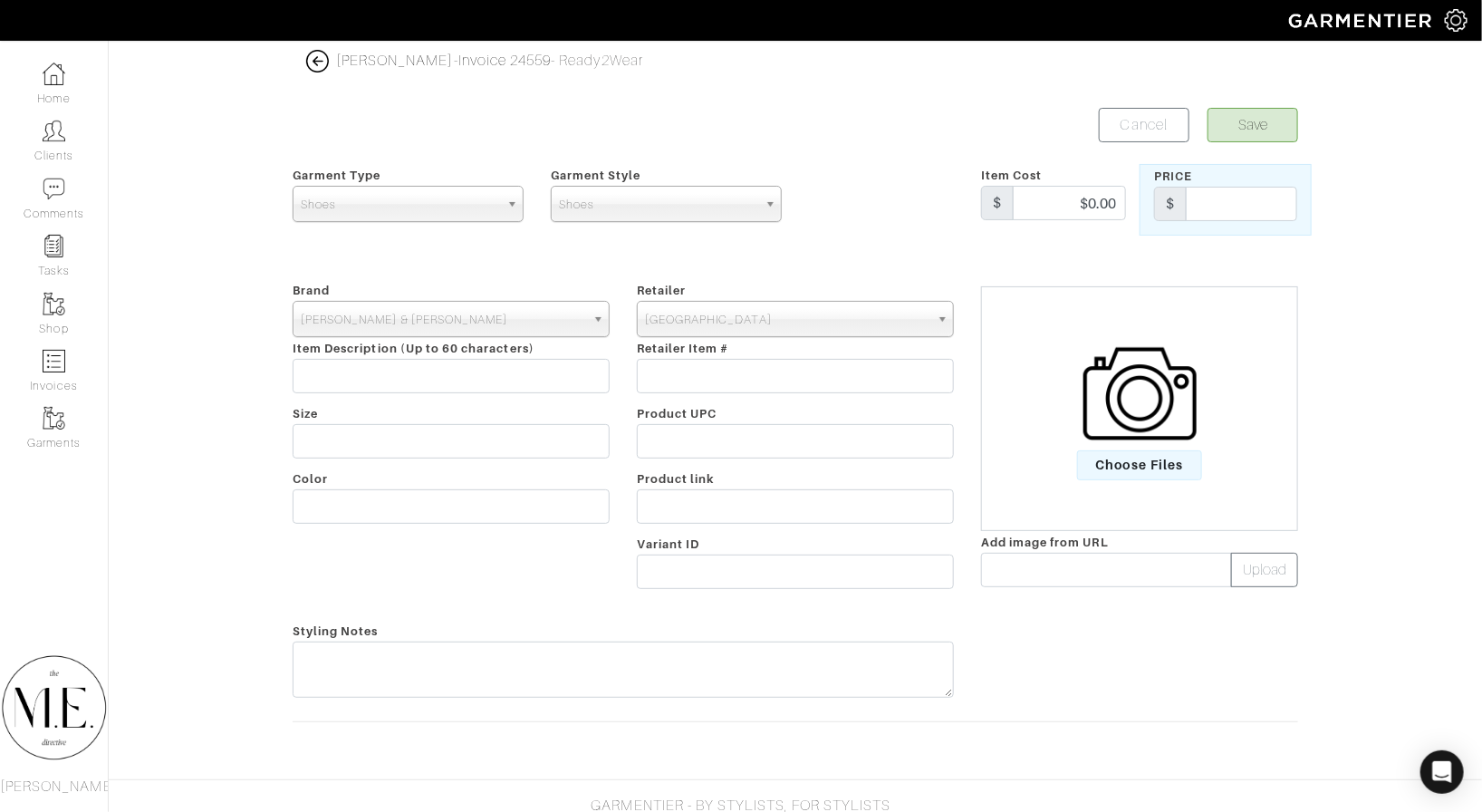
click at [1219, 181] on div "Price $" at bounding box center [1226, 200] width 172 height 71
click at [1221, 207] on input "text" at bounding box center [1241, 203] width 112 height 35
type input "295"
click at [463, 360] on input "text" at bounding box center [451, 375] width 317 height 35
click at [409, 434] on input "text" at bounding box center [451, 441] width 317 height 35
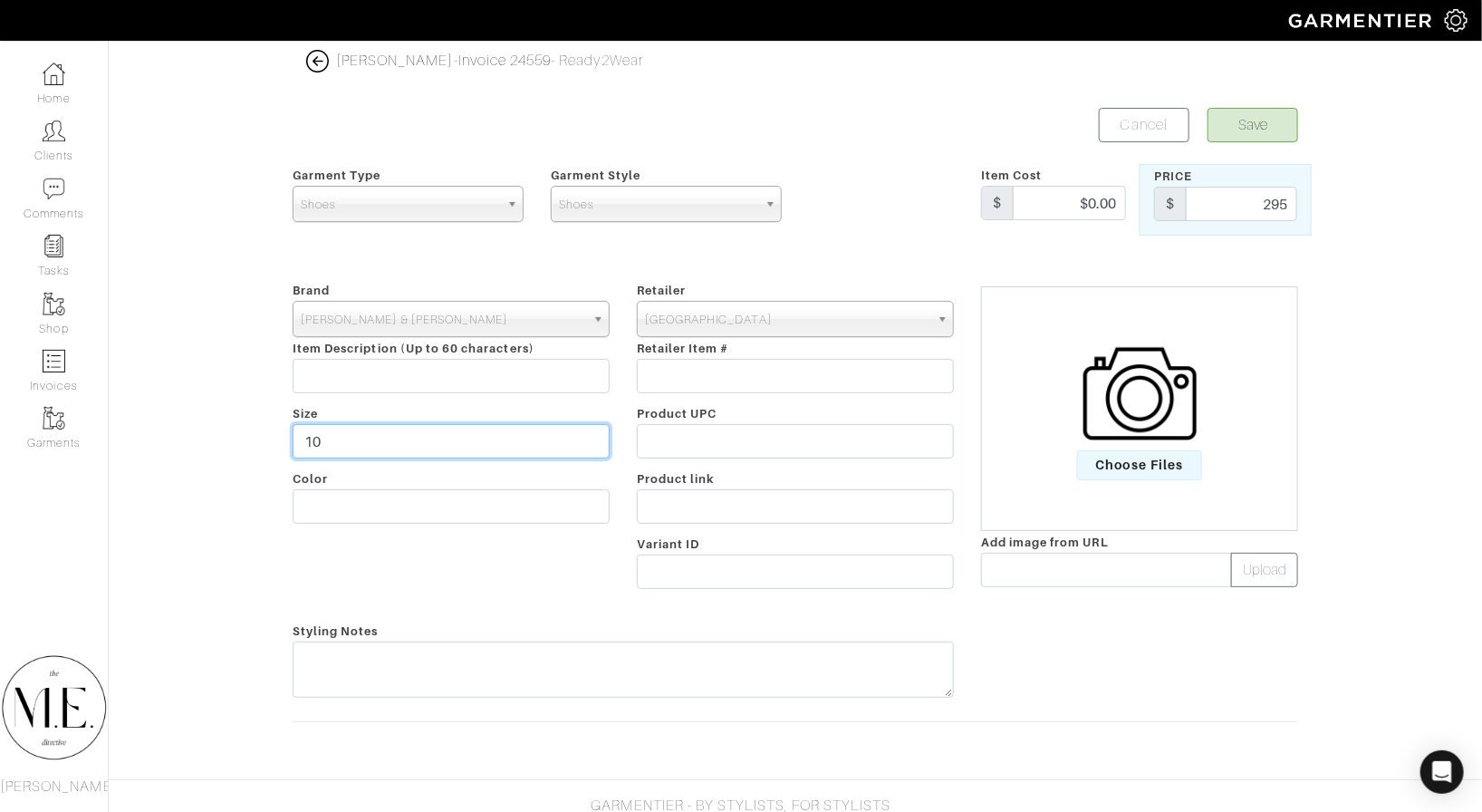
type input "1"
type input "9.5"
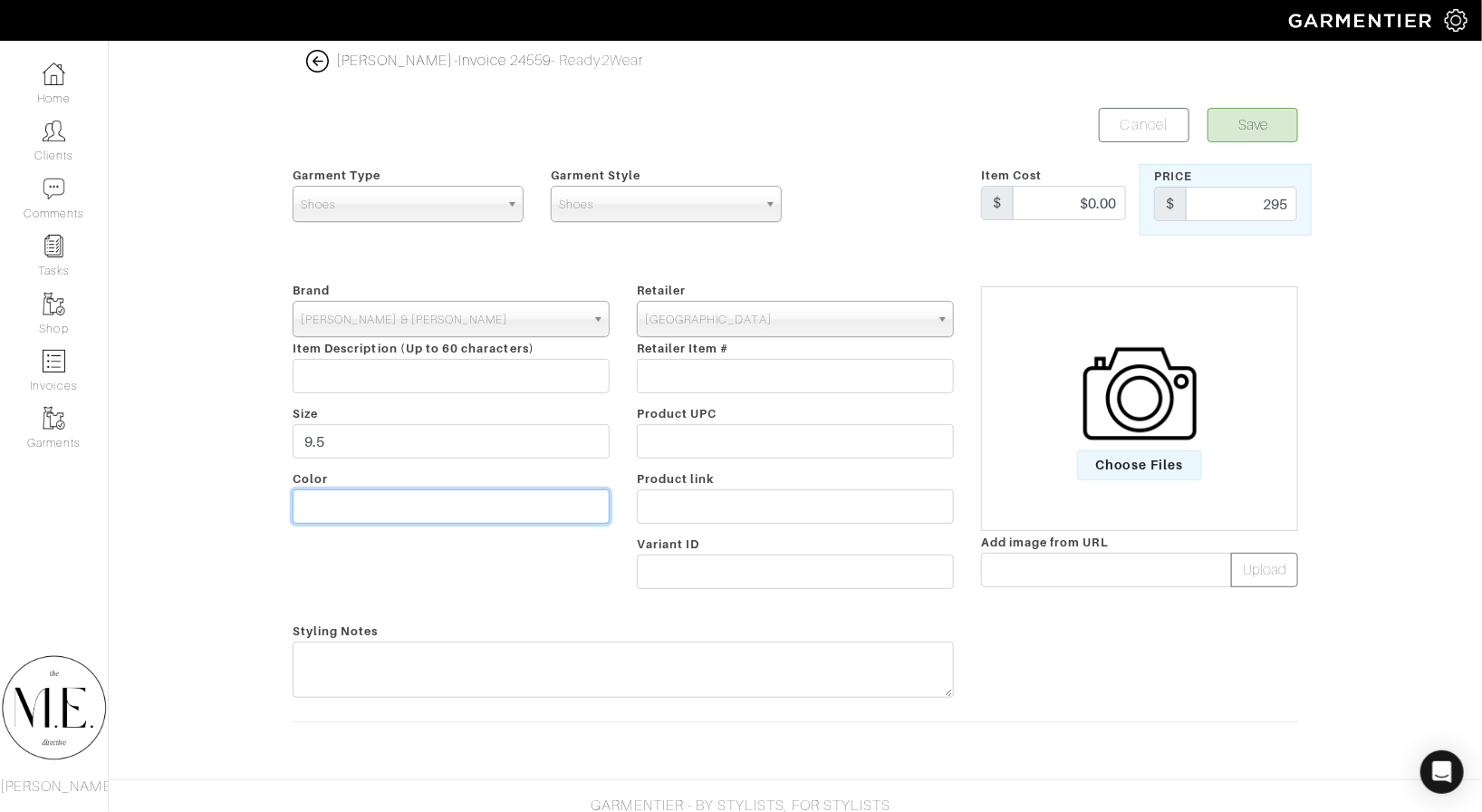
click at [349, 489] on input "text" at bounding box center [451, 506] width 317 height 35
type input "Gray"
click at [1113, 475] on span "Choose Files" at bounding box center [1139, 465] width 125 height 30
click at [0, 0] on input "Choose Files" at bounding box center [0, 0] width 0 height 0
click at [452, 406] on div "Brand - 032c 1017 ALYX 9SM 111SKIN 11 by [PERSON_NAME] 11 [PERSON_NAME] 12 Stor…" at bounding box center [451, 438] width 345 height 319
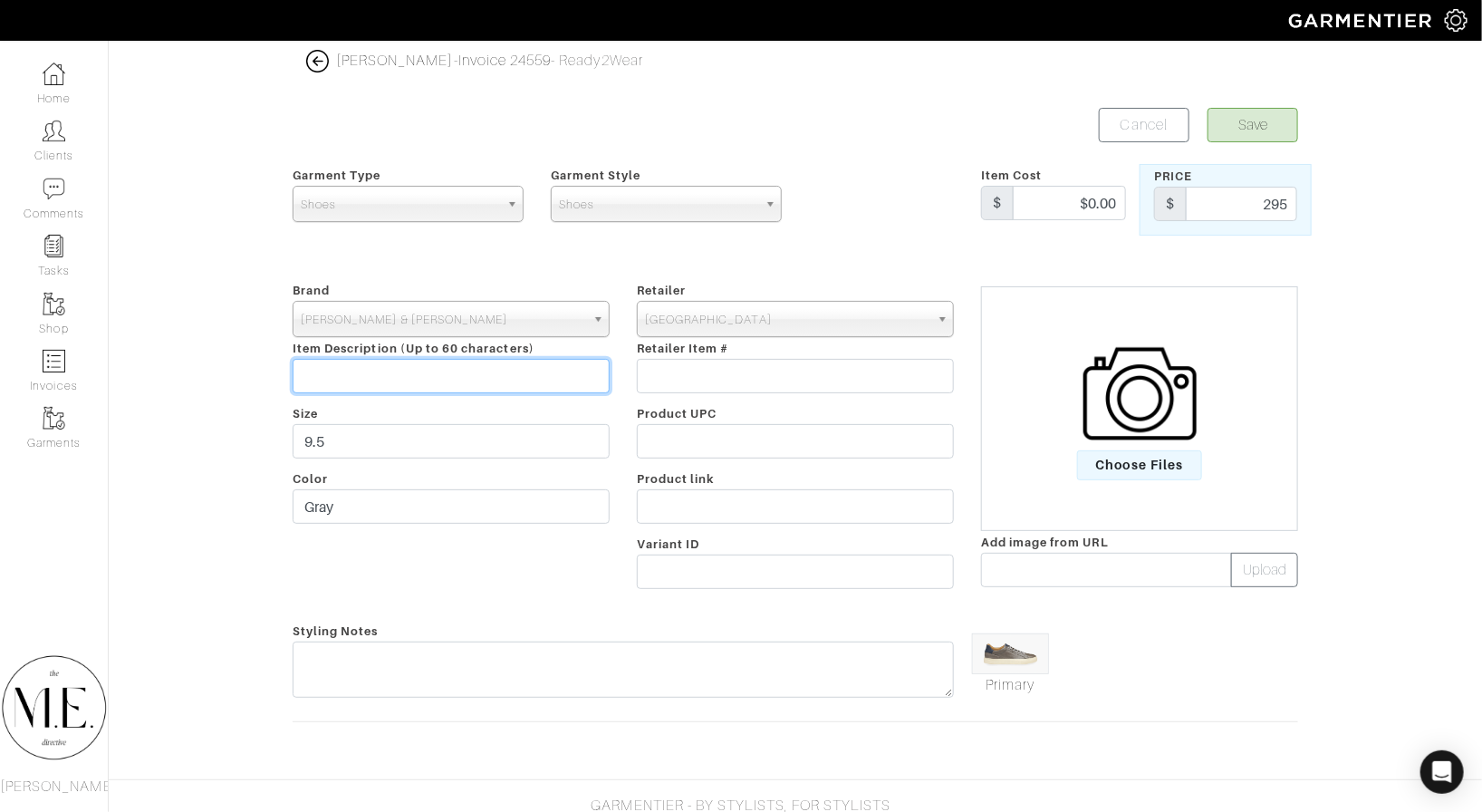
click at [453, 384] on input "text" at bounding box center [451, 375] width 317 height 35
paste input "[PERSON_NAME] Sneakers"
type input "[PERSON_NAME] Sneakers"
click at [585, 531] on div "Brand - 032c 1017 ALYX 9SM 111SKIN 11 by [PERSON_NAME] 11 [PERSON_NAME] 12 Stor…" at bounding box center [451, 438] width 345 height 319
click at [1263, 134] on button "Save" at bounding box center [1254, 124] width 91 height 35
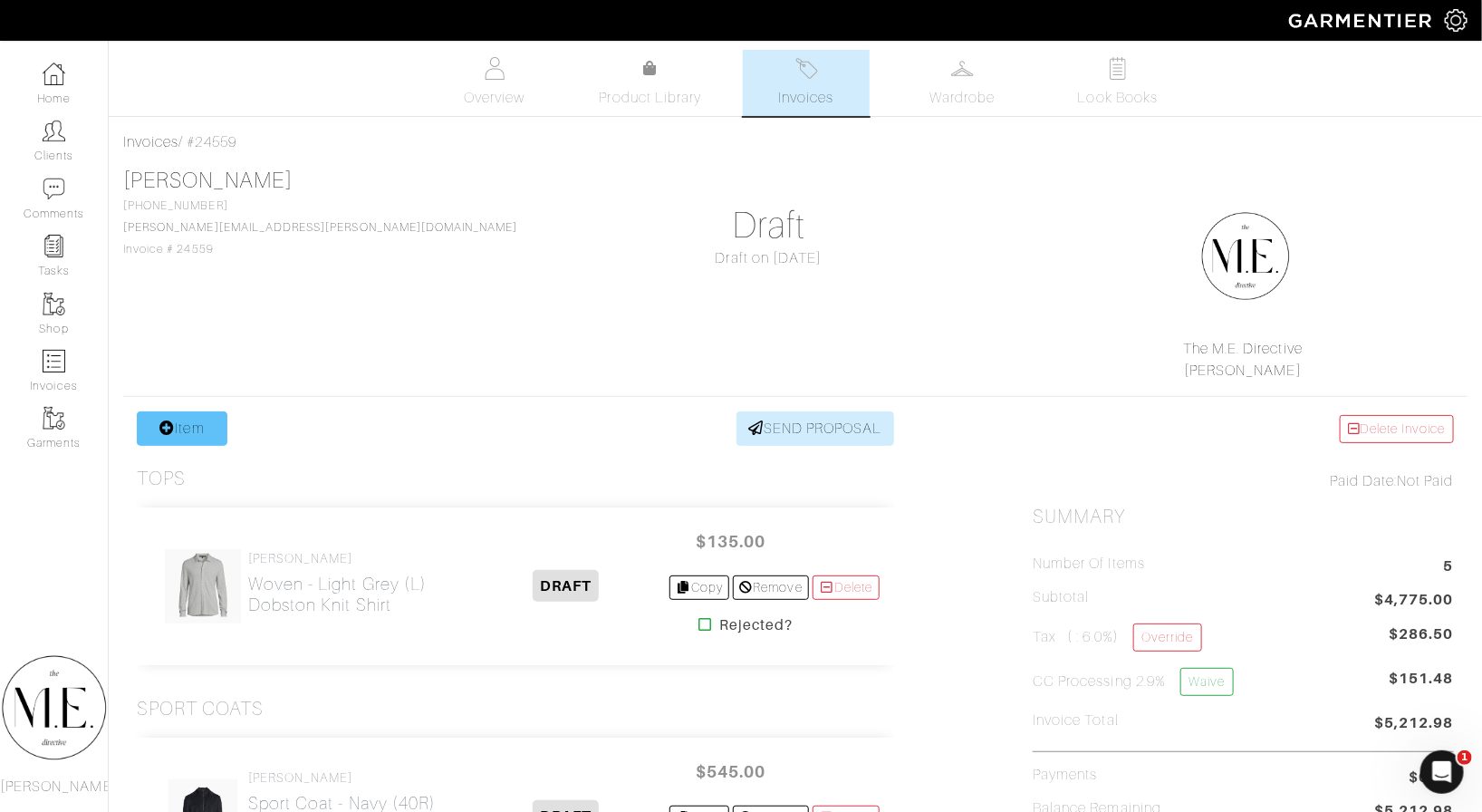
click at [213, 416] on link "Item" at bounding box center [182, 428] width 91 height 35
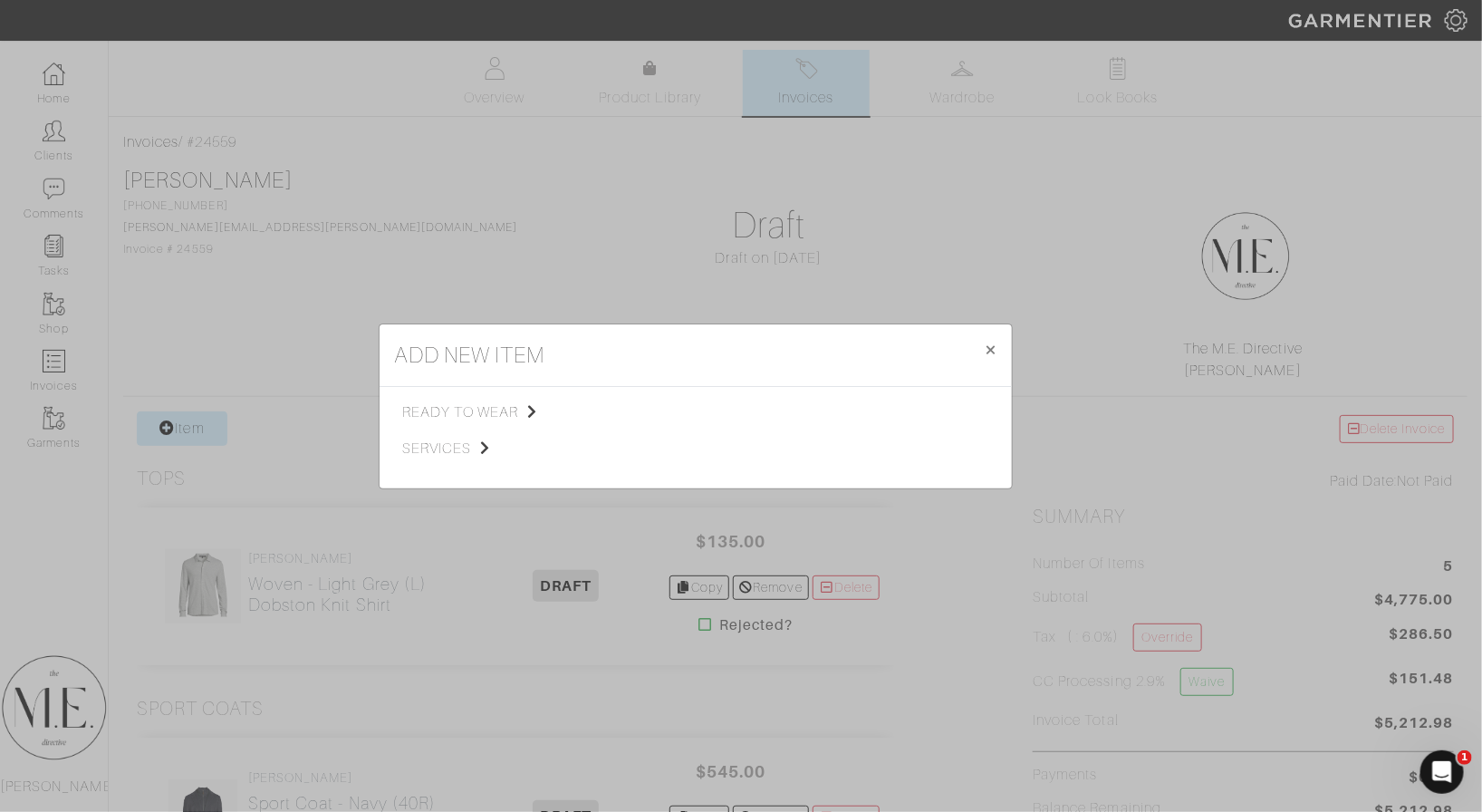
click at [432, 399] on div "ready to wear services Tops Bottoms Sport Coats Suiting Outerwear Shoes Swimwea…" at bounding box center [696, 438] width 632 height 102
click at [432, 407] on span "ready to wear" at bounding box center [493, 412] width 182 height 22
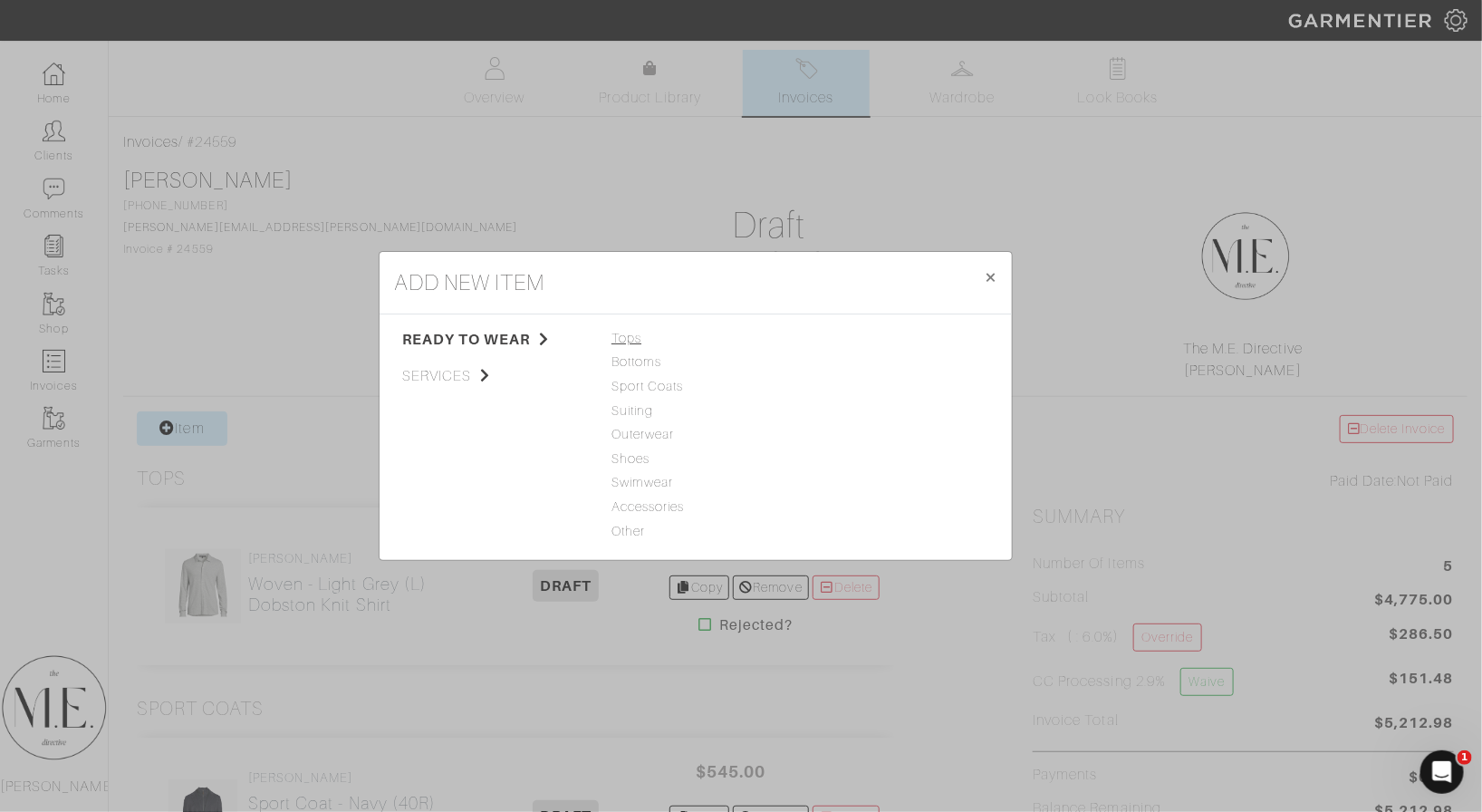
click at [618, 344] on span "Tops" at bounding box center [696, 339] width 169 height 20
click at [826, 387] on link "Woven" at bounding box center [828, 385] width 42 height 15
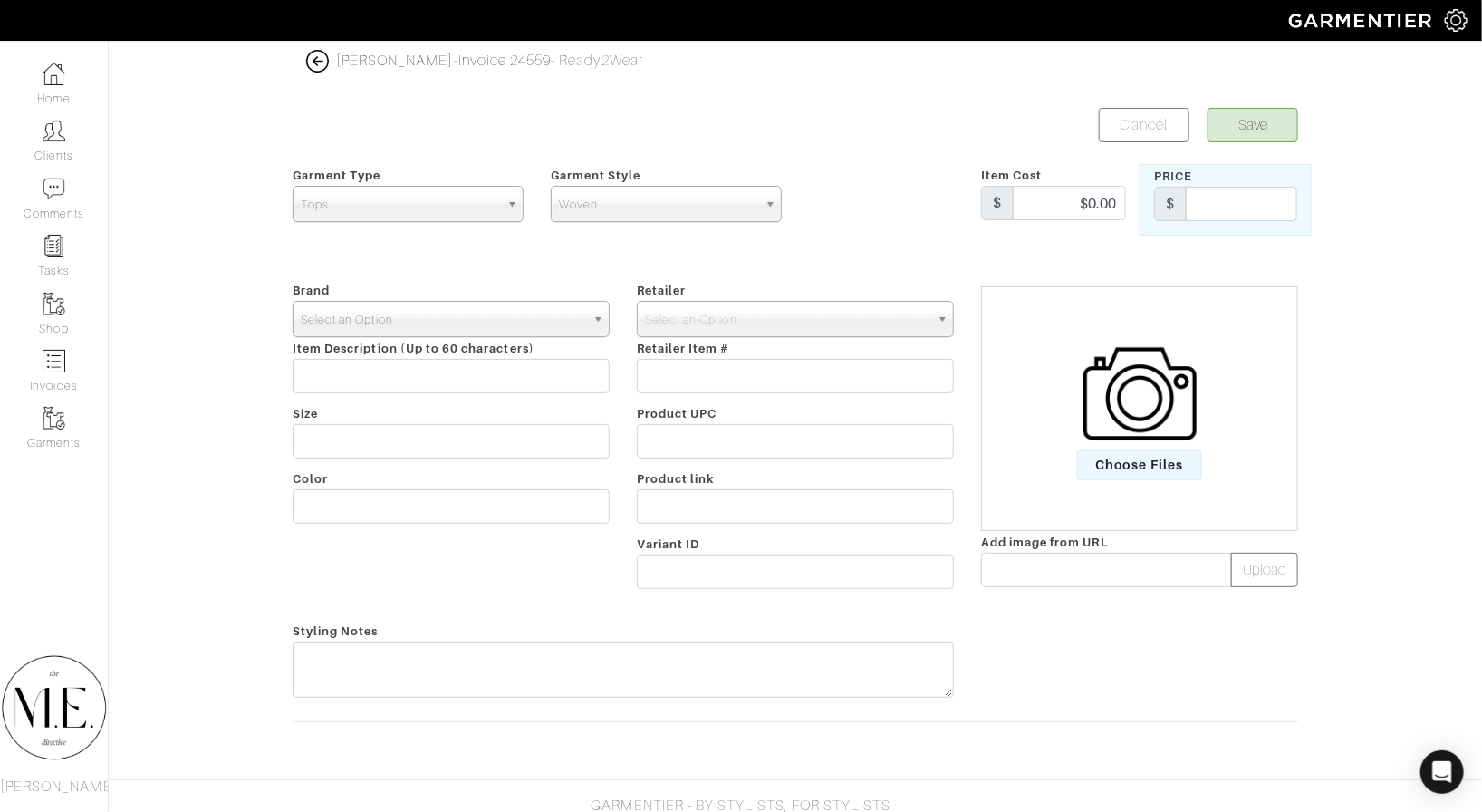
click at [389, 322] on span "Select an Option" at bounding box center [443, 319] width 285 height 37
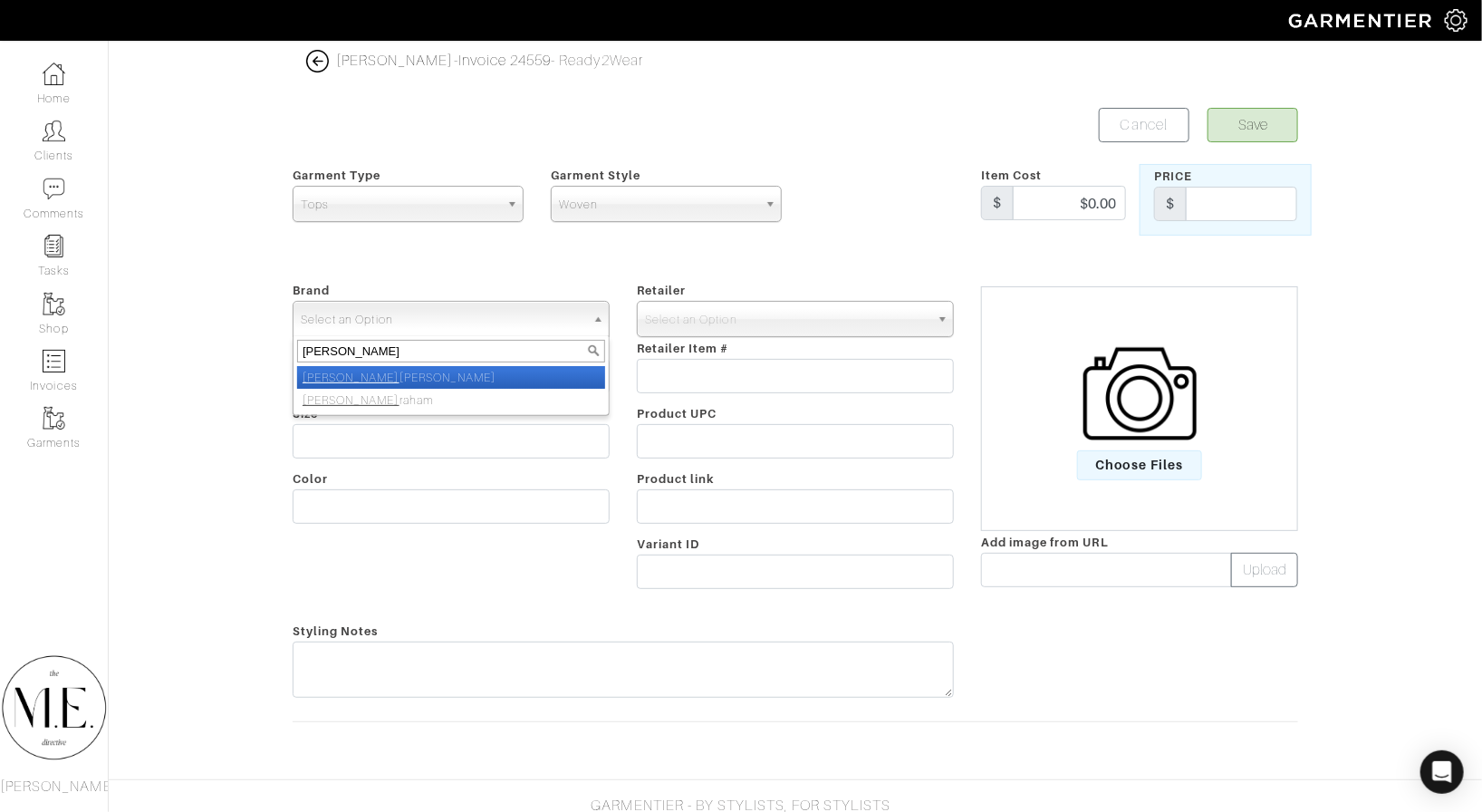
type input "Robert gra"
select select "Robert Graham"
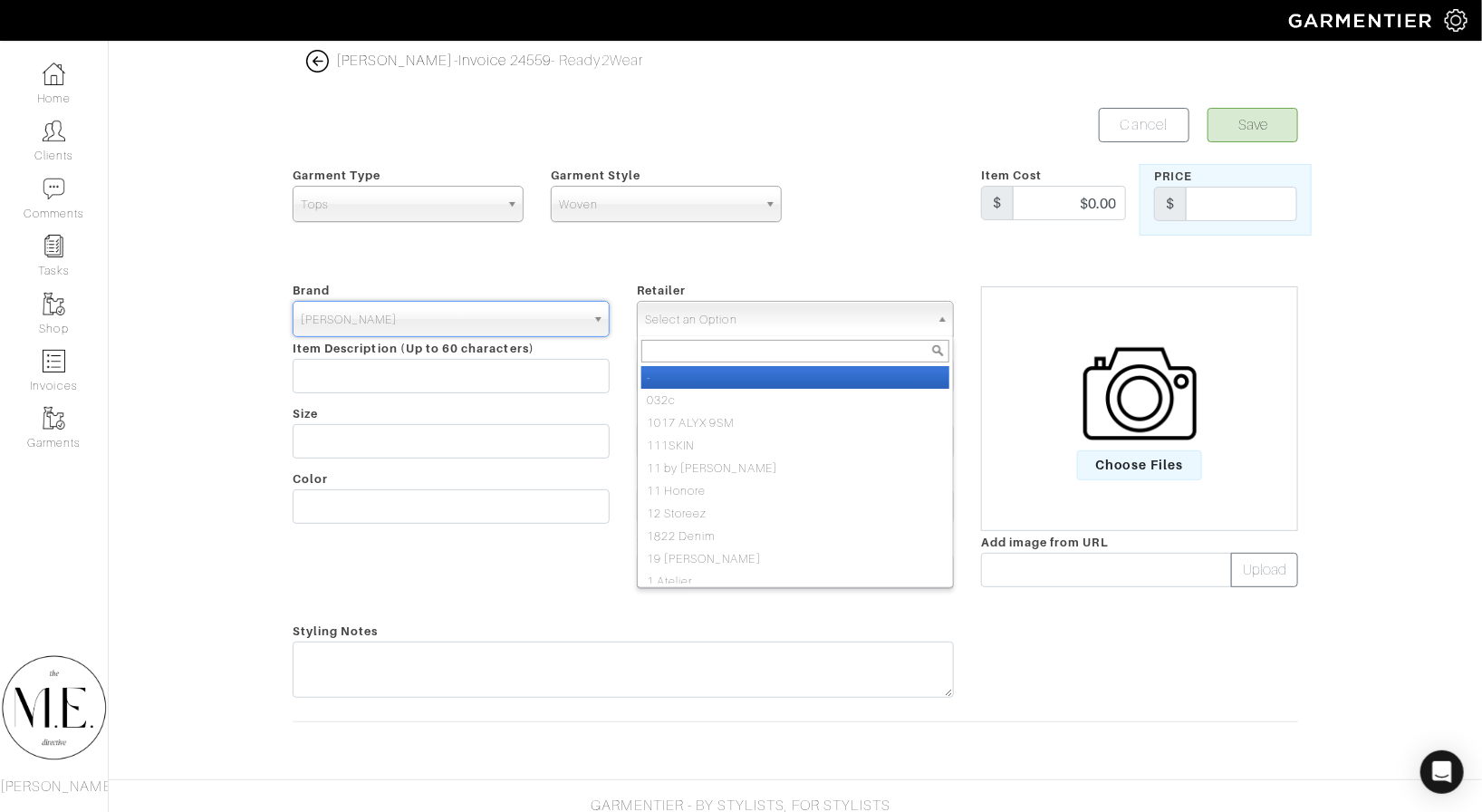
click at [663, 305] on span "Select an Option" at bounding box center [787, 319] width 285 height 37
type input "saks"
select select "6"
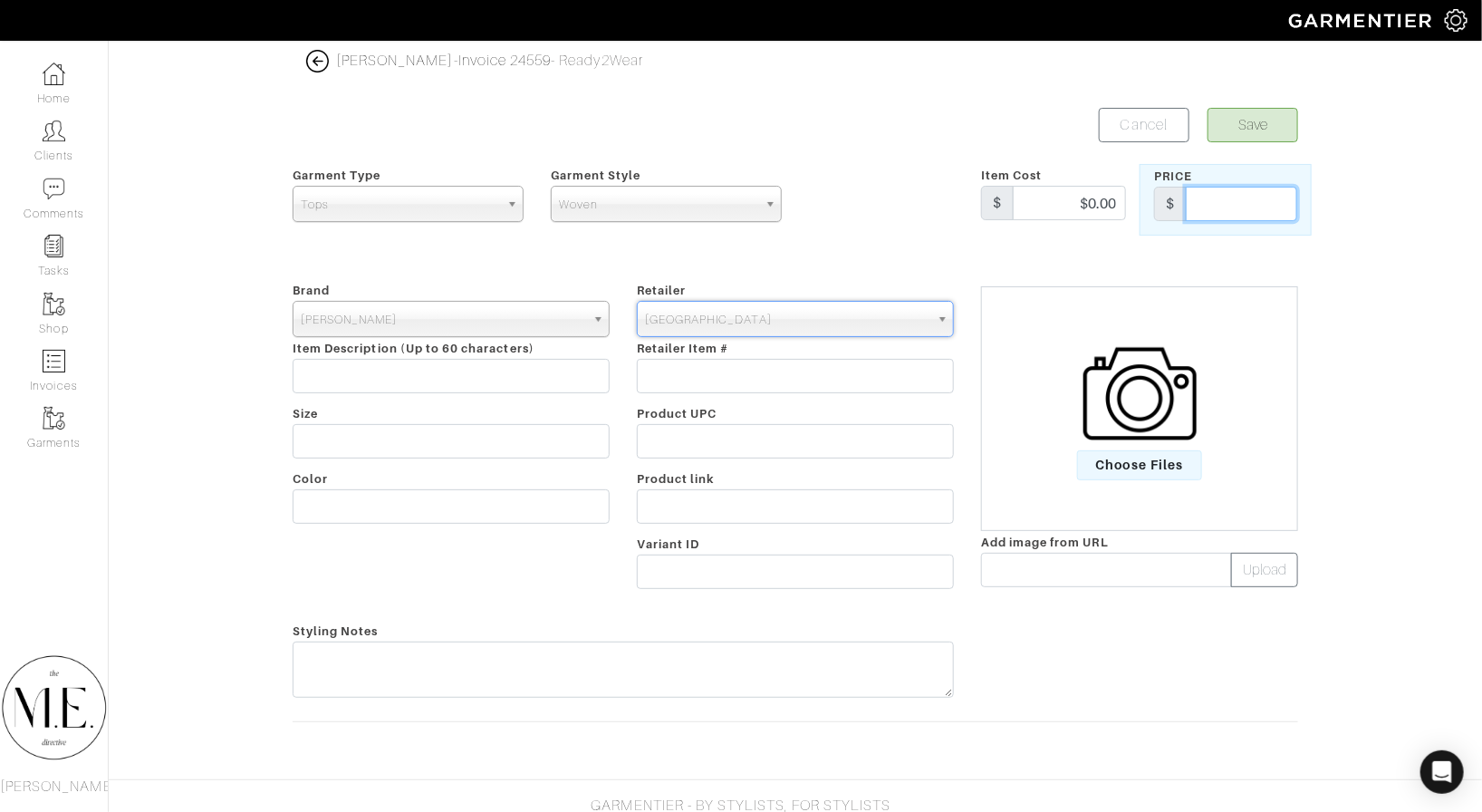
click at [1248, 206] on input "text" at bounding box center [1241, 203] width 112 height 35
type input "188"
click at [1148, 451] on span "Choose Files" at bounding box center [1139, 465] width 125 height 30
click at [0, 0] on input "Choose Files" at bounding box center [0, 0] width 0 height 0
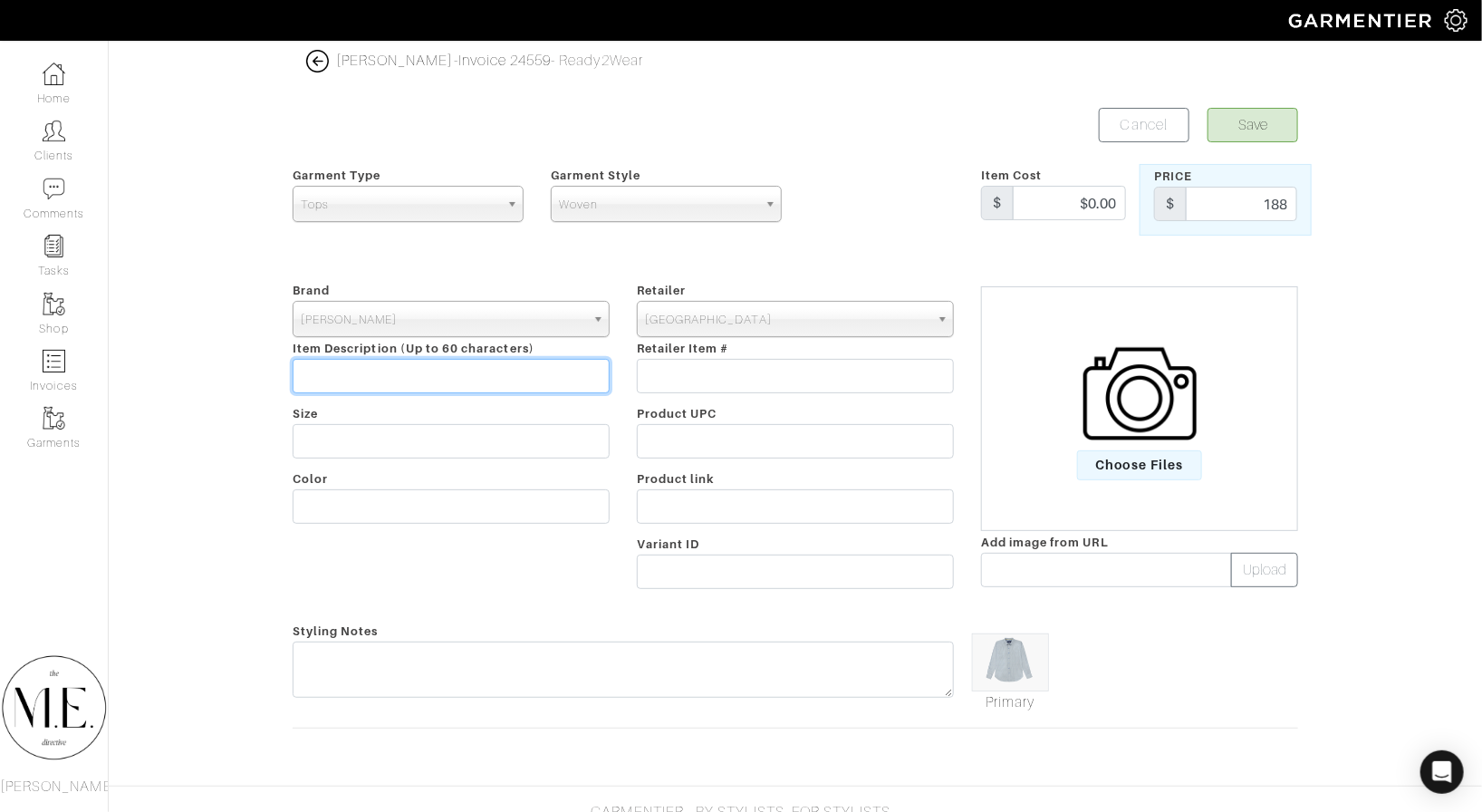
click at [481, 388] on input "text" at bounding box center [451, 375] width 317 height 35
type input "v"
paste input "Caveda Abstract Stretch-Cotton Shirt"
type input "Caveda Abstract Stretch-Cotton Shirt"
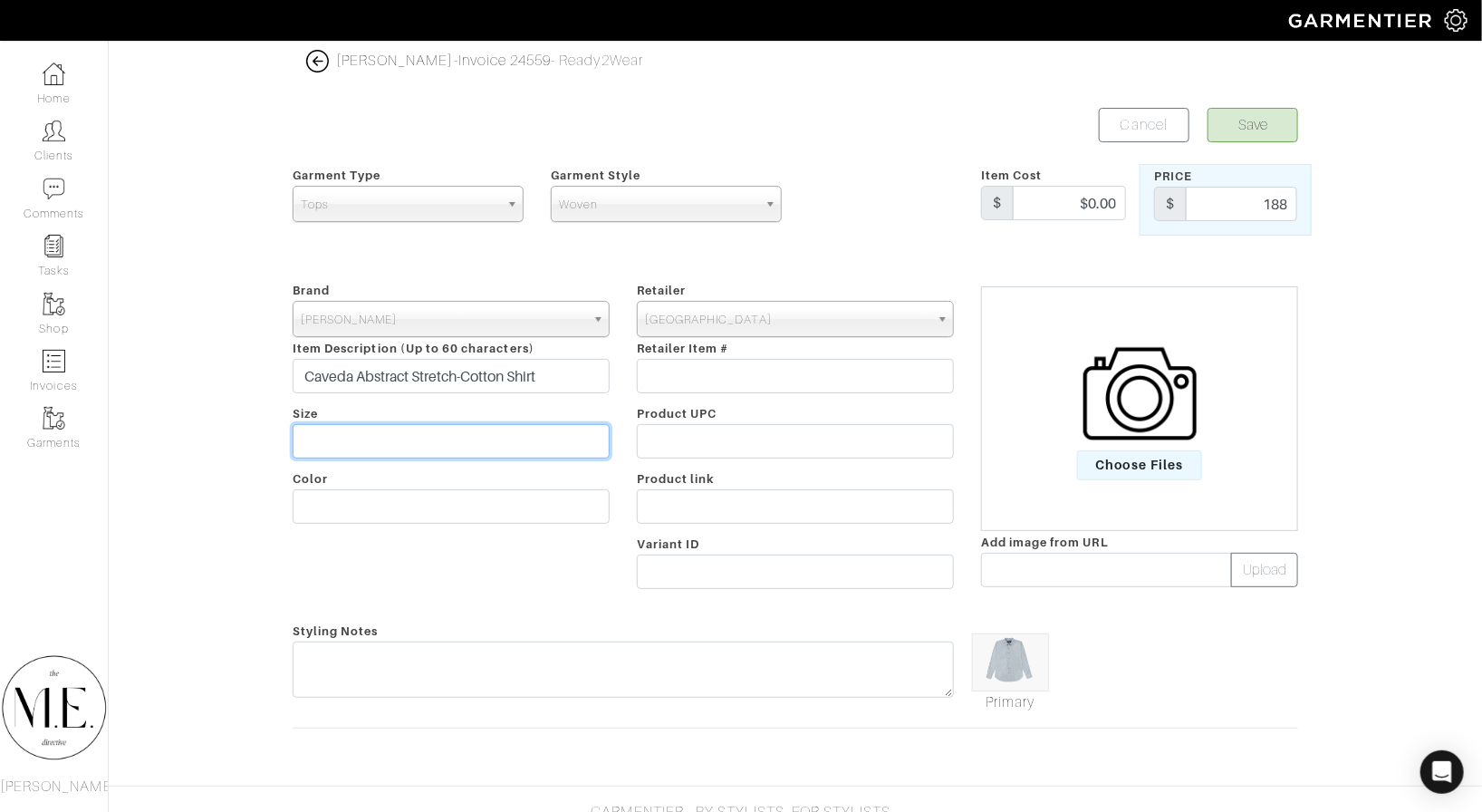
drag, startPoint x: 467, startPoint y: 426, endPoint x: 456, endPoint y: 427, distance: 11.0
click at [467, 427] on input "text" at bounding box center [451, 441] width 317 height 35
type input "Large"
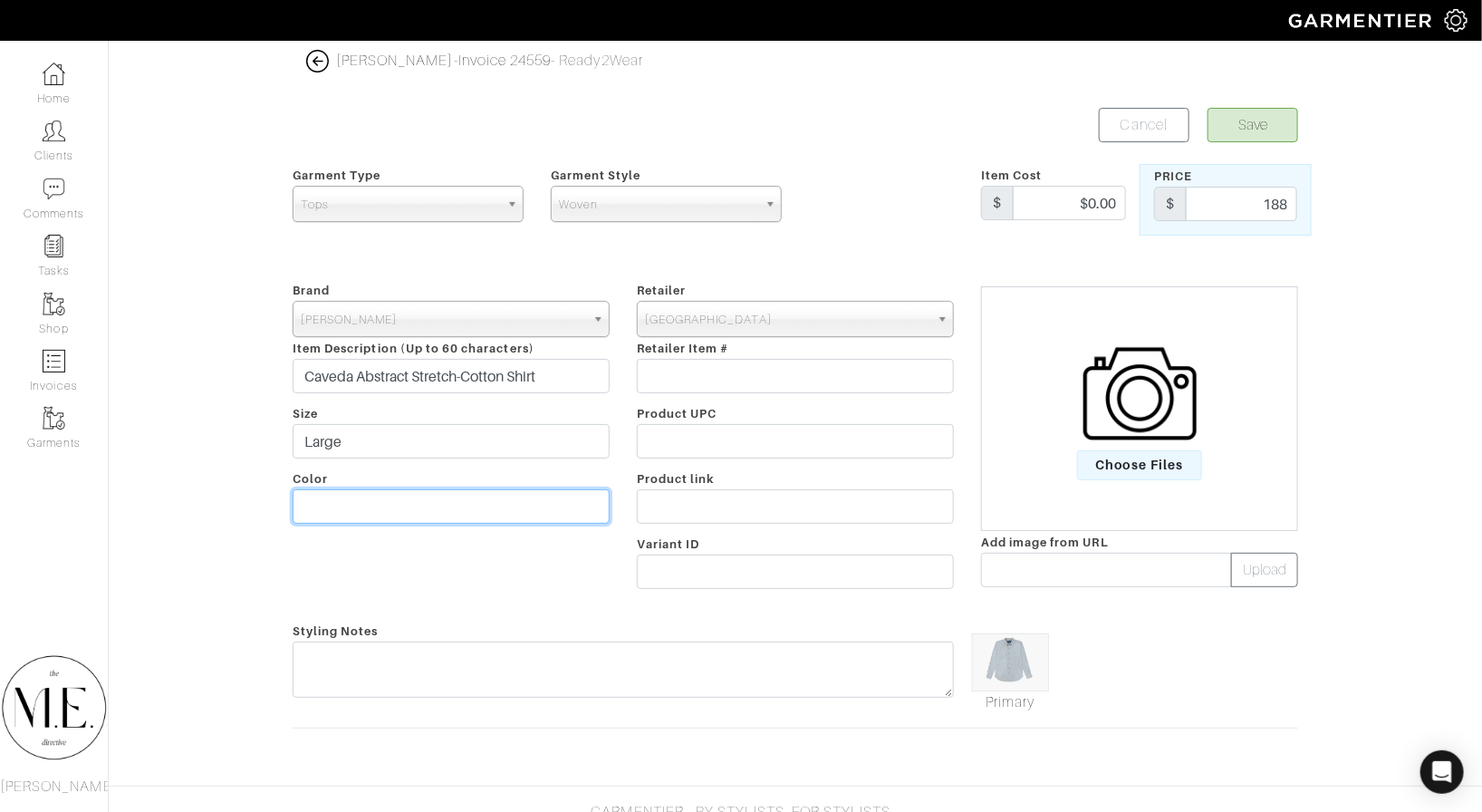
drag, startPoint x: 426, startPoint y: 506, endPoint x: 424, endPoint y: 463, distance: 43.0
click at [426, 506] on input "text" at bounding box center [451, 506] width 317 height 35
type input "Multi"
click at [1263, 123] on button "Save" at bounding box center [1254, 124] width 91 height 35
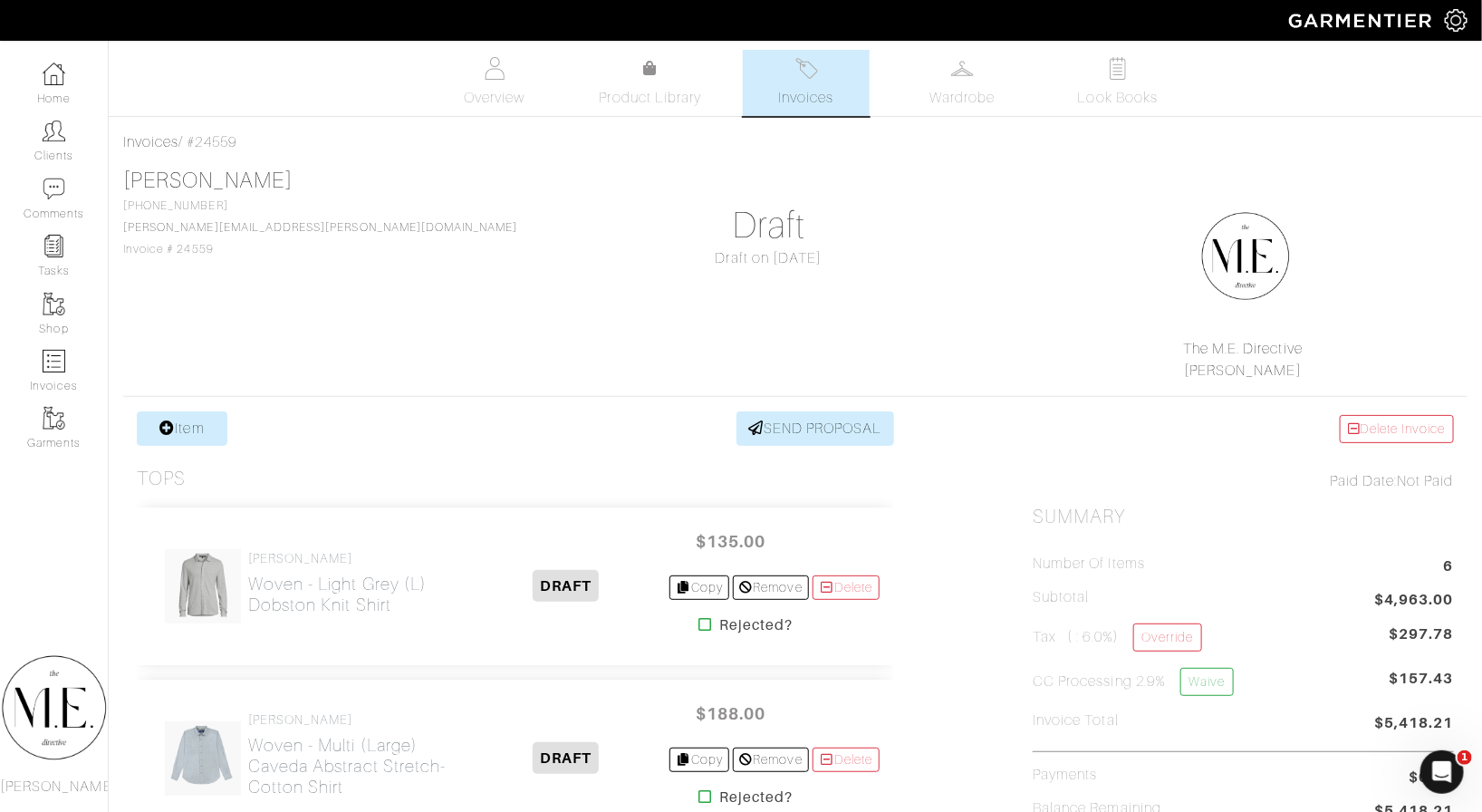
scroll to position [145, 0]
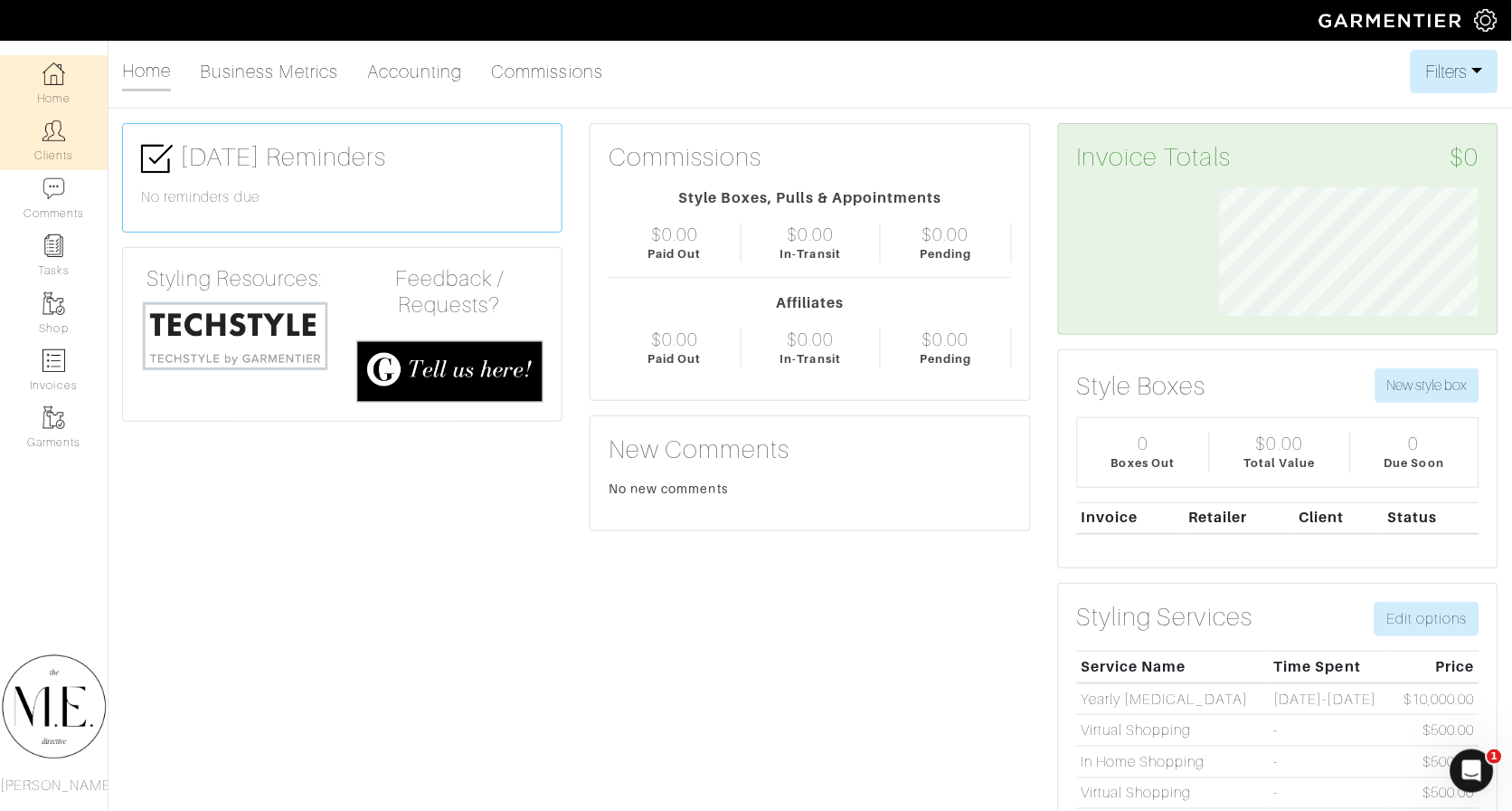
click at [68, 133] on link "Clients" at bounding box center [53, 141] width 108 height 57
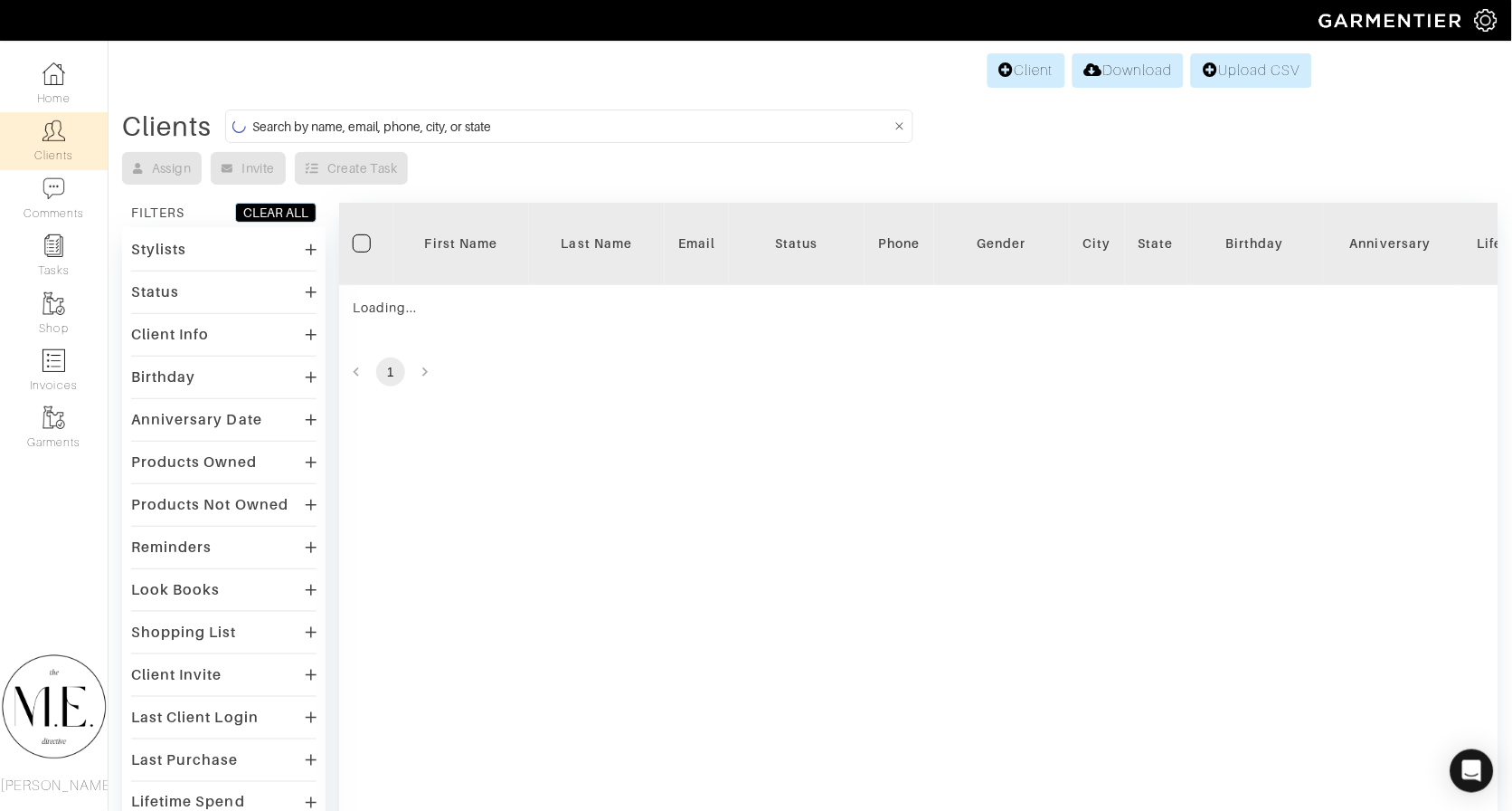
click at [683, 73] on div "Client Download Upload CSV" at bounding box center [811, 70] width 1004 height 35
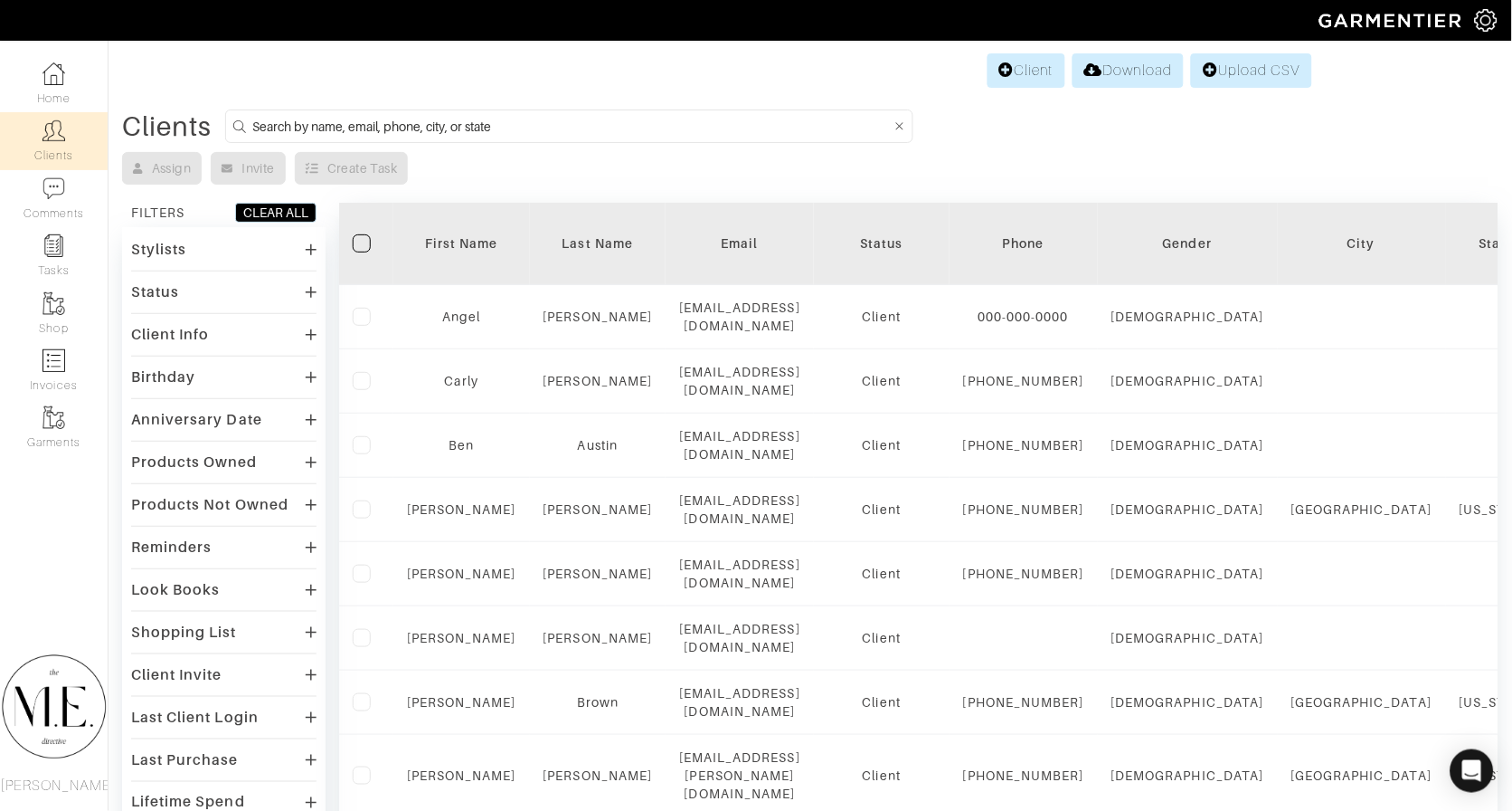
click at [671, 111] on form at bounding box center [569, 126] width 688 height 34
click at [641, 121] on input at bounding box center [571, 125] width 638 height 23
type input "[PERSON_NAME]"
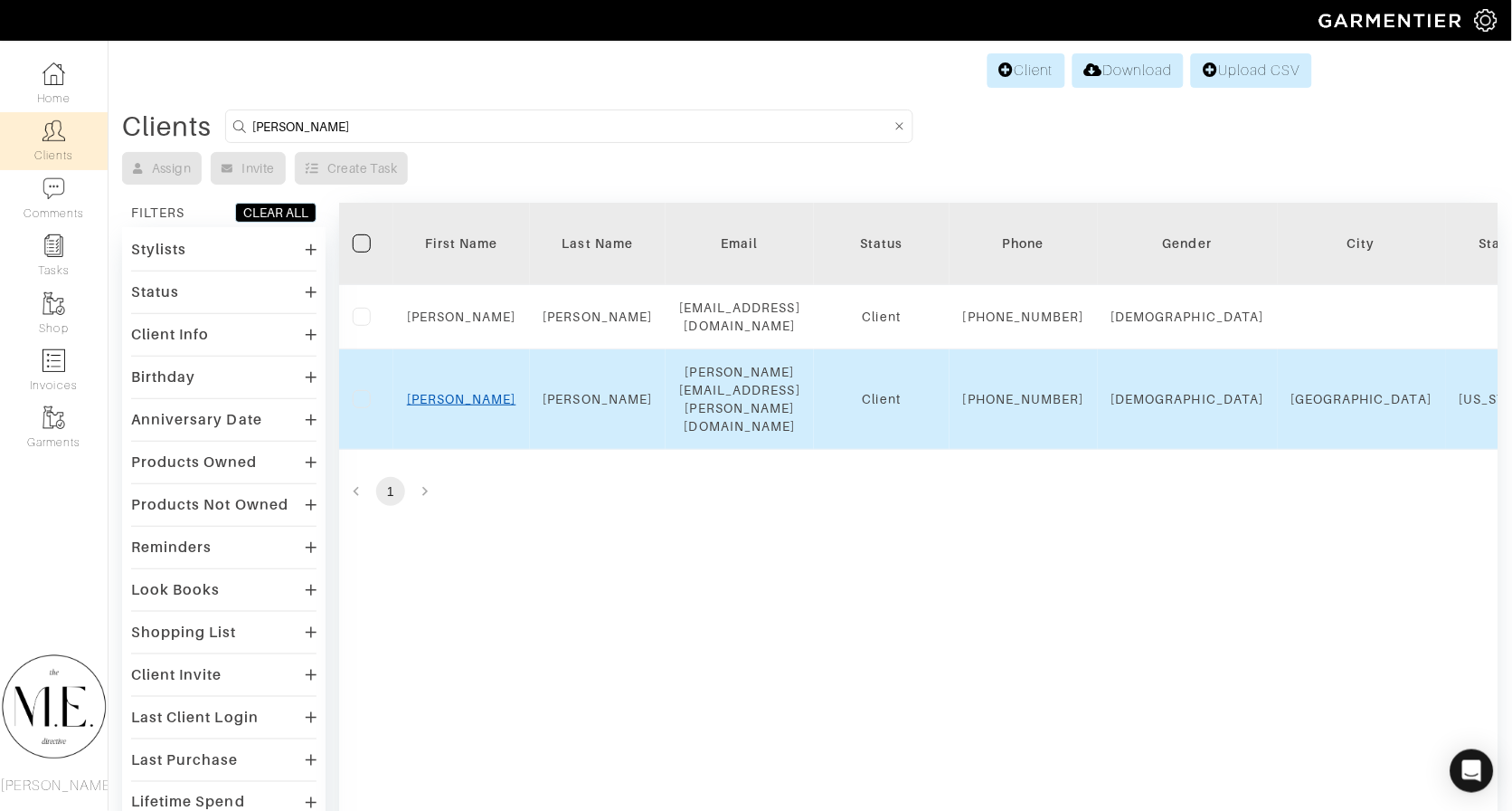
click at [466, 402] on link "[PERSON_NAME]" at bounding box center [462, 399] width 109 height 15
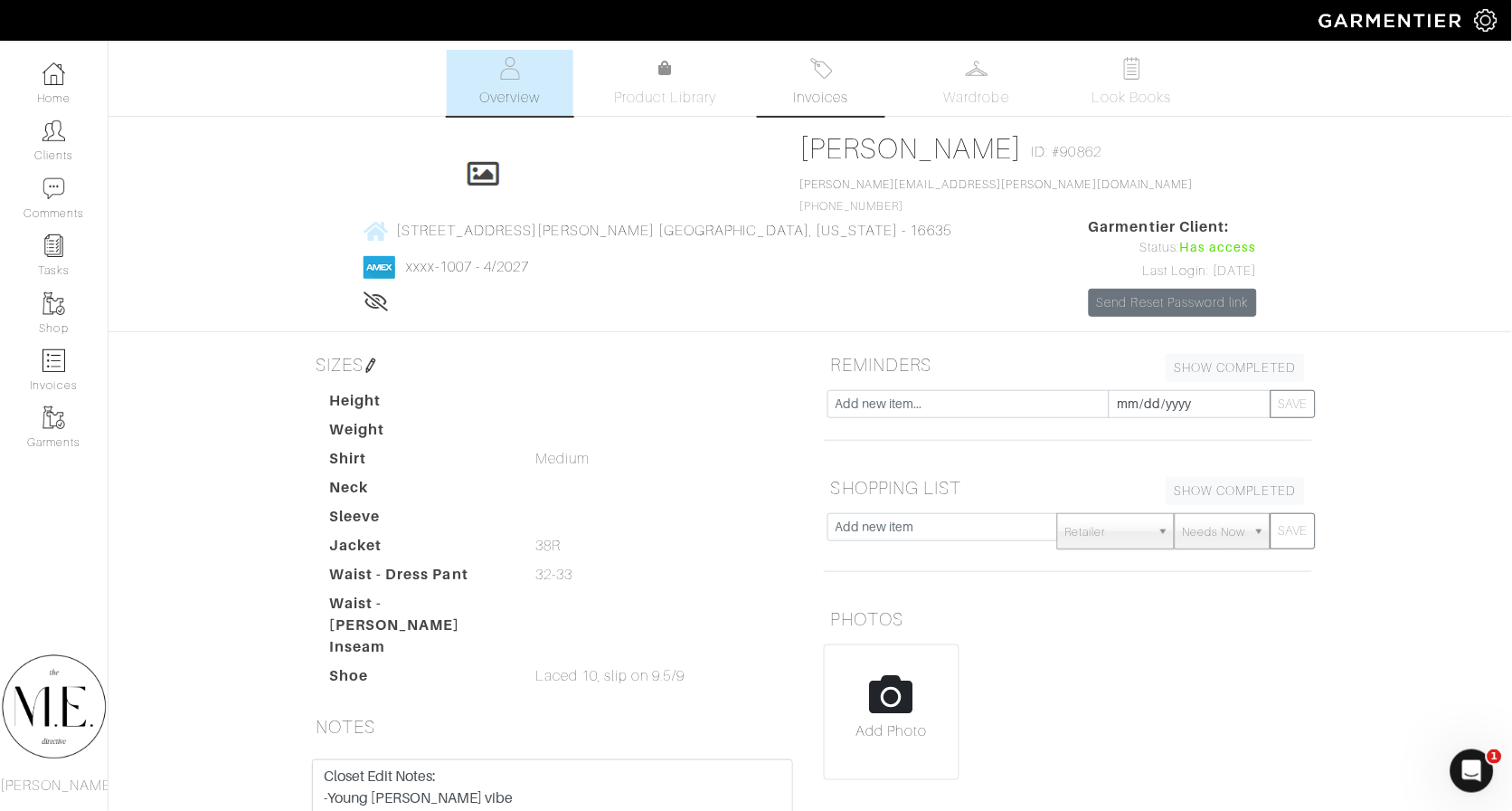
click at [845, 76] on link "Invoices" at bounding box center [822, 82] width 126 height 66
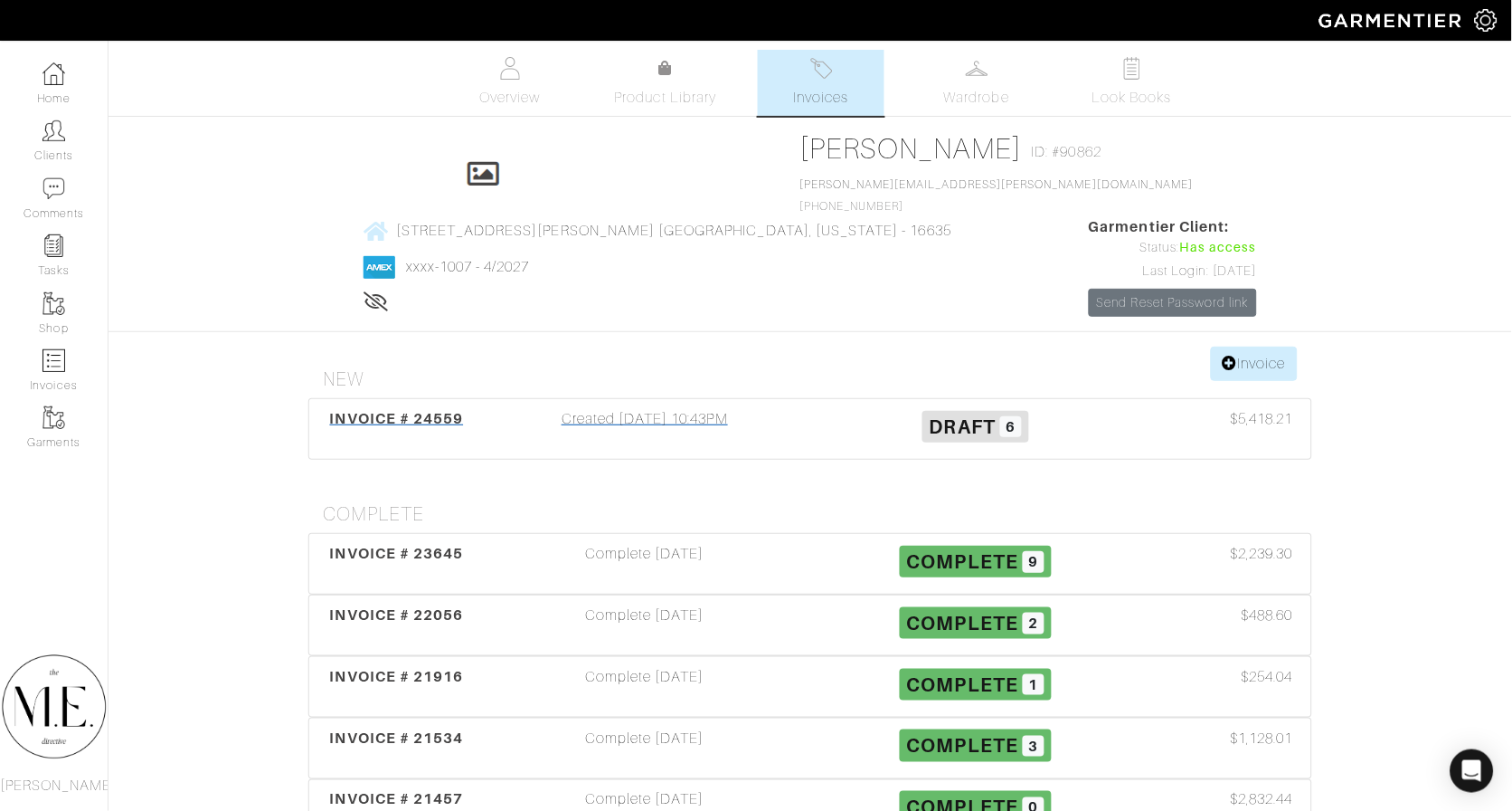
click at [612, 399] on div "INVOICE # 24559 Created [DATE] 10:43PM Draft 6 $5,418.21" at bounding box center [811, 428] width 1002 height 60
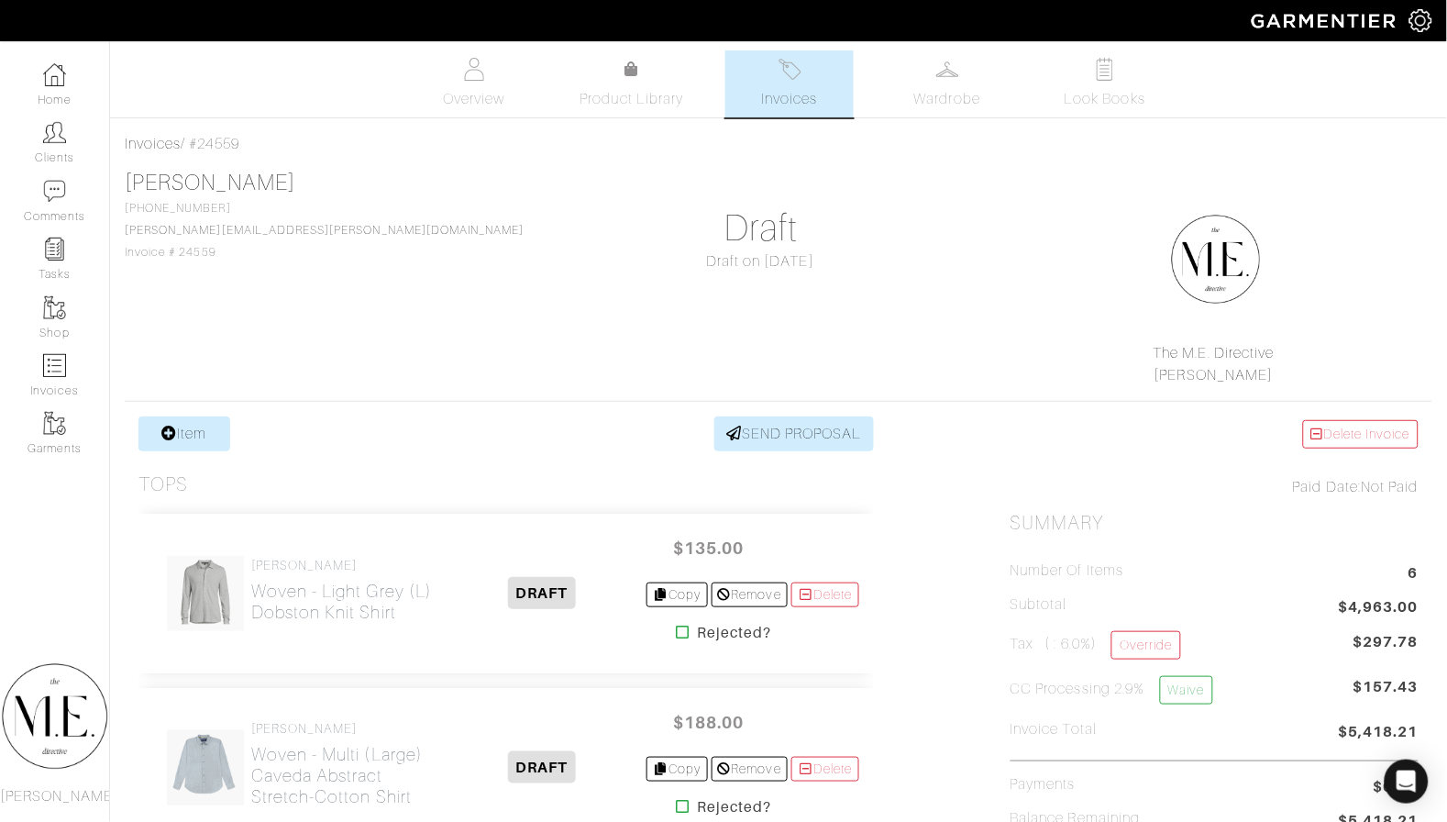
click at [227, 424] on link "Item" at bounding box center [184, 433] width 92 height 35
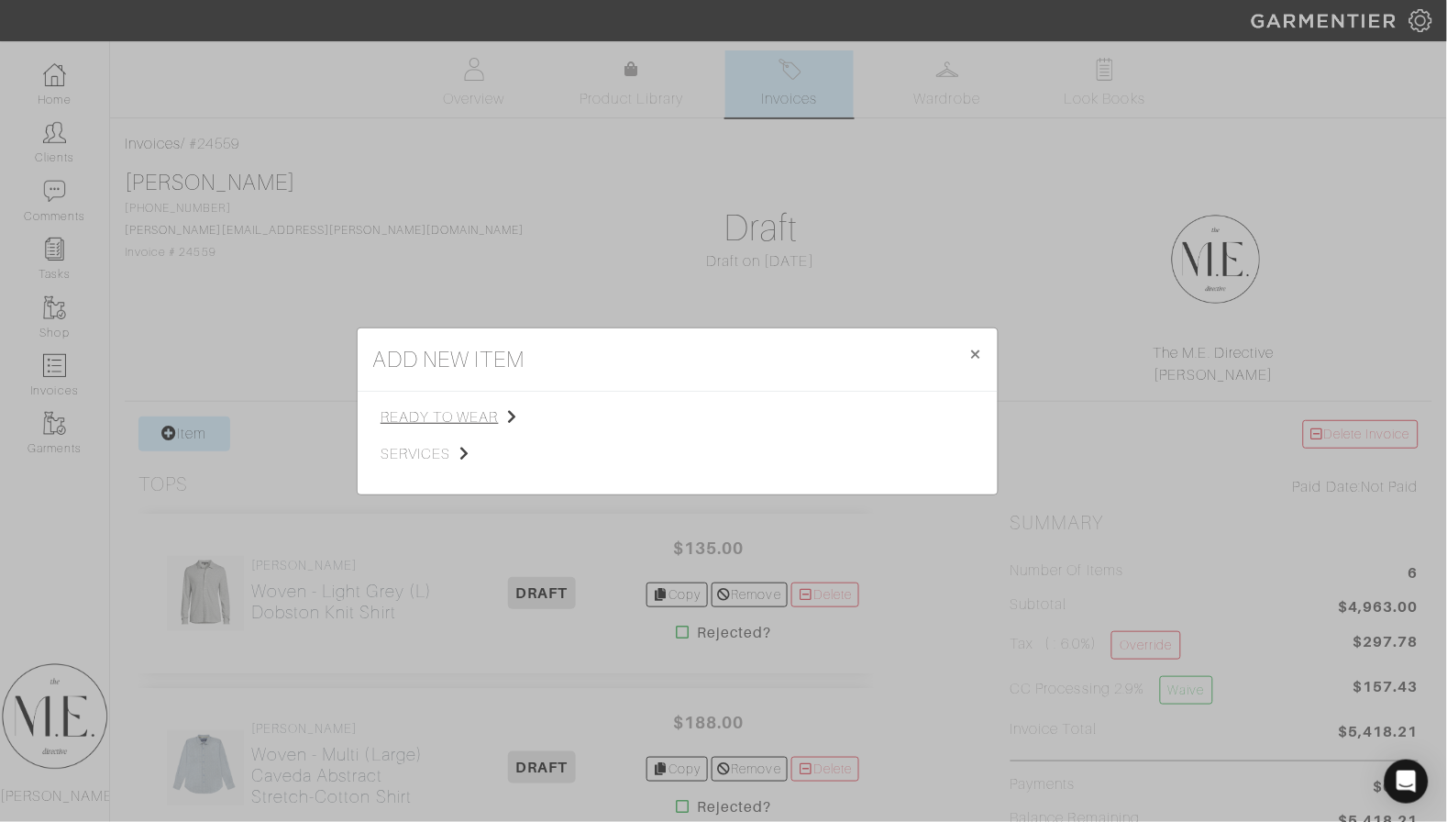
click at [460, 418] on span "ready to wear" at bounding box center [473, 417] width 184 height 22
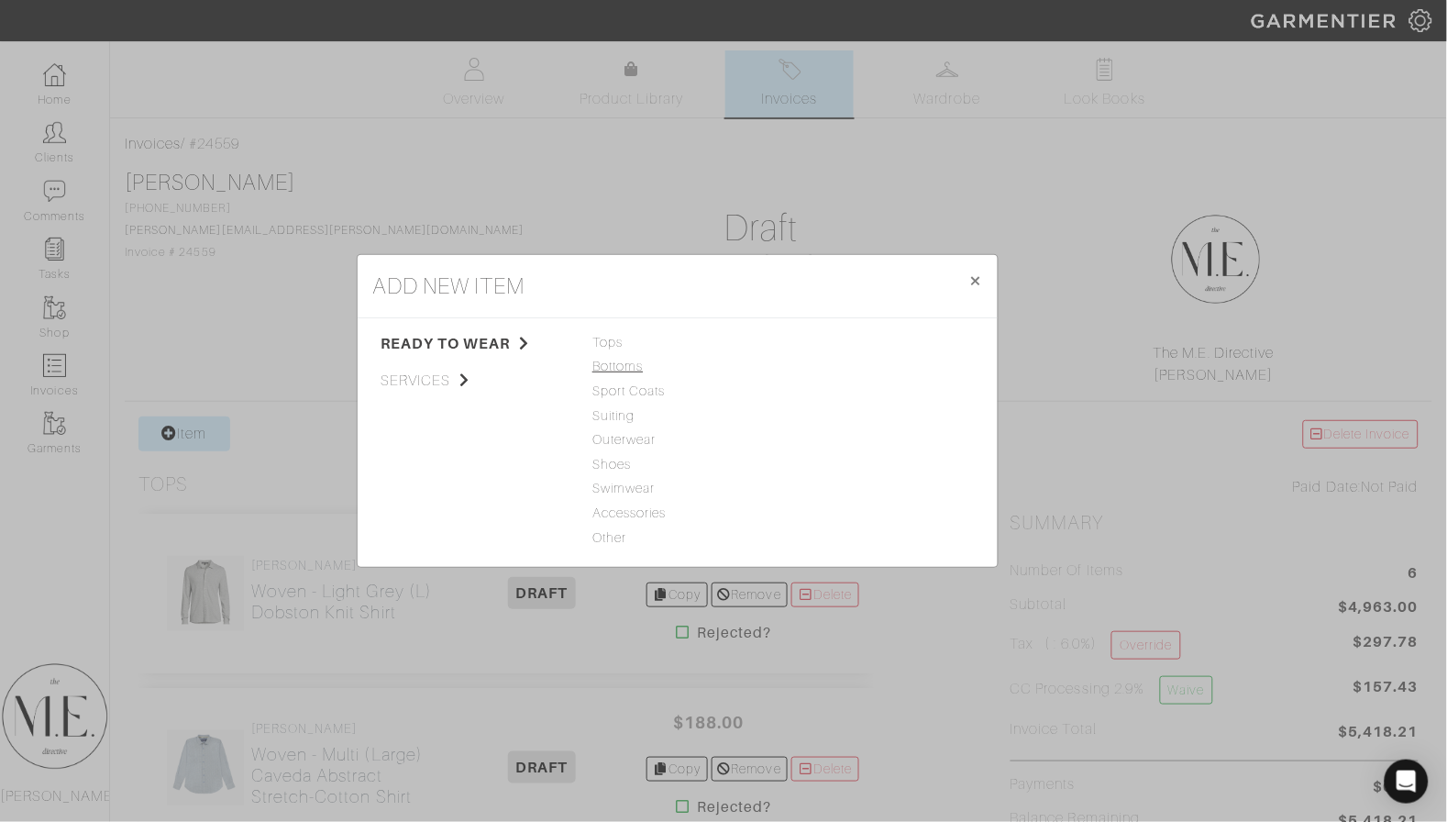
click at [616, 368] on span "Bottoms" at bounding box center [677, 367] width 171 height 20
click at [625, 388] on span "Sport Coats" at bounding box center [677, 392] width 171 height 20
click at [805, 343] on link "Sport Coat" at bounding box center [824, 342] width 67 height 15
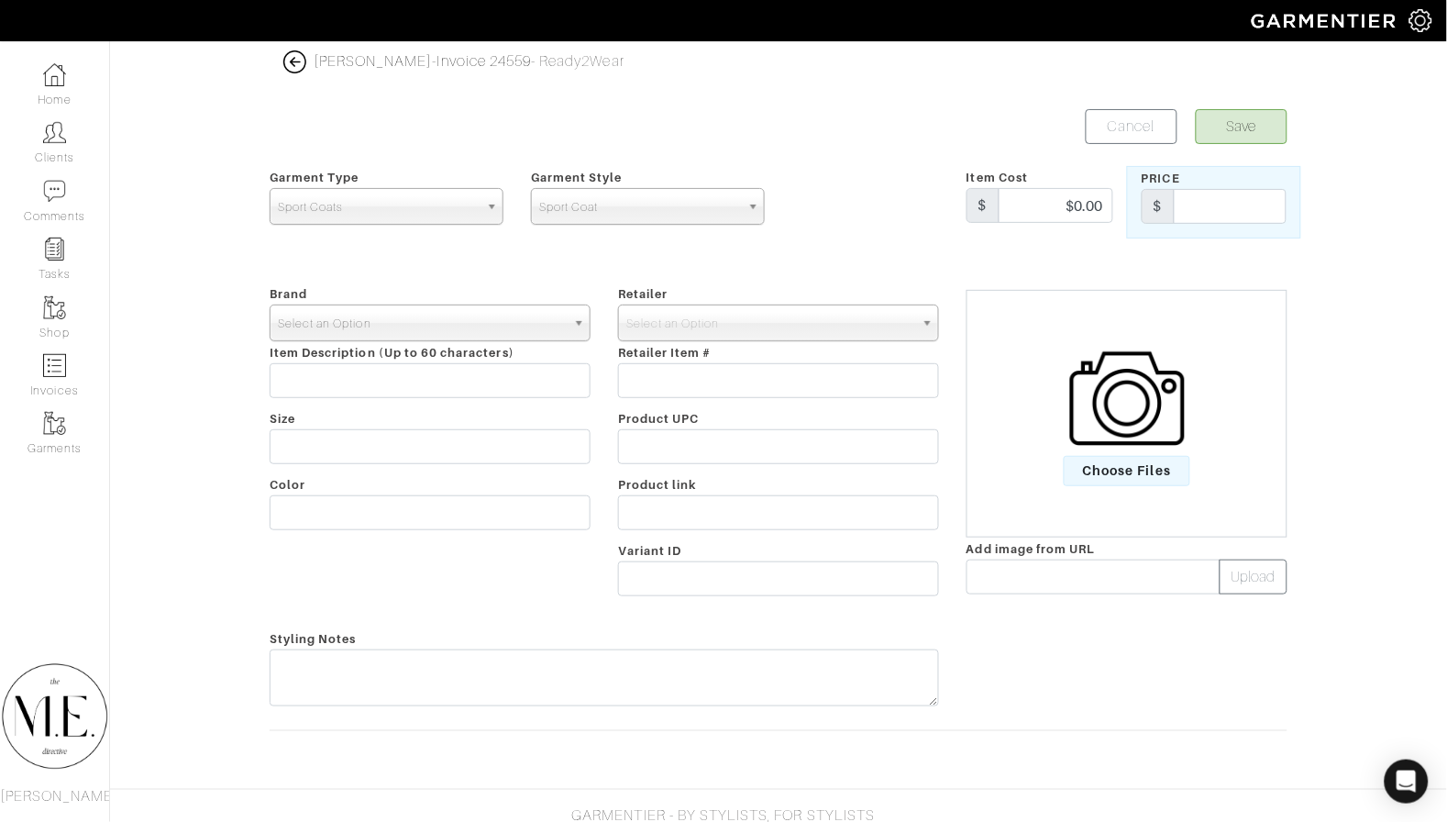
click at [502, 329] on span "Select an Option" at bounding box center [422, 323] width 288 height 37
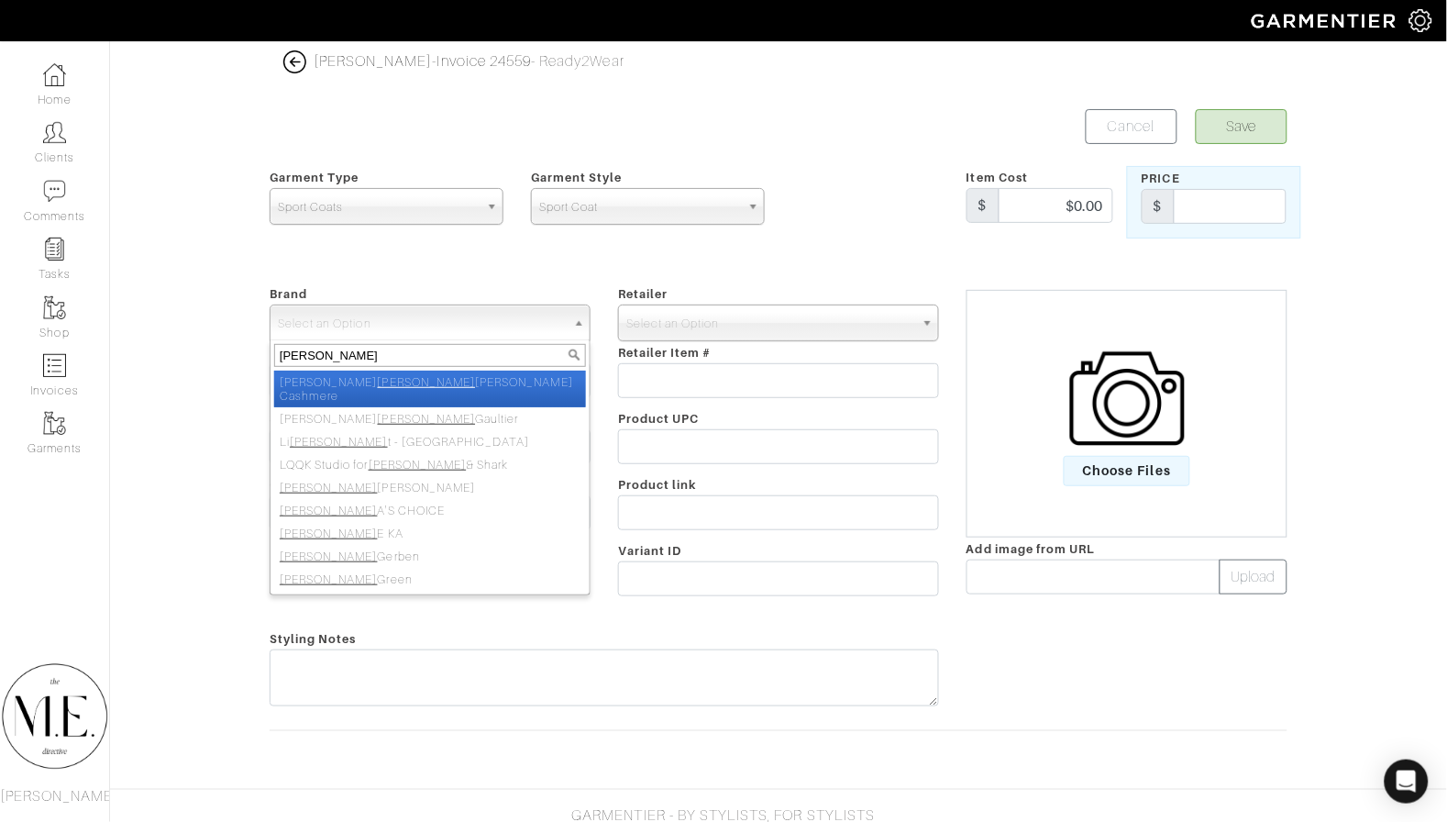
type input "[PERSON_NAME]"
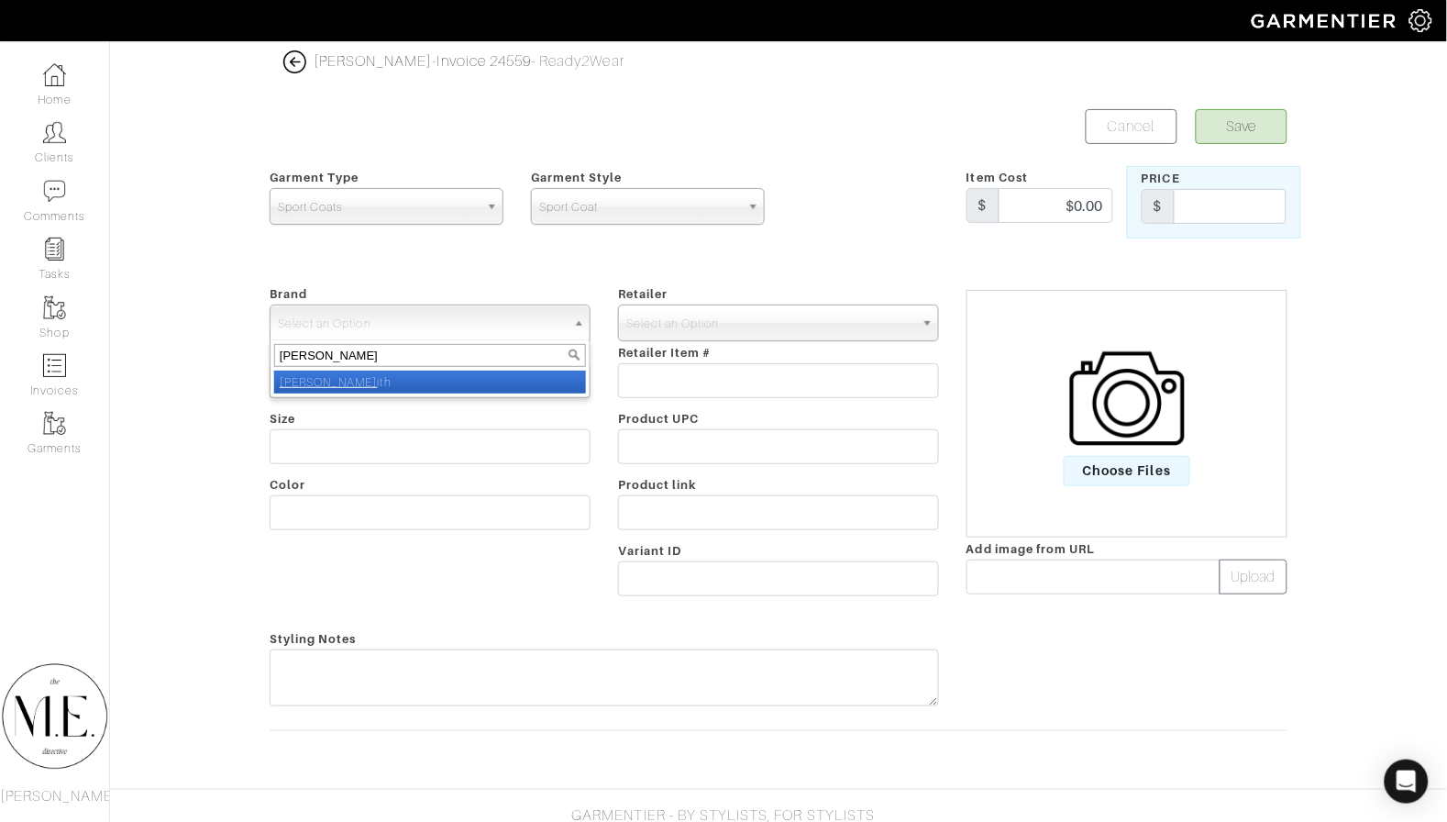
select select "[PERSON_NAME]"
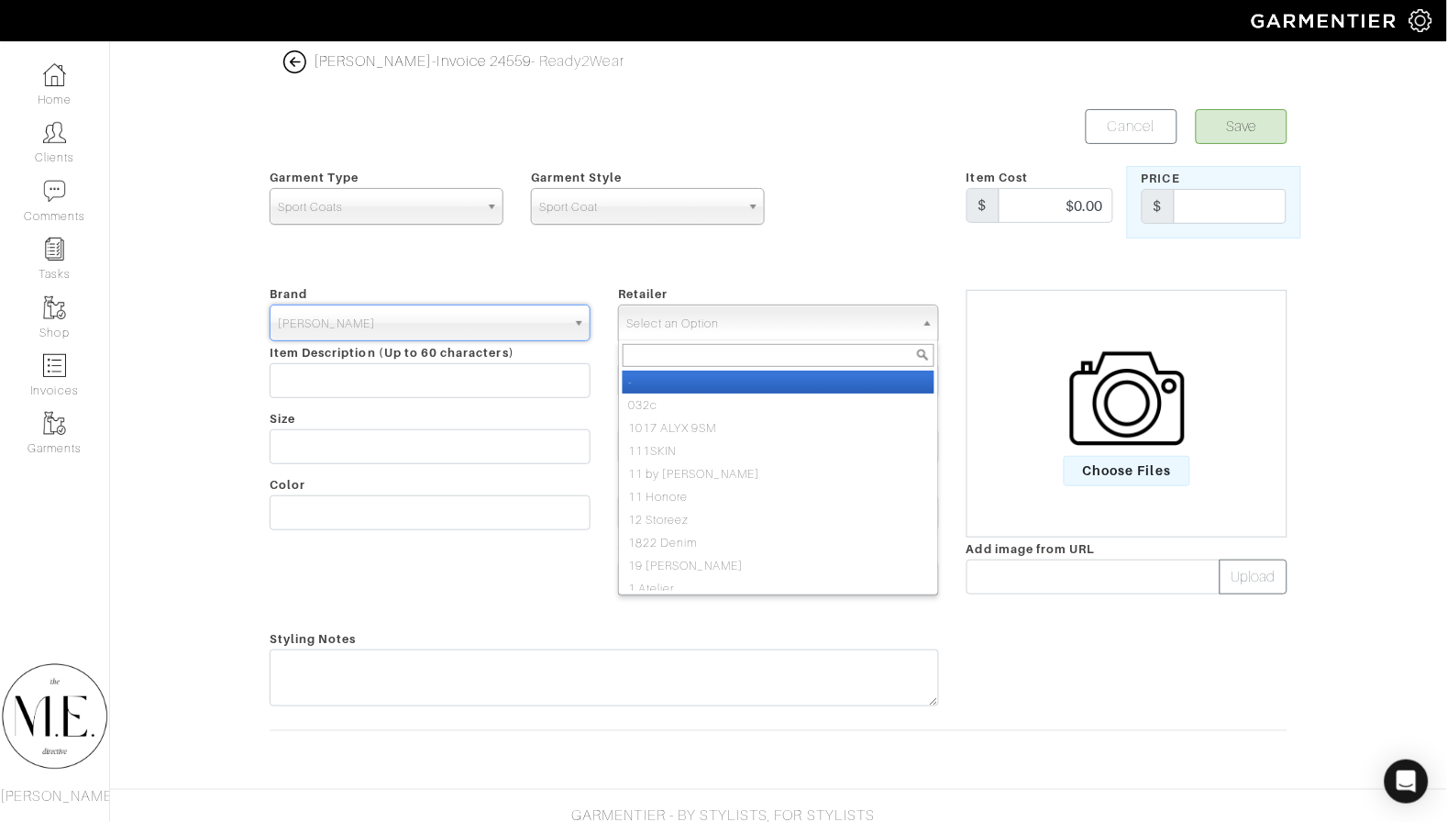
click at [681, 309] on span "Select an Option" at bounding box center [770, 323] width 288 height 37
type input "saks"
select select "6"
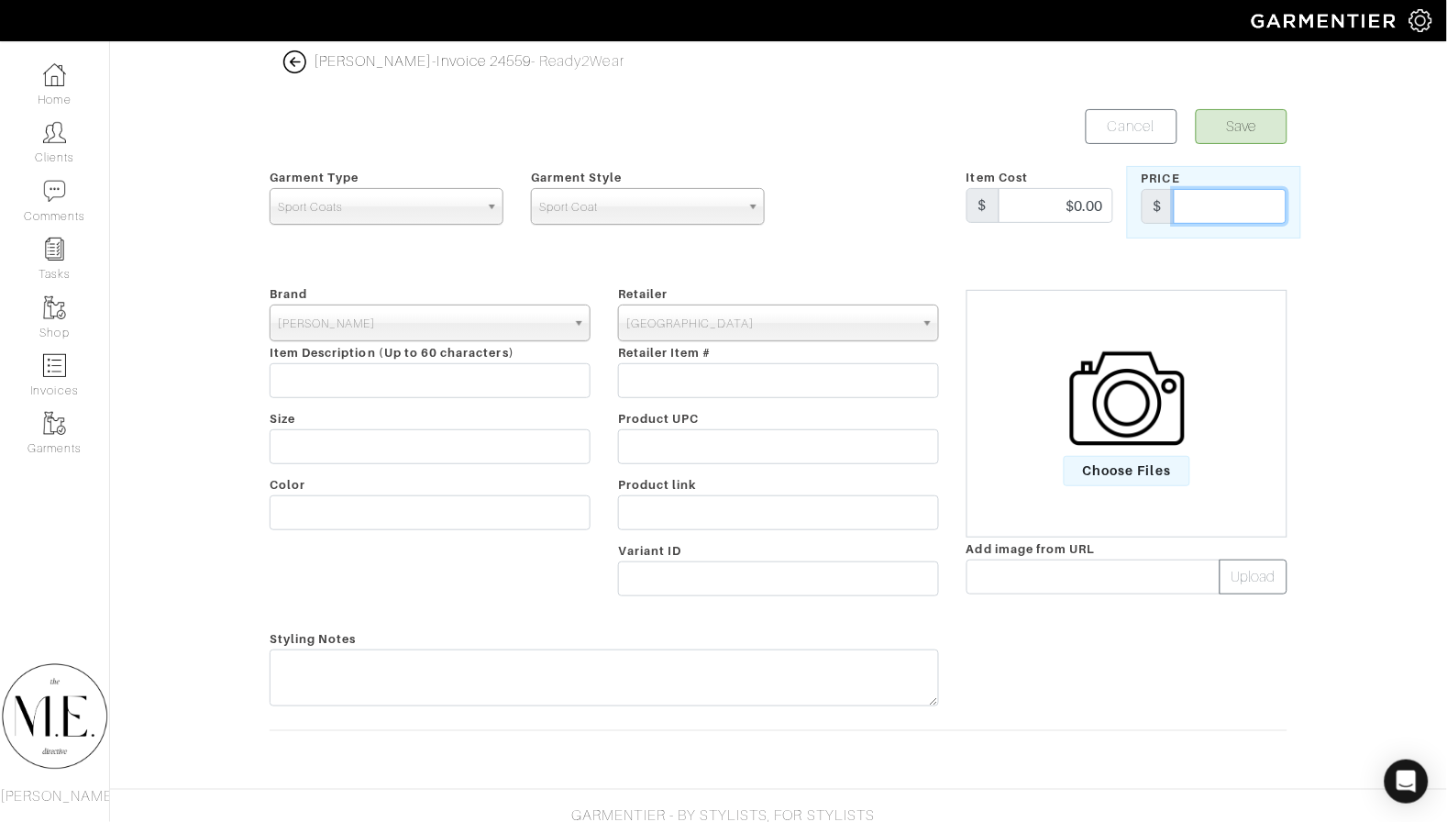
click at [1286, 196] on input "text" at bounding box center [1230, 206] width 113 height 35
type input "995"
click at [1134, 438] on img at bounding box center [1127, 398] width 115 height 115
click at [0, 0] on input "Choose Files" at bounding box center [0, 0] width 0 height 0
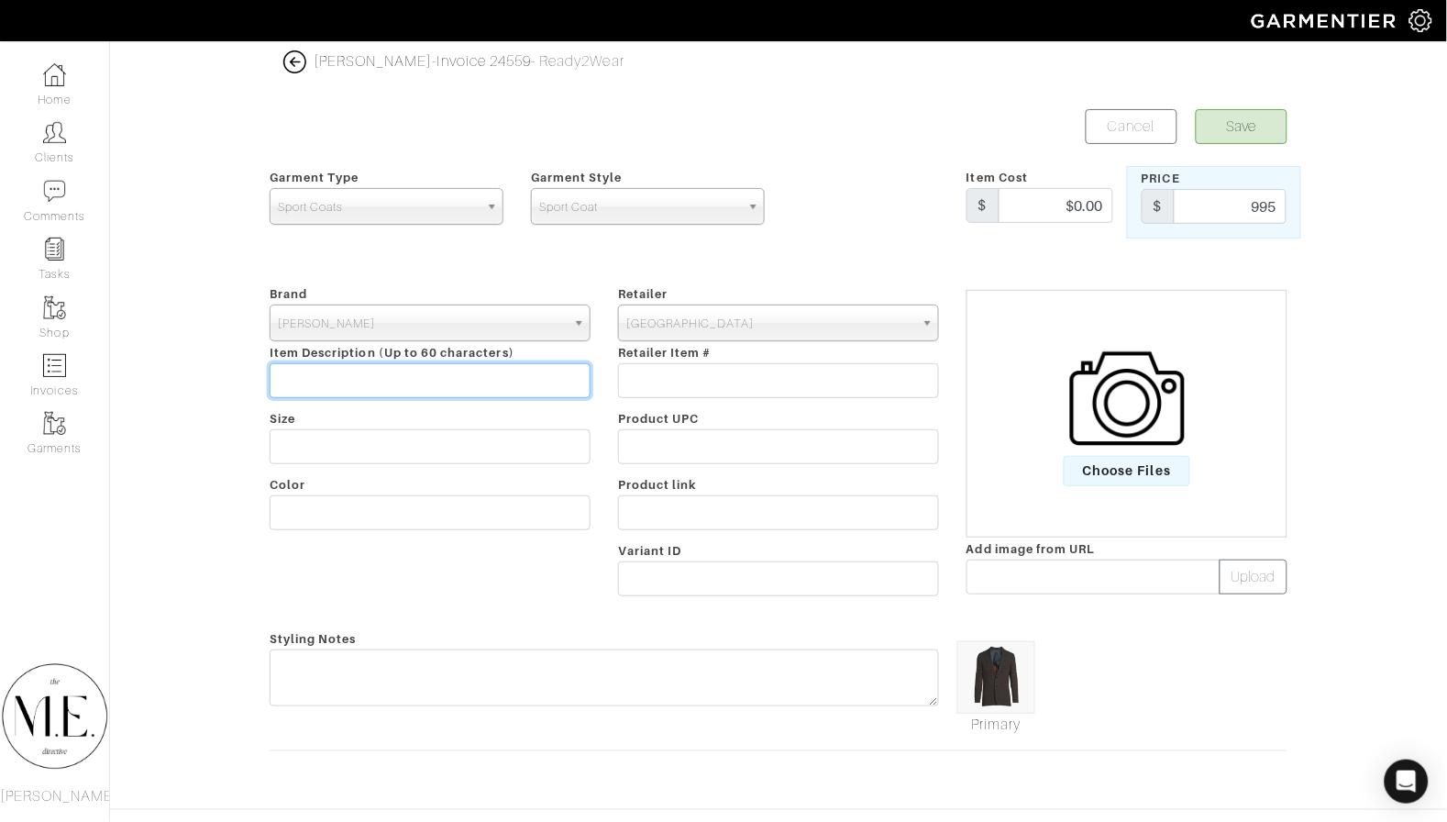
click at [348, 373] on input "text" at bounding box center [430, 380] width 321 height 35
paste input "Tribute to Photography [PERSON_NAME]"
type input "Tribute to Photography [PERSON_NAME]"
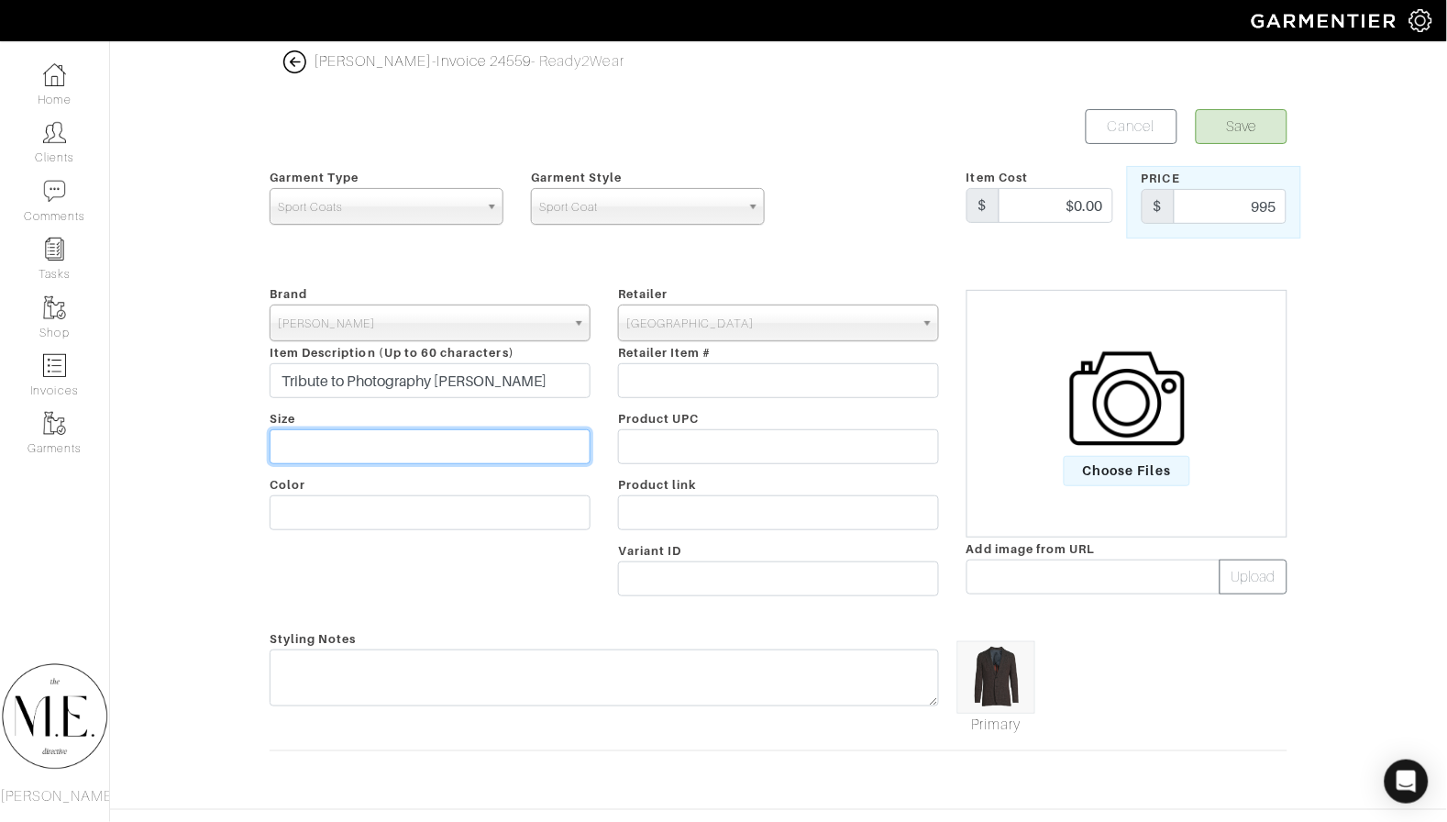
click at [338, 435] on input "text" at bounding box center [430, 446] width 321 height 35
type input "40R"
click at [389, 487] on div "Brand - 032c 1017 ALYX 9SM 111SKIN 11 by [PERSON_NAME] 11 [PERSON_NAME] 12 Stor…" at bounding box center [430, 443] width 349 height 323
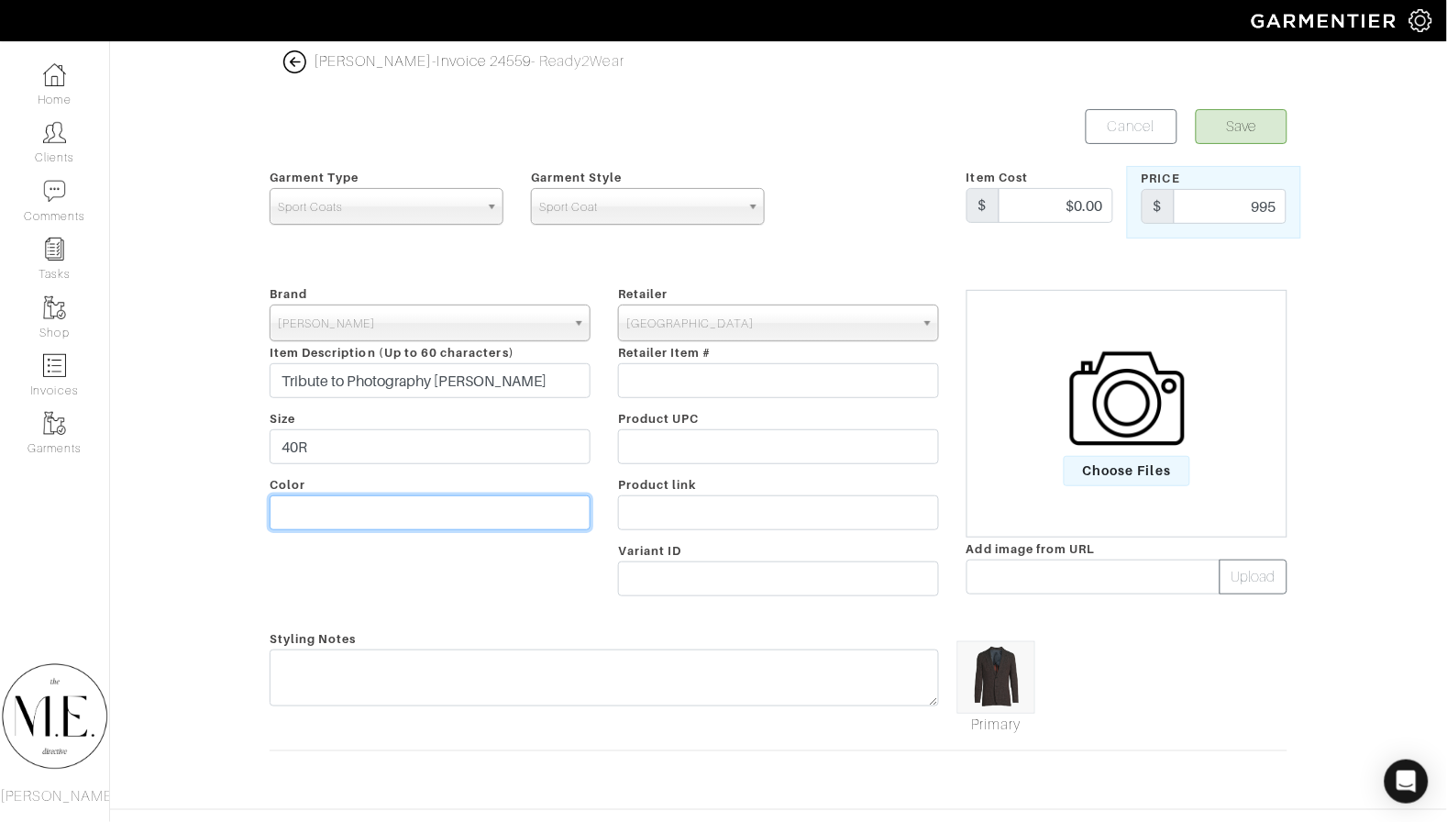
click at [377, 510] on input "text" at bounding box center [430, 512] width 321 height 35
type input "Purple"
click at [872, 270] on form "Save Cancel Garment Type Tops Bottoms Sport Coats Suiting Outerwear Shoes Swimw…" at bounding box center [779, 448] width 1018 height 679
click at [990, 153] on form "Save Cancel Garment Type Tops Bottoms Sport Coats Suiting Outerwear Shoes Swimw…" at bounding box center [779, 448] width 1018 height 679
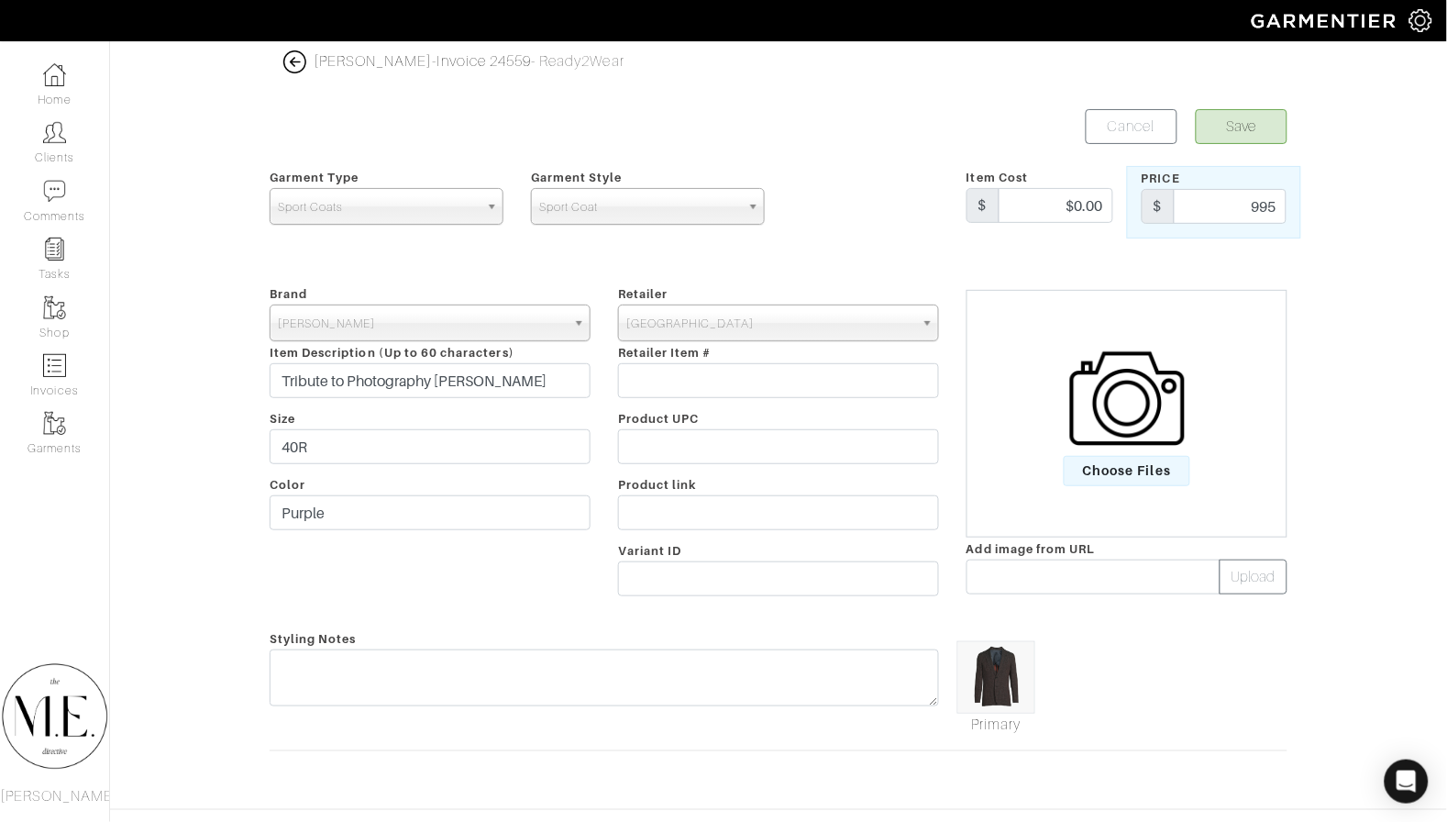
click at [1197, 126] on button "Save" at bounding box center [1242, 126] width 92 height 35
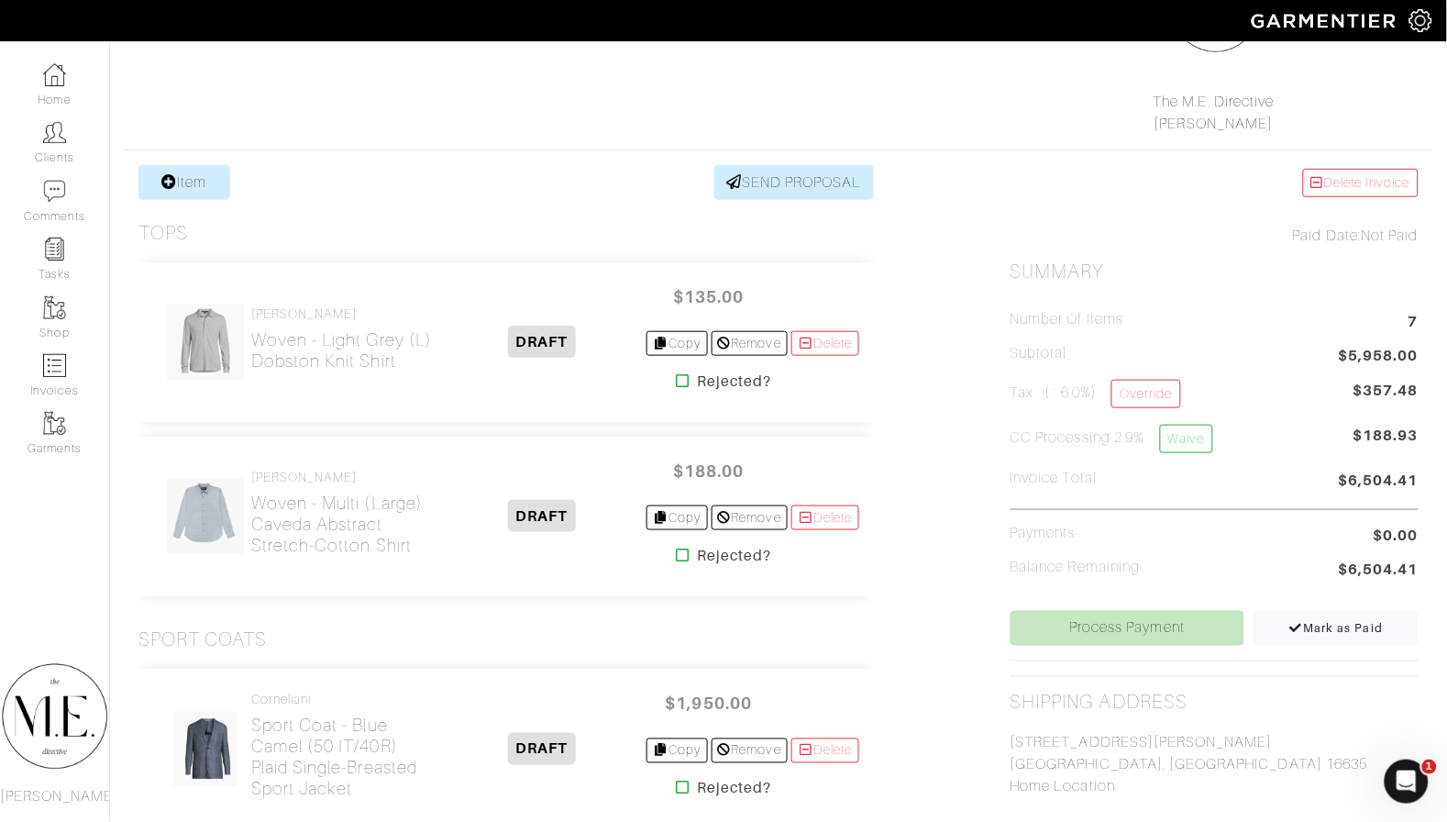
scroll to position [293, 0]
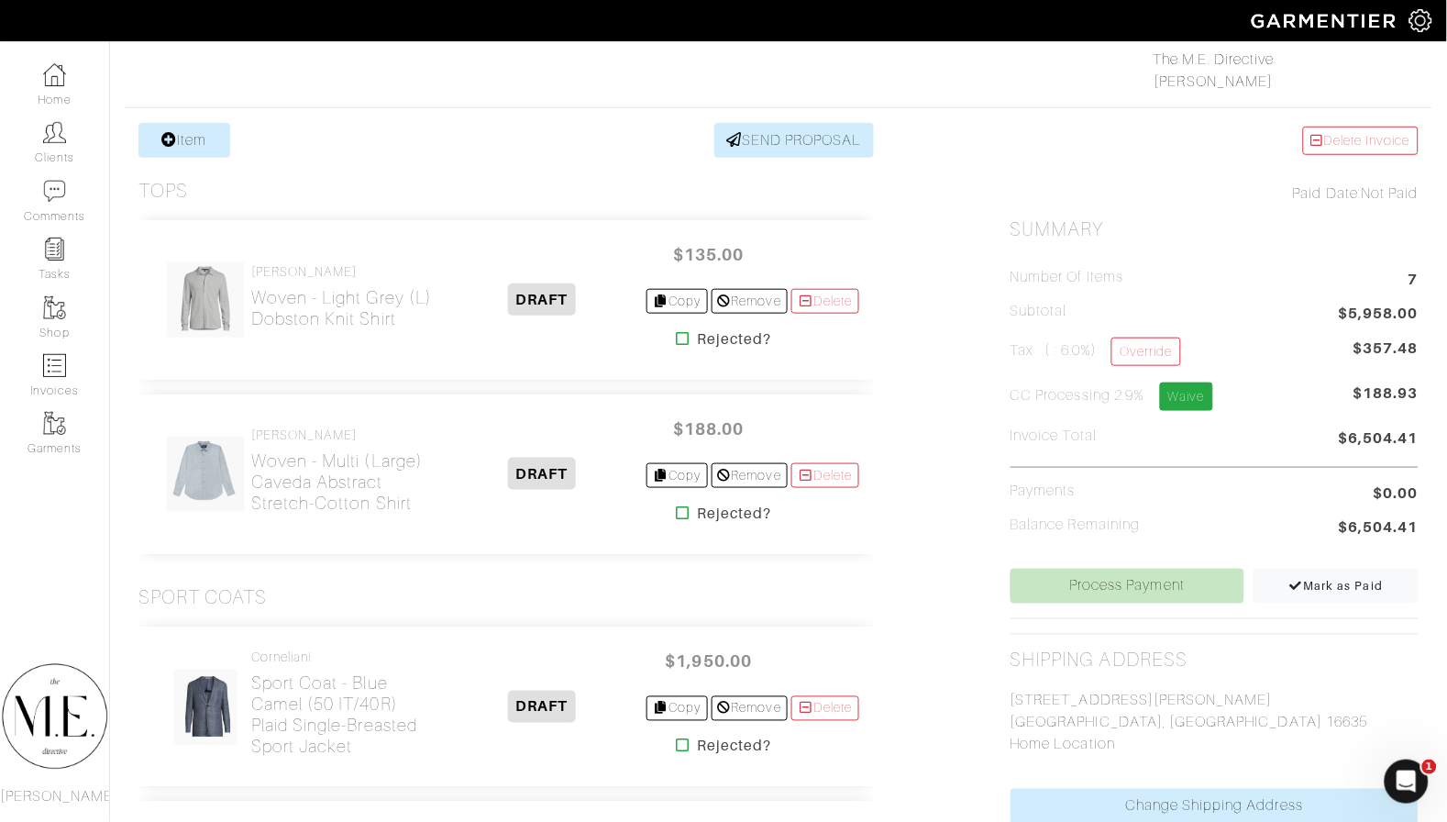
click at [1191, 395] on link "Waive" at bounding box center [1186, 396] width 53 height 28
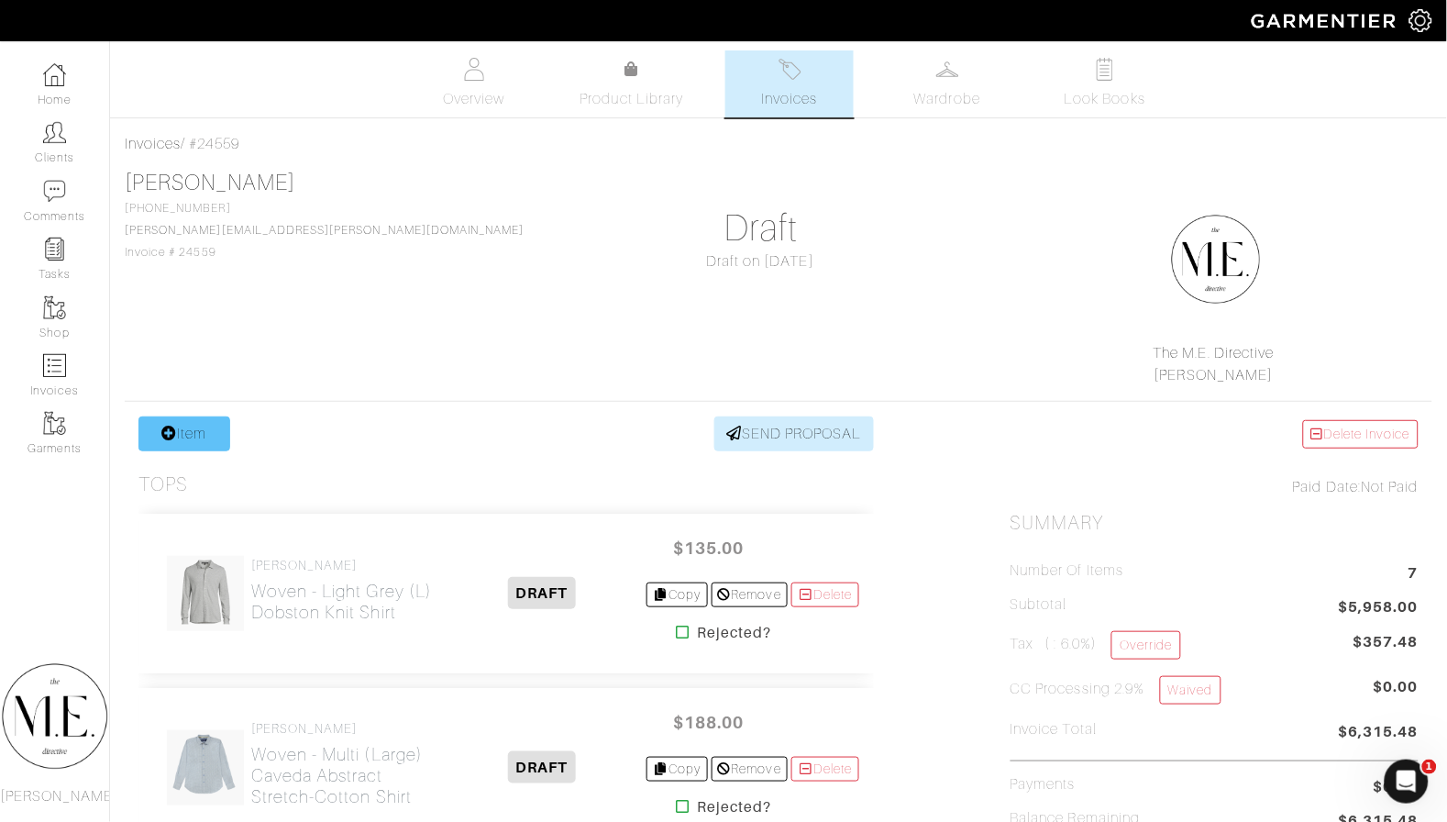
click at [219, 430] on link "Item" at bounding box center [184, 433] width 92 height 35
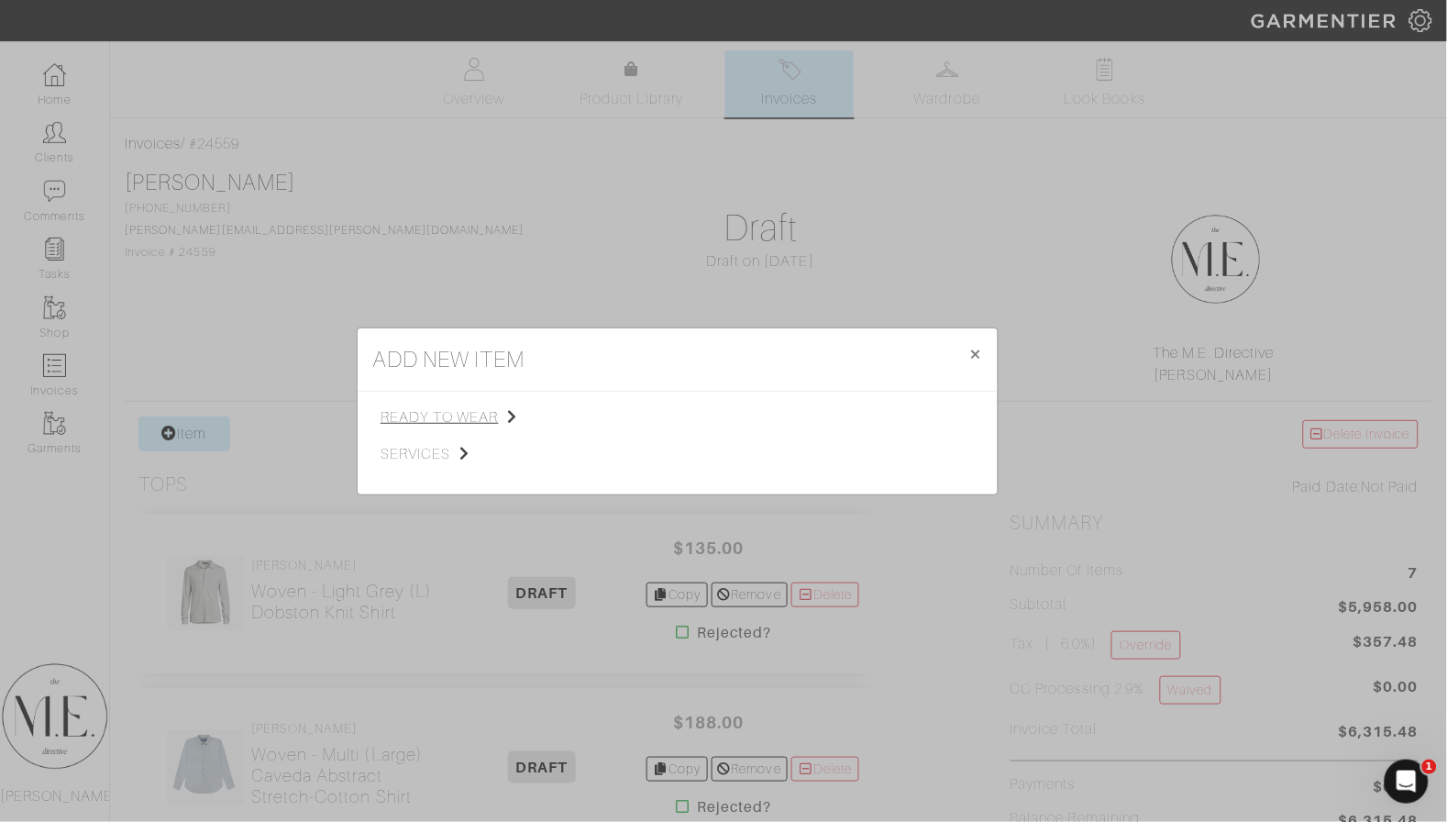
click at [398, 418] on span "ready to wear" at bounding box center [473, 417] width 184 height 22
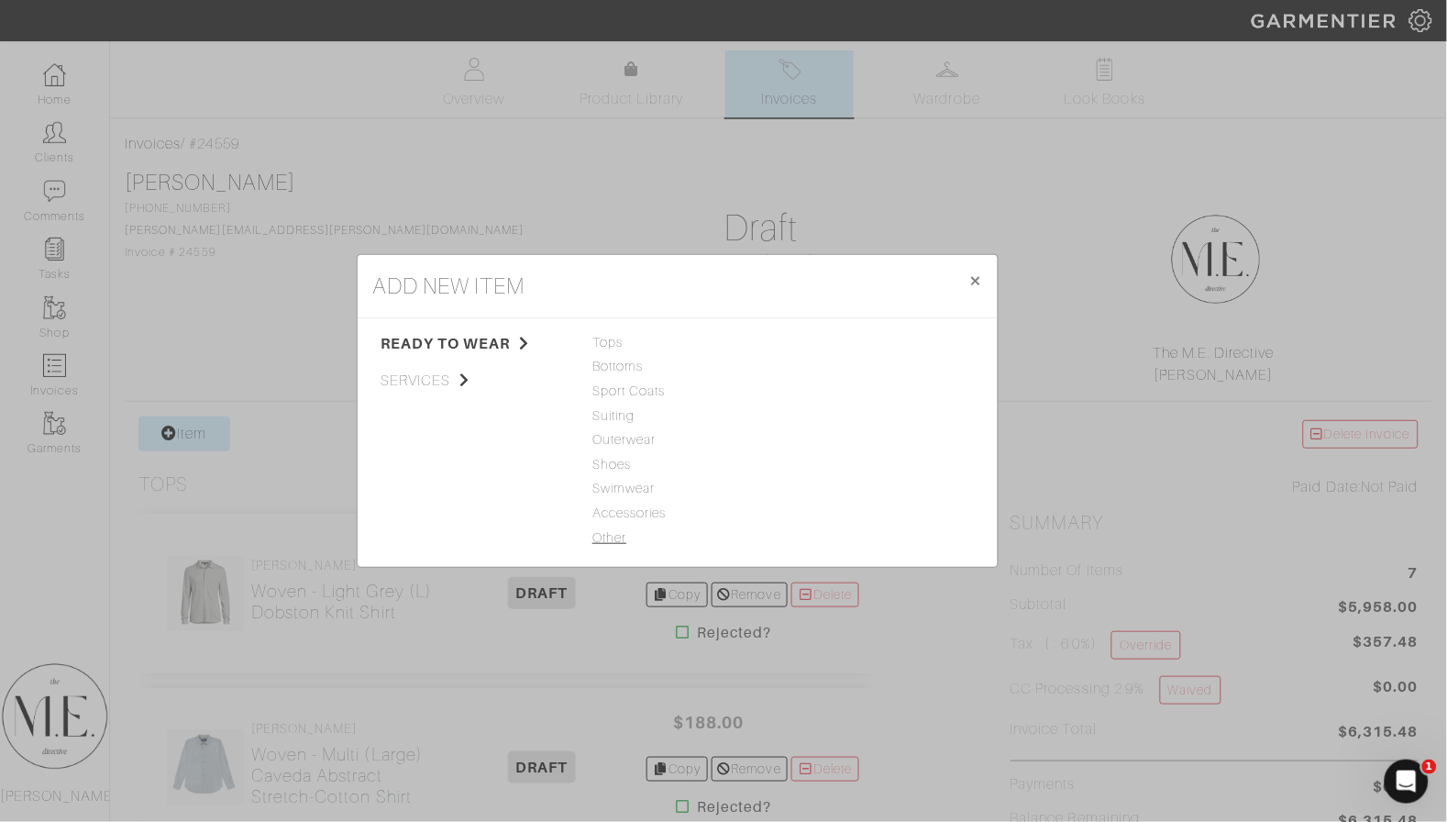
click at [594, 539] on span "Other" at bounding box center [677, 538] width 171 height 20
click at [806, 445] on link "Service" at bounding box center [813, 439] width 45 height 15
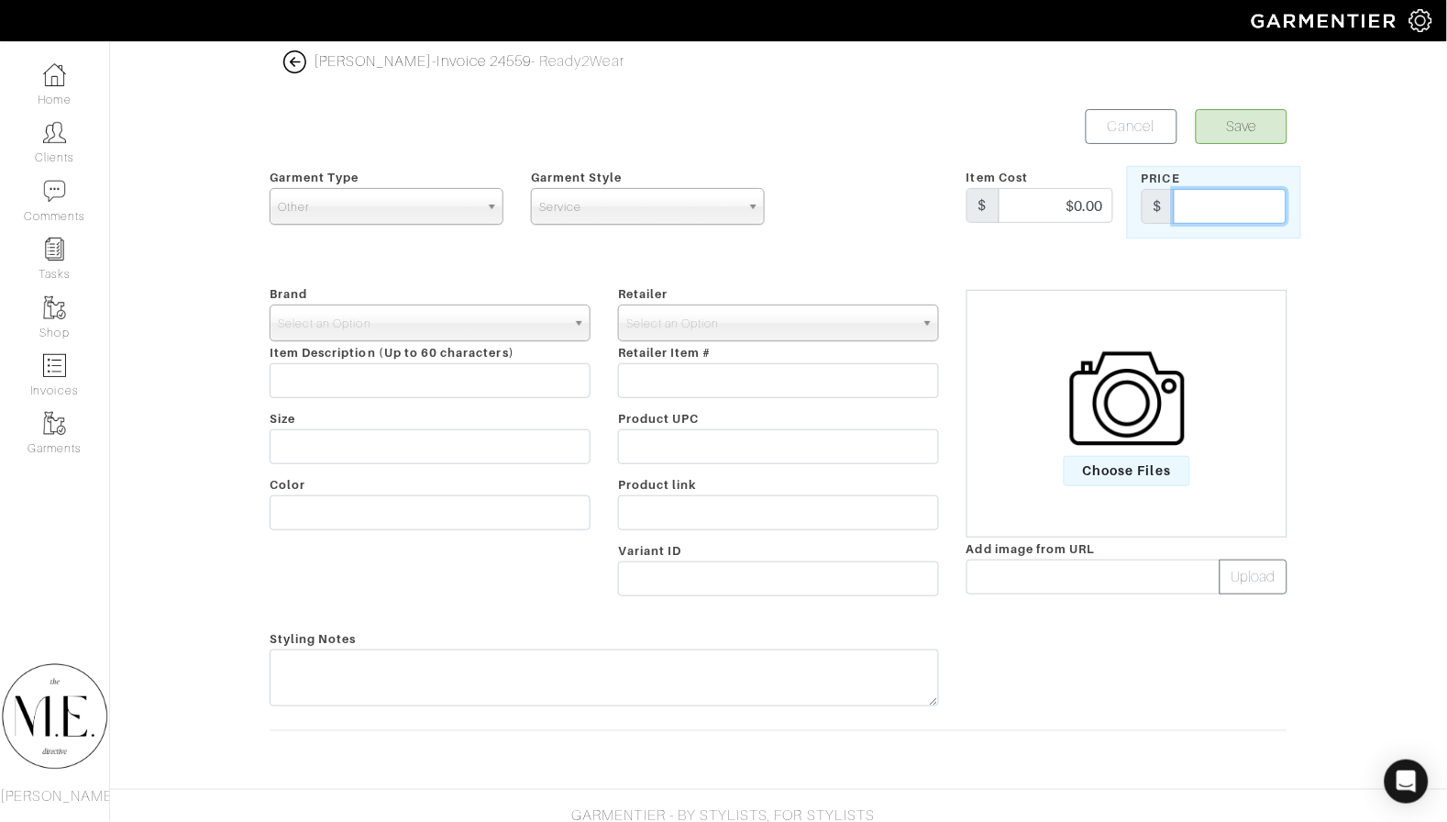
click at [1200, 217] on input "text" at bounding box center [1230, 206] width 113 height 35
type input "25"
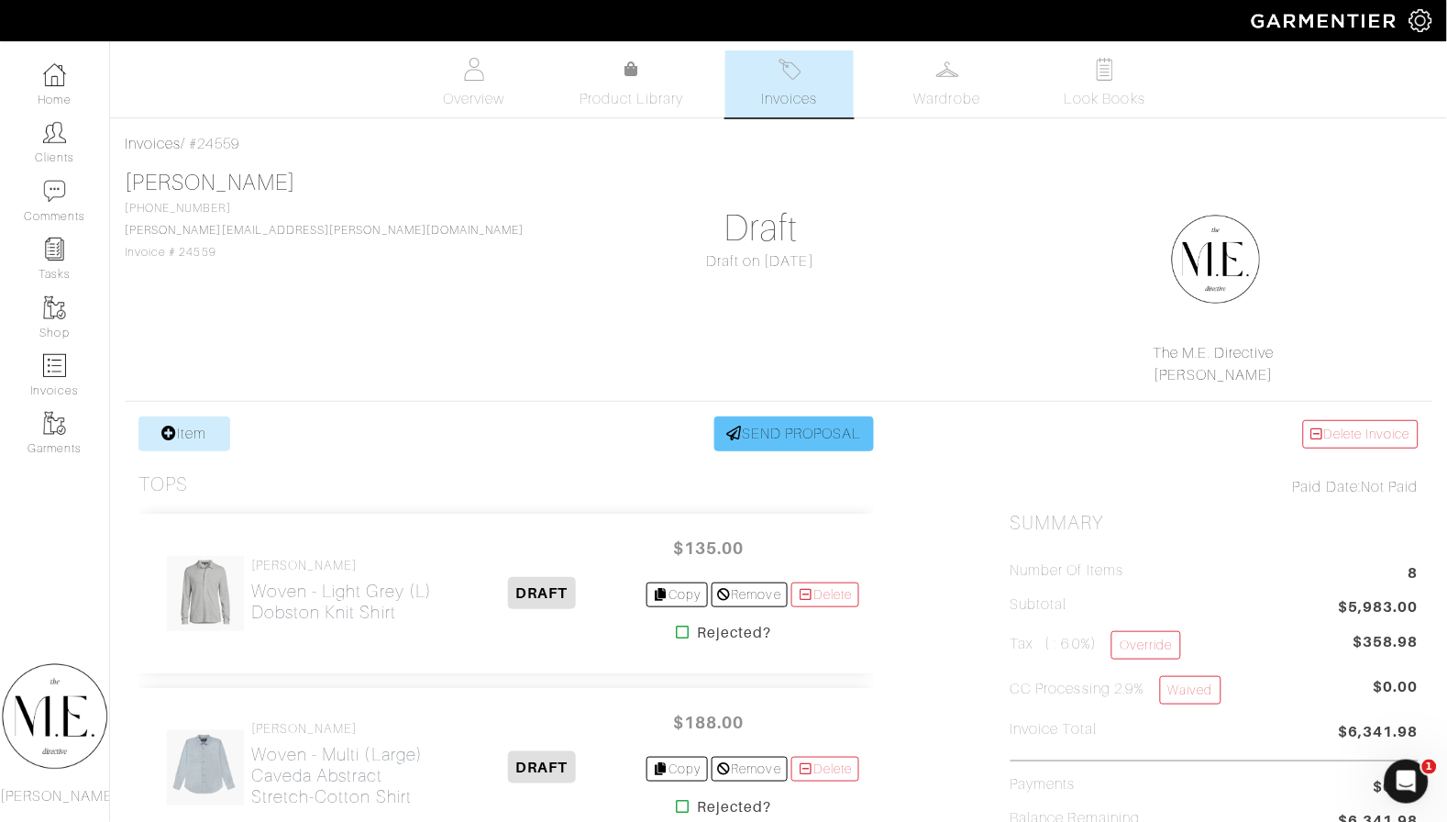
click at [755, 445] on link "SEND PROPOSAL" at bounding box center [794, 433] width 160 height 35
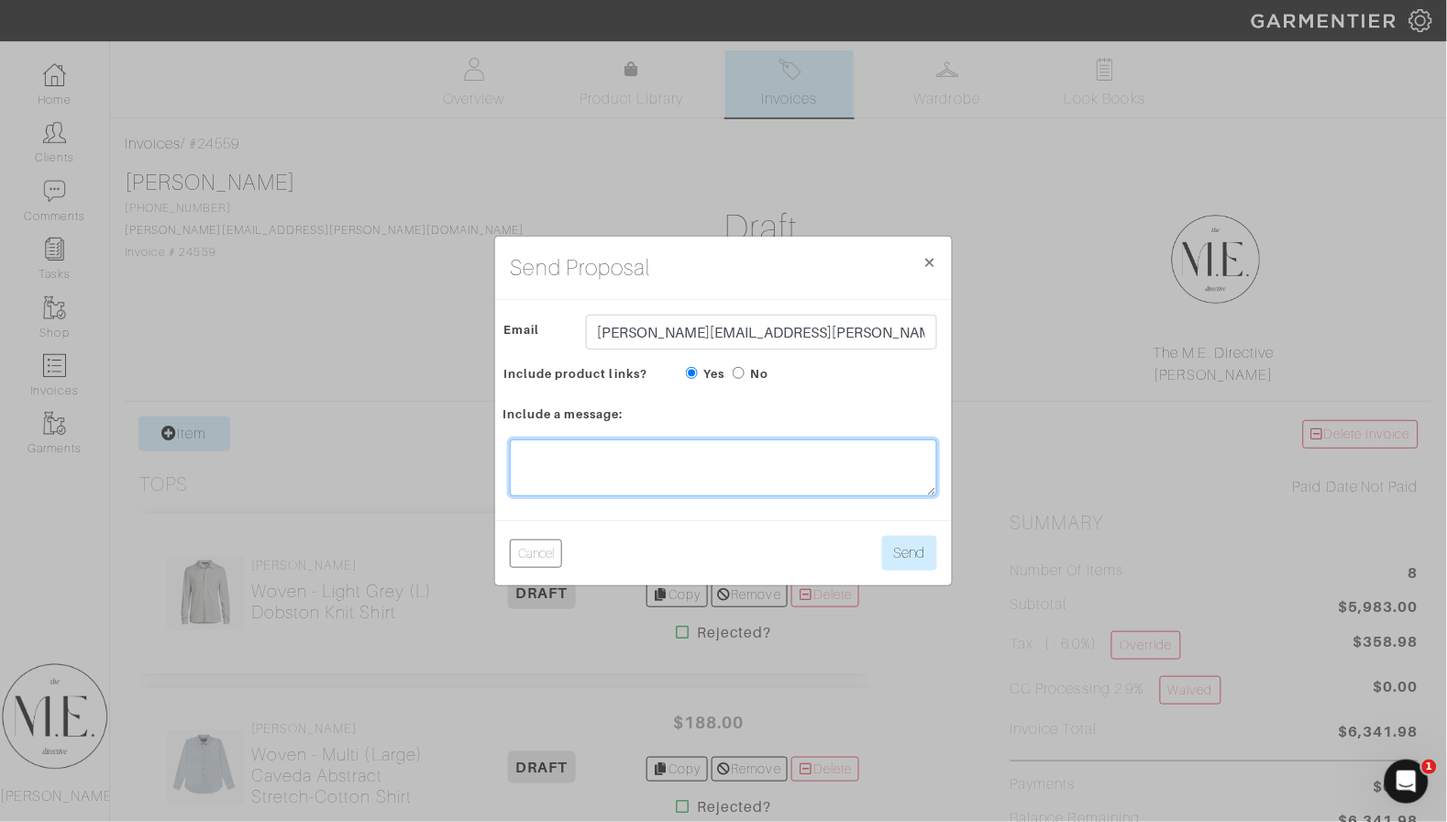
click at [689, 457] on textarea at bounding box center [723, 467] width 427 height 57
type textarea "Hey Ryan! I really love the pieces you chose! I will style these and send you s…"
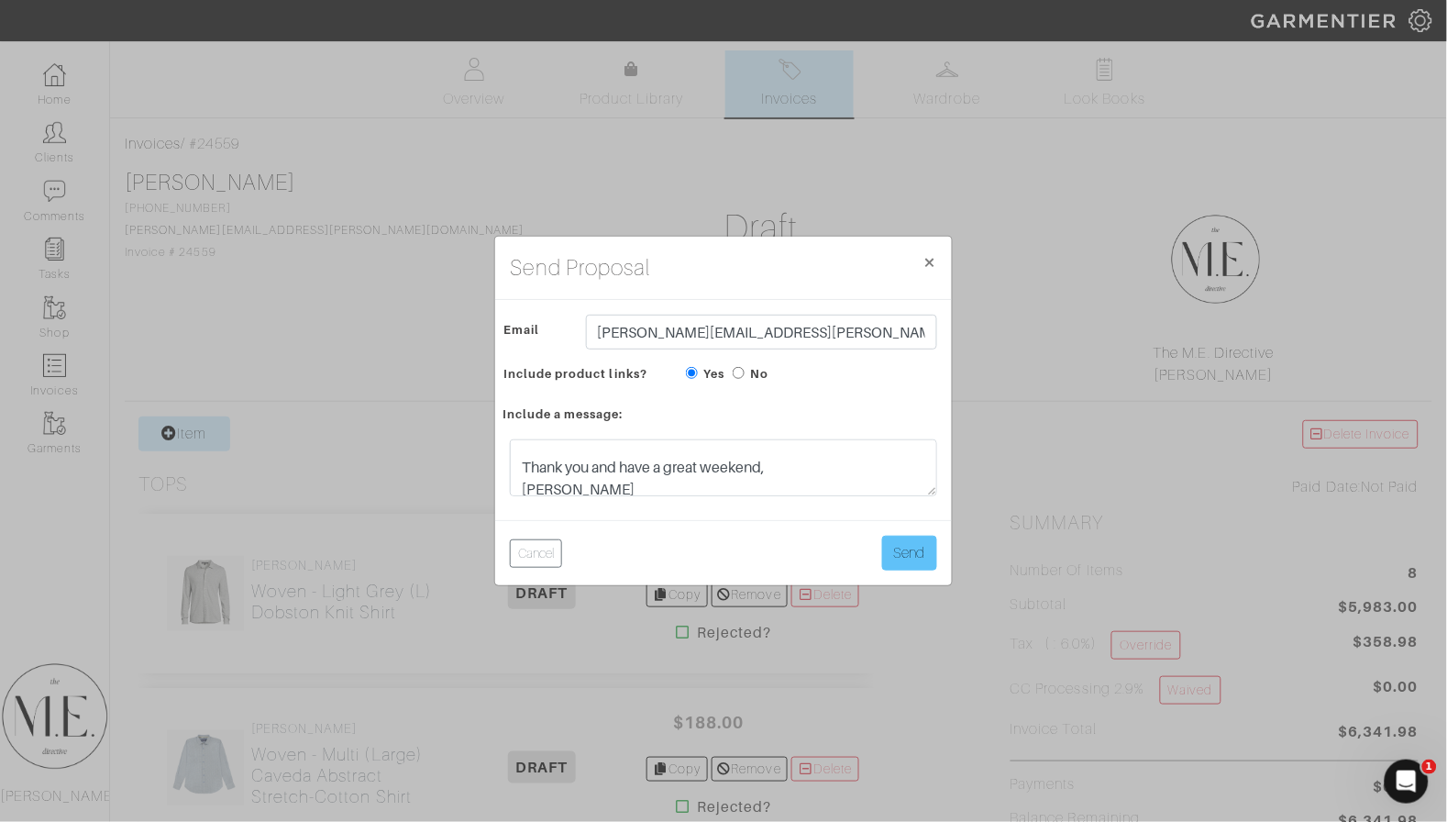
click at [891, 545] on button "Send" at bounding box center [909, 553] width 55 height 35
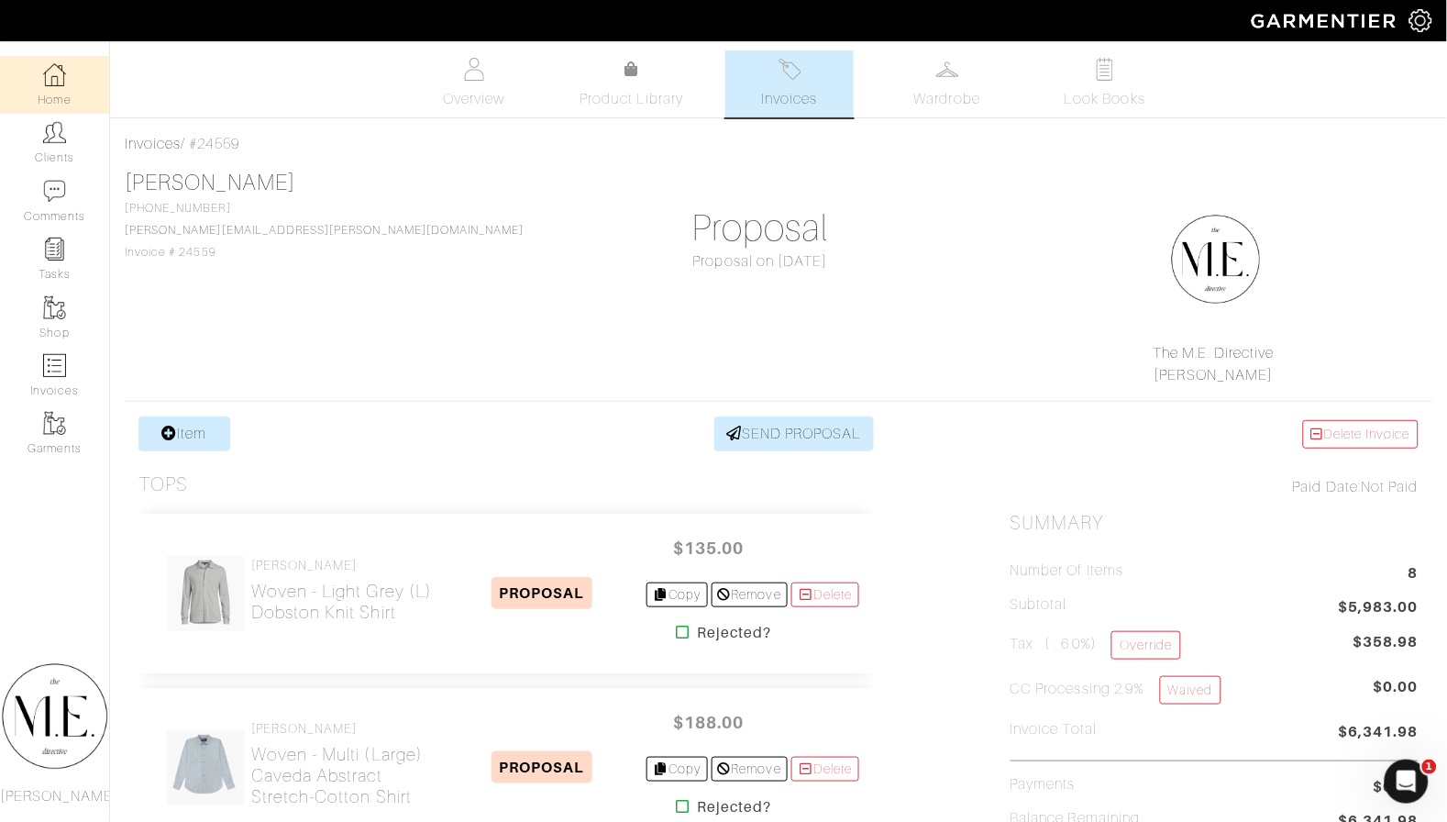
click at [70, 83] on link "Home" at bounding box center [54, 85] width 109 height 58
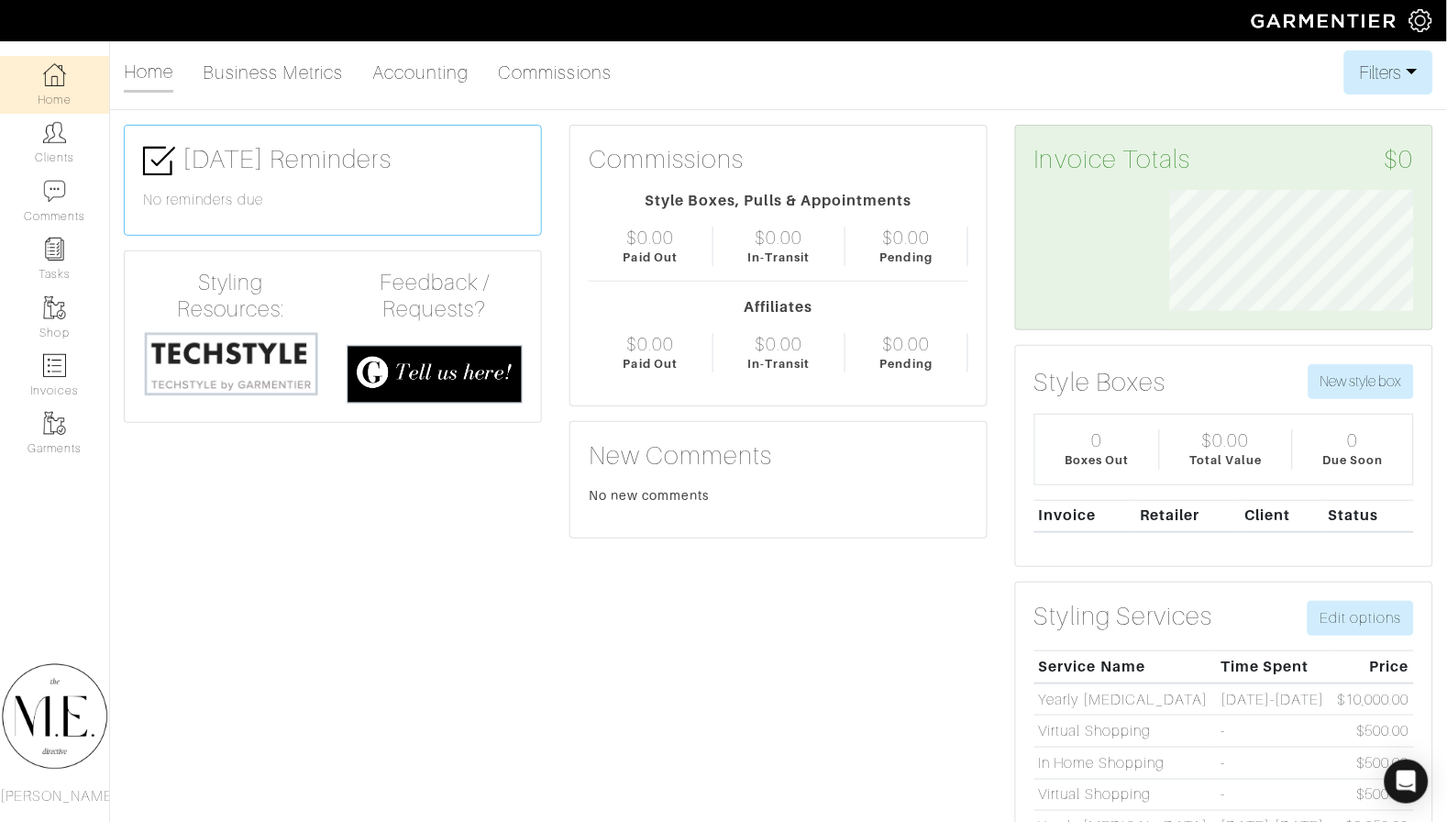
scroll to position [121, 271]
click at [70, 373] on link "Invoices" at bounding box center [54, 376] width 109 height 58
select select
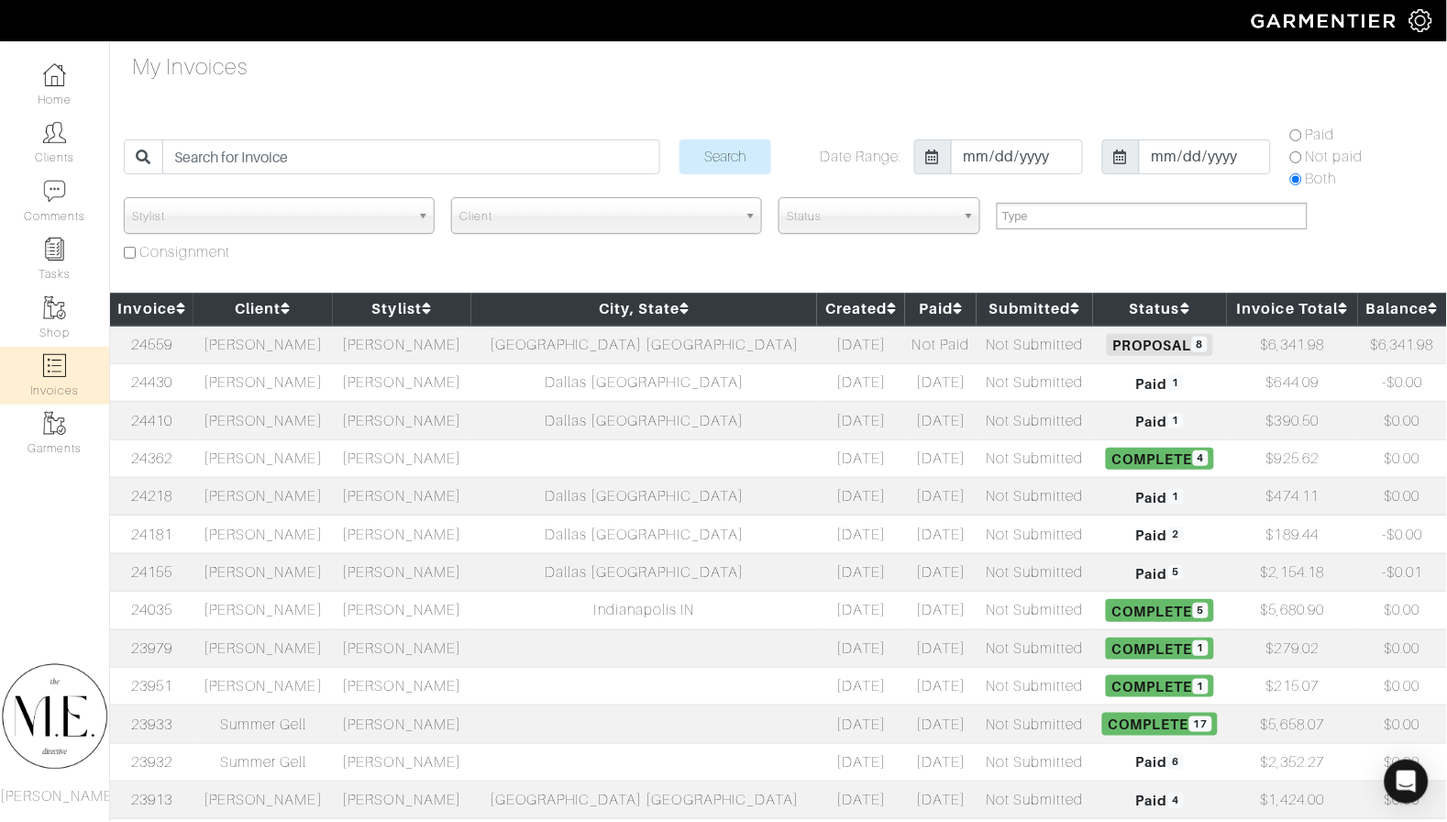
click at [630, 209] on span "Client" at bounding box center [598, 216] width 278 height 37
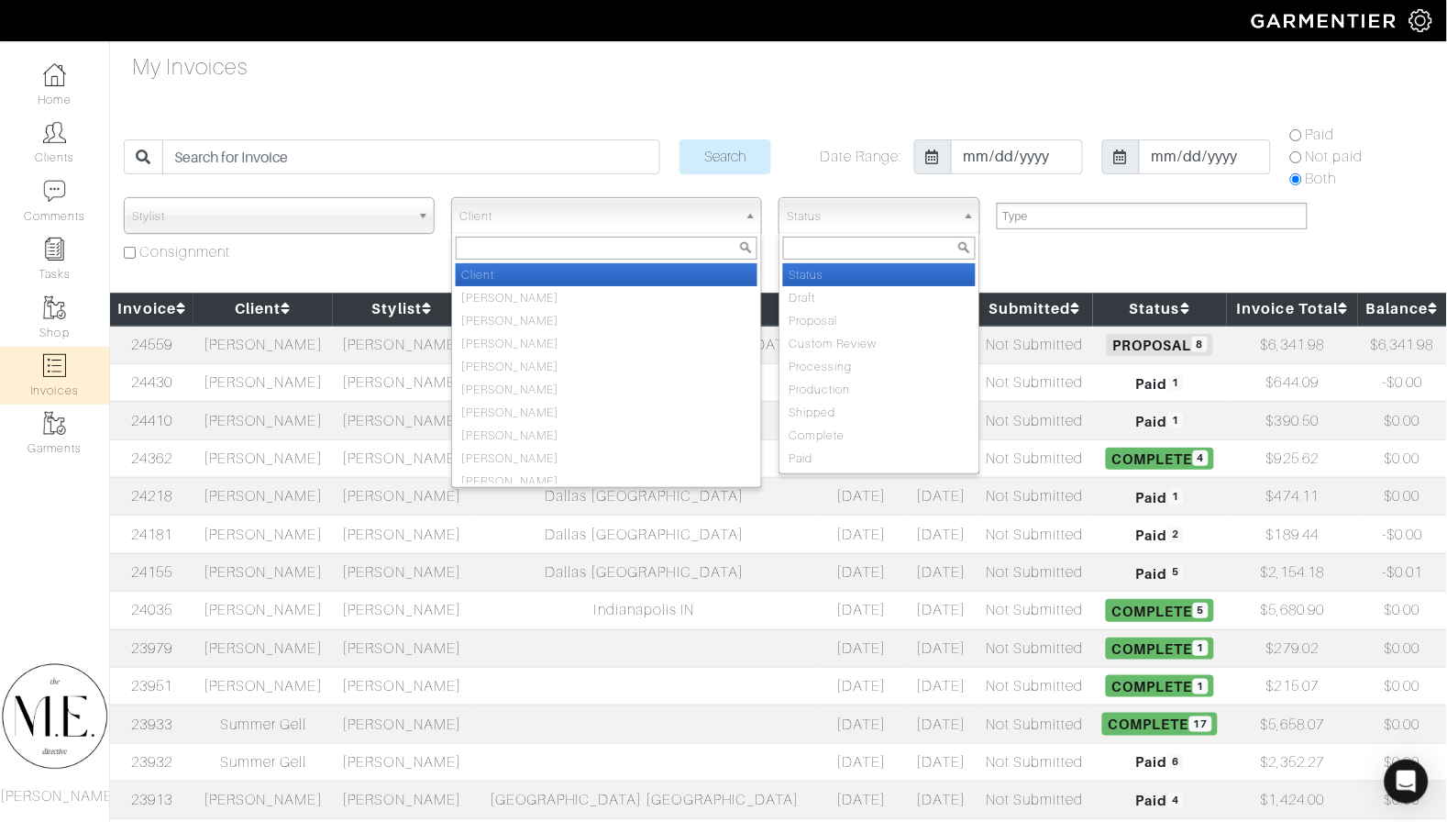
click at [901, 216] on span "Status" at bounding box center [871, 216] width 169 height 37
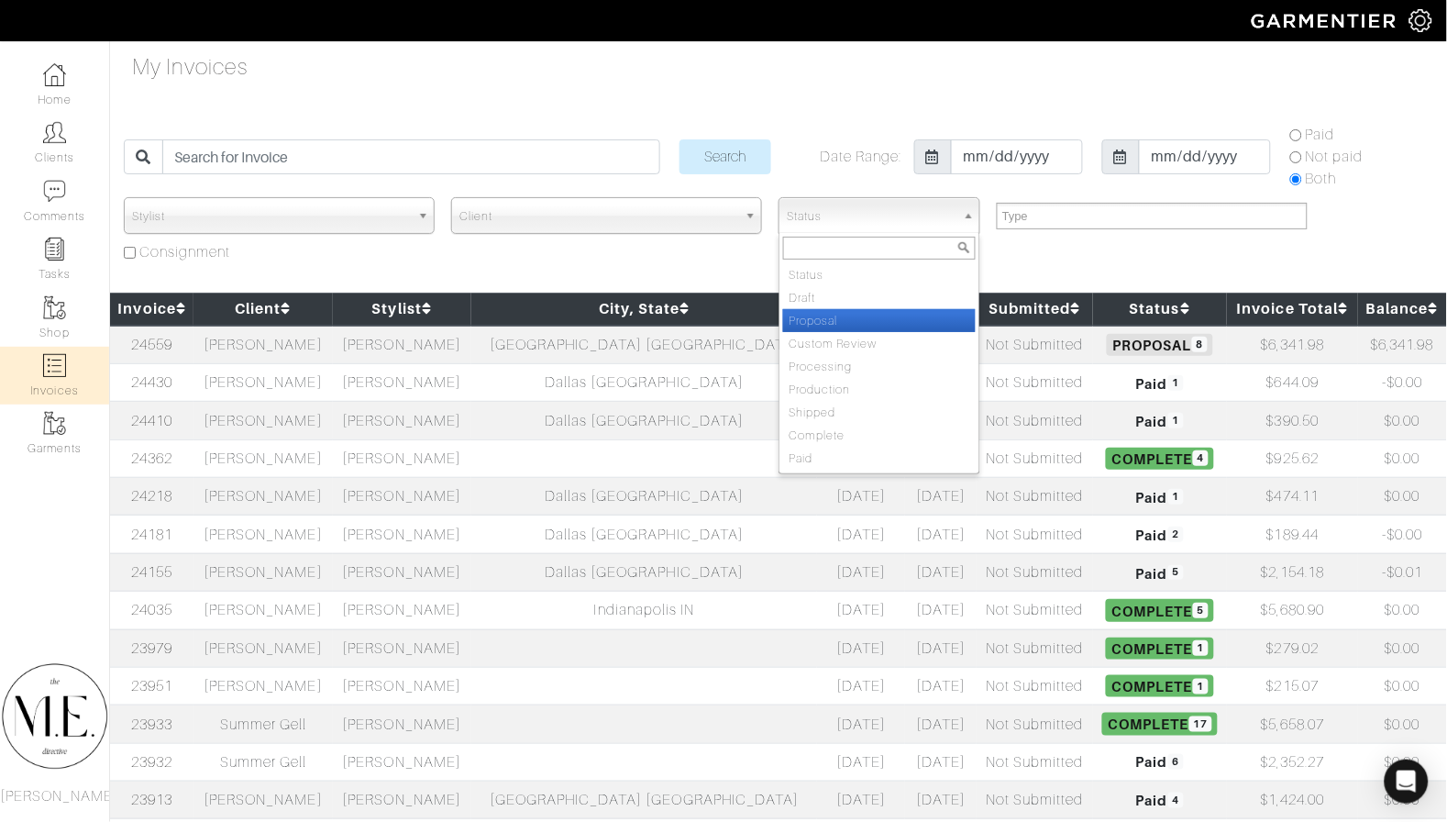
click at [889, 326] on li "Proposal" at bounding box center [879, 320] width 193 height 23
select select "Proposal"
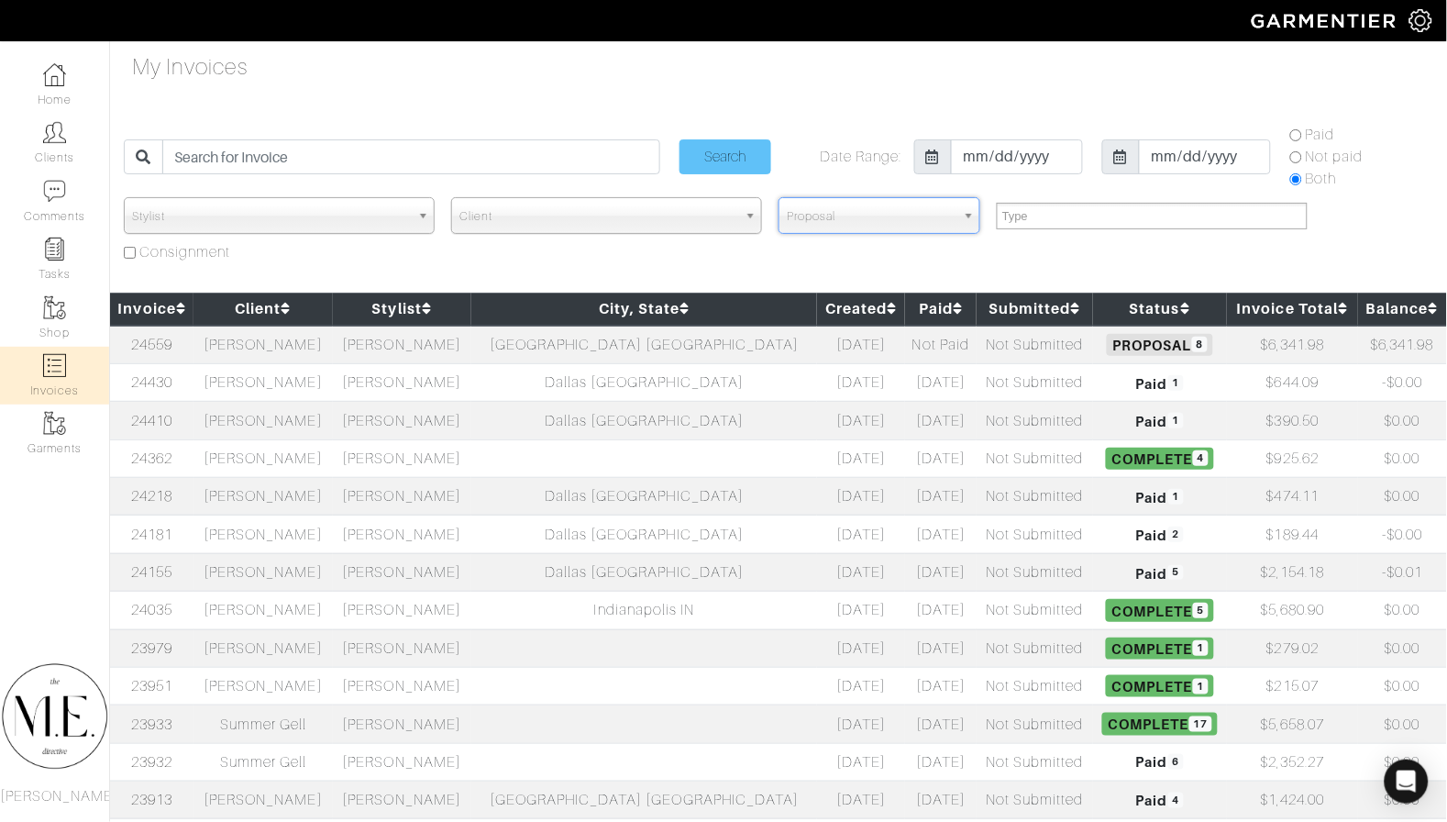
click at [707, 156] on input "Search" at bounding box center [726, 156] width 92 height 35
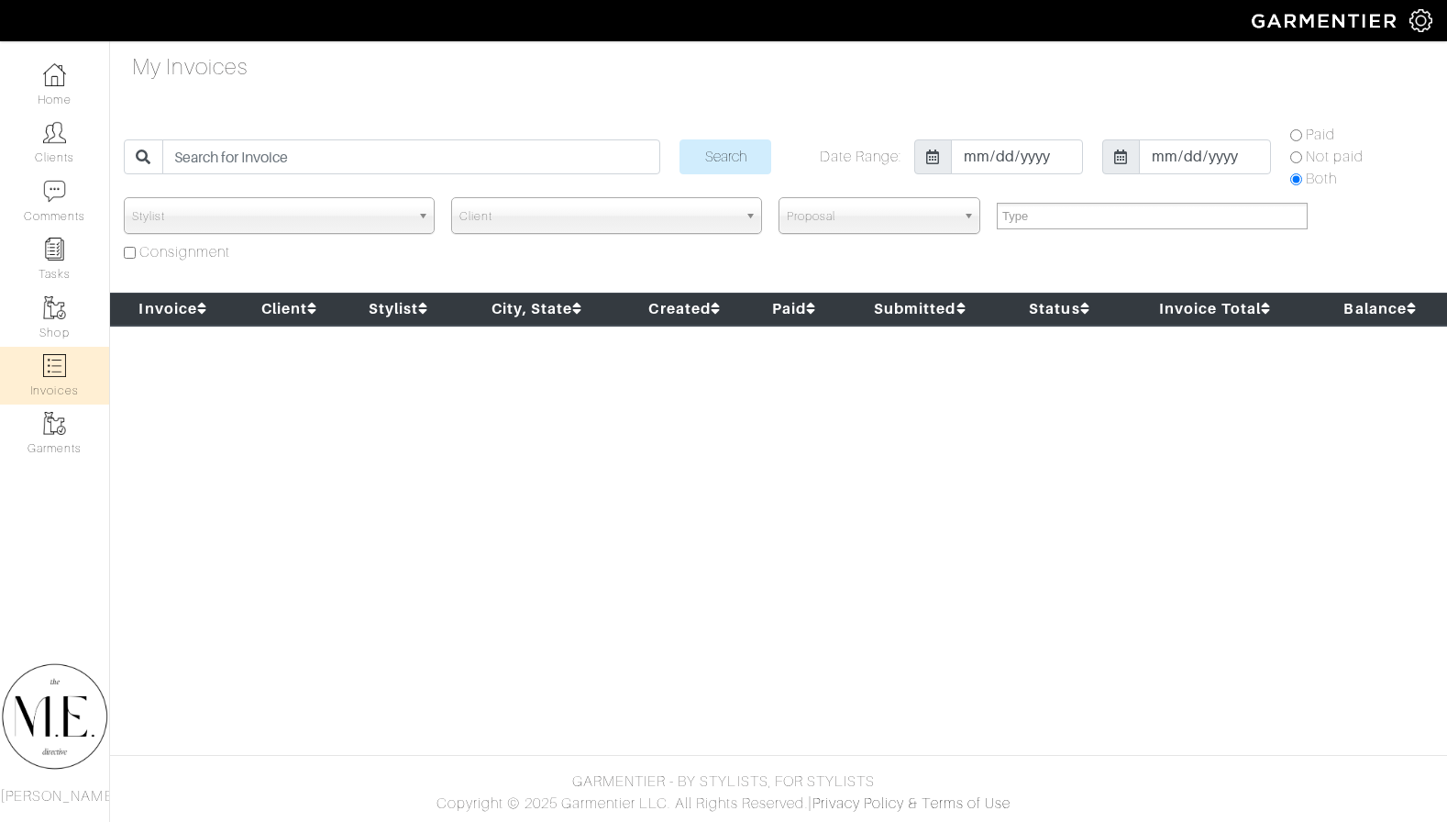
select select
click at [828, 241] on div "Stylist [PERSON_NAME] Stylist Client [PERSON_NAME] [PERSON_NAME] [PERSON_NAME] …" at bounding box center [774, 233] width 1310 height 73
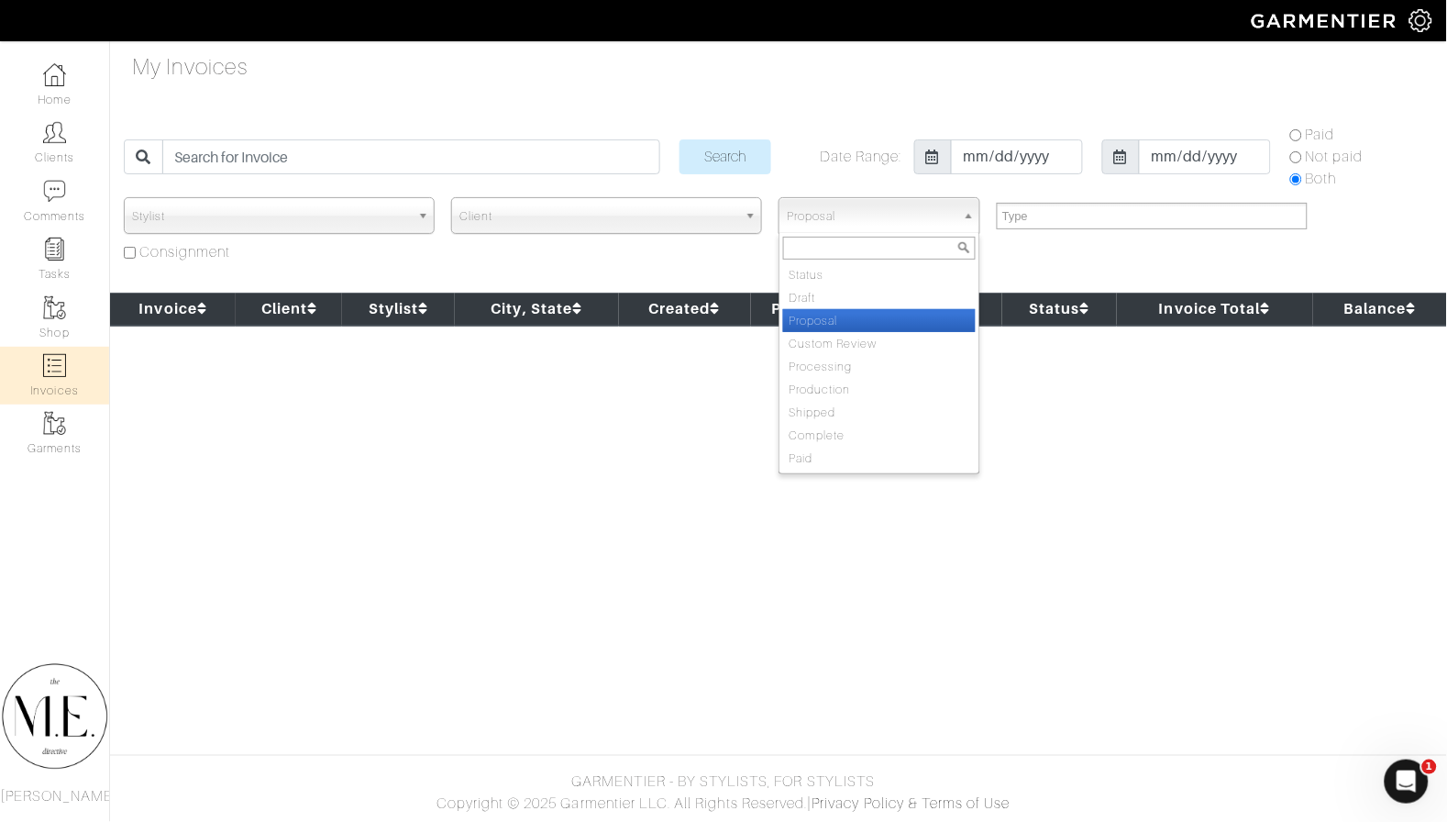
click at [828, 219] on span "Proposal" at bounding box center [871, 216] width 169 height 37
click at [835, 294] on li "Draft" at bounding box center [879, 297] width 193 height 23
select select "Draft"
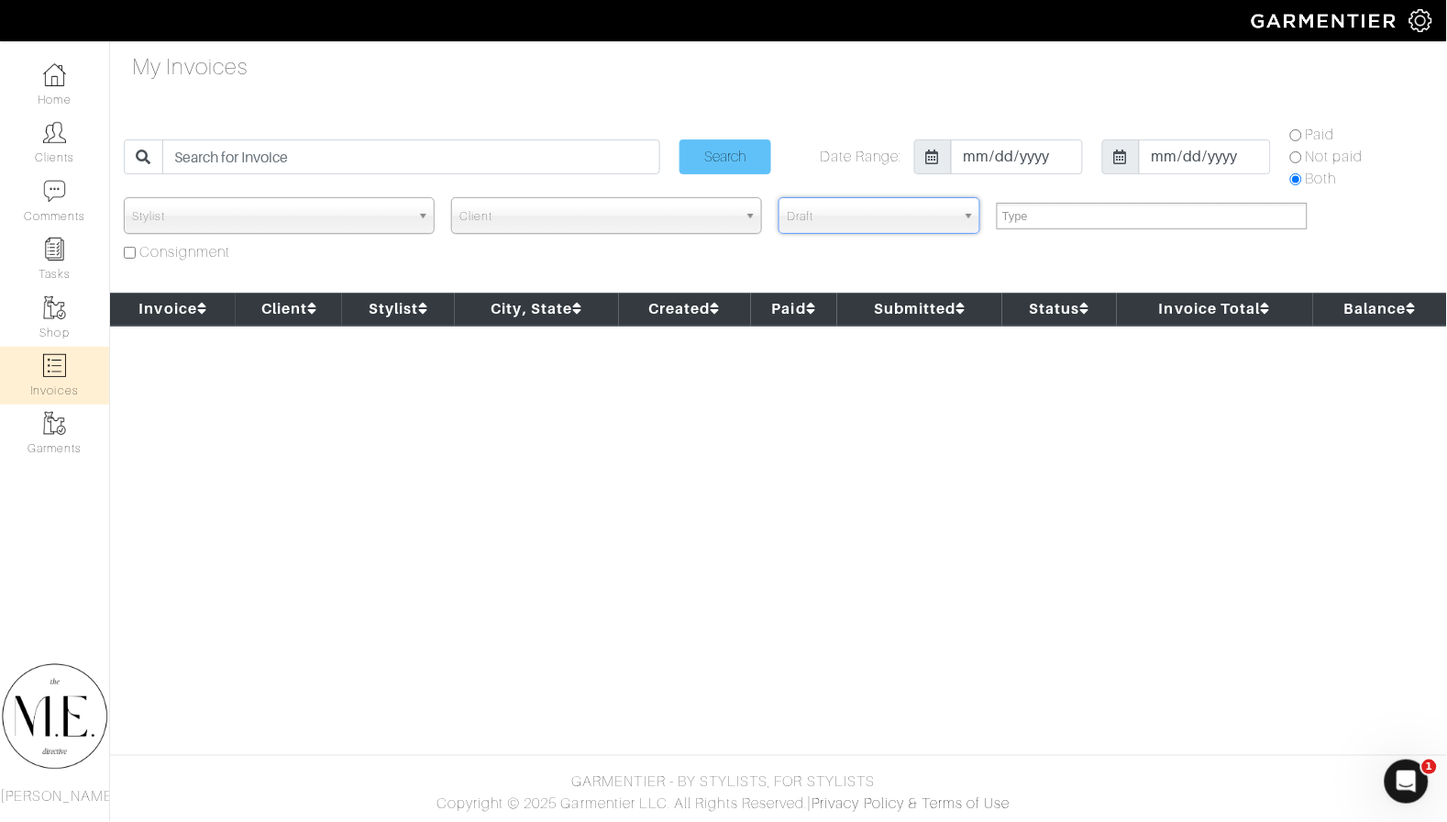
click at [747, 162] on input "Search" at bounding box center [726, 156] width 92 height 35
select select
click at [39, 371] on link "Invoices" at bounding box center [54, 376] width 109 height 58
select select
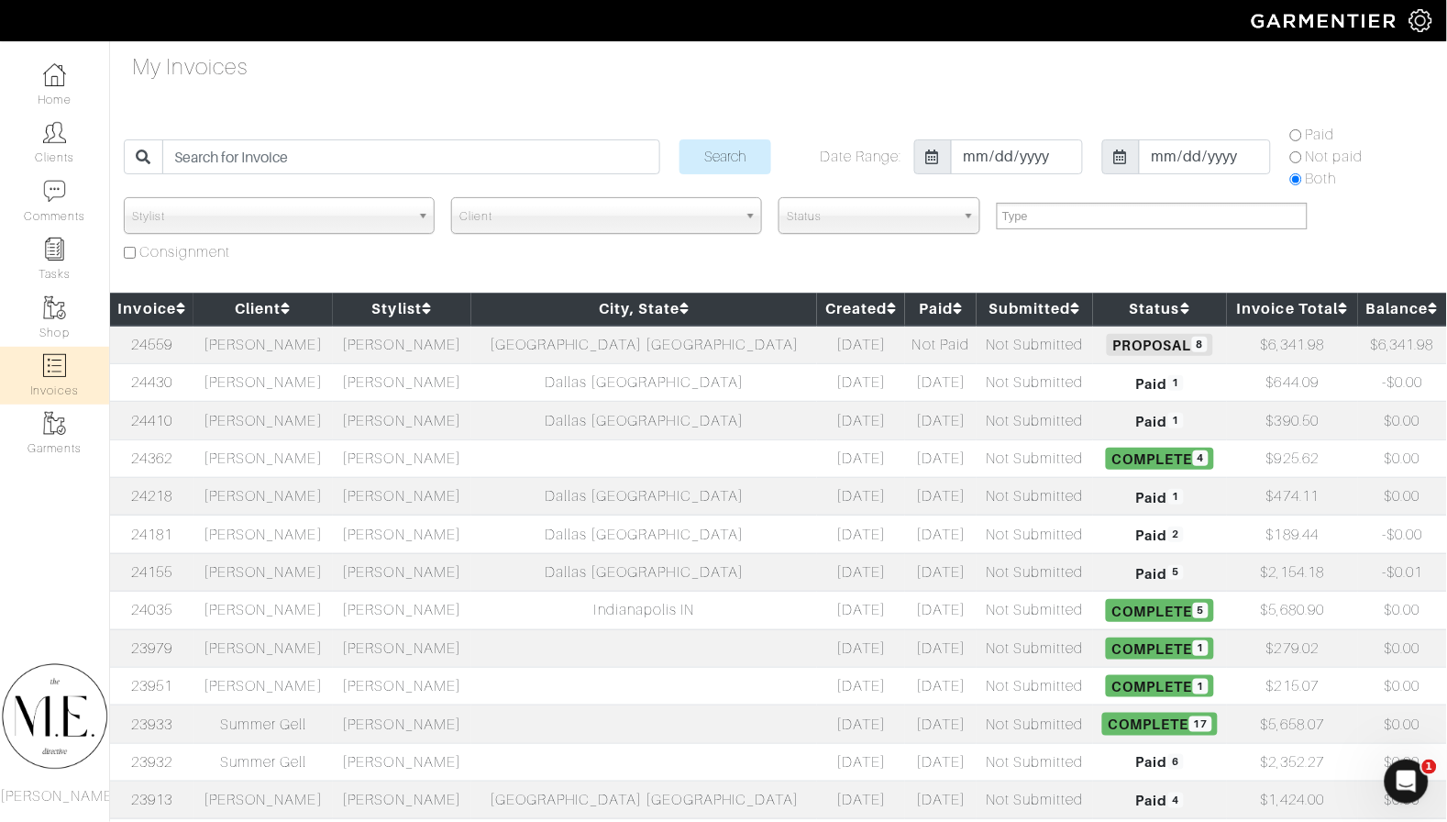
click at [616, 337] on td "[GEOGRAPHIC_DATA] [GEOGRAPHIC_DATA]" at bounding box center [644, 345] width 346 height 39
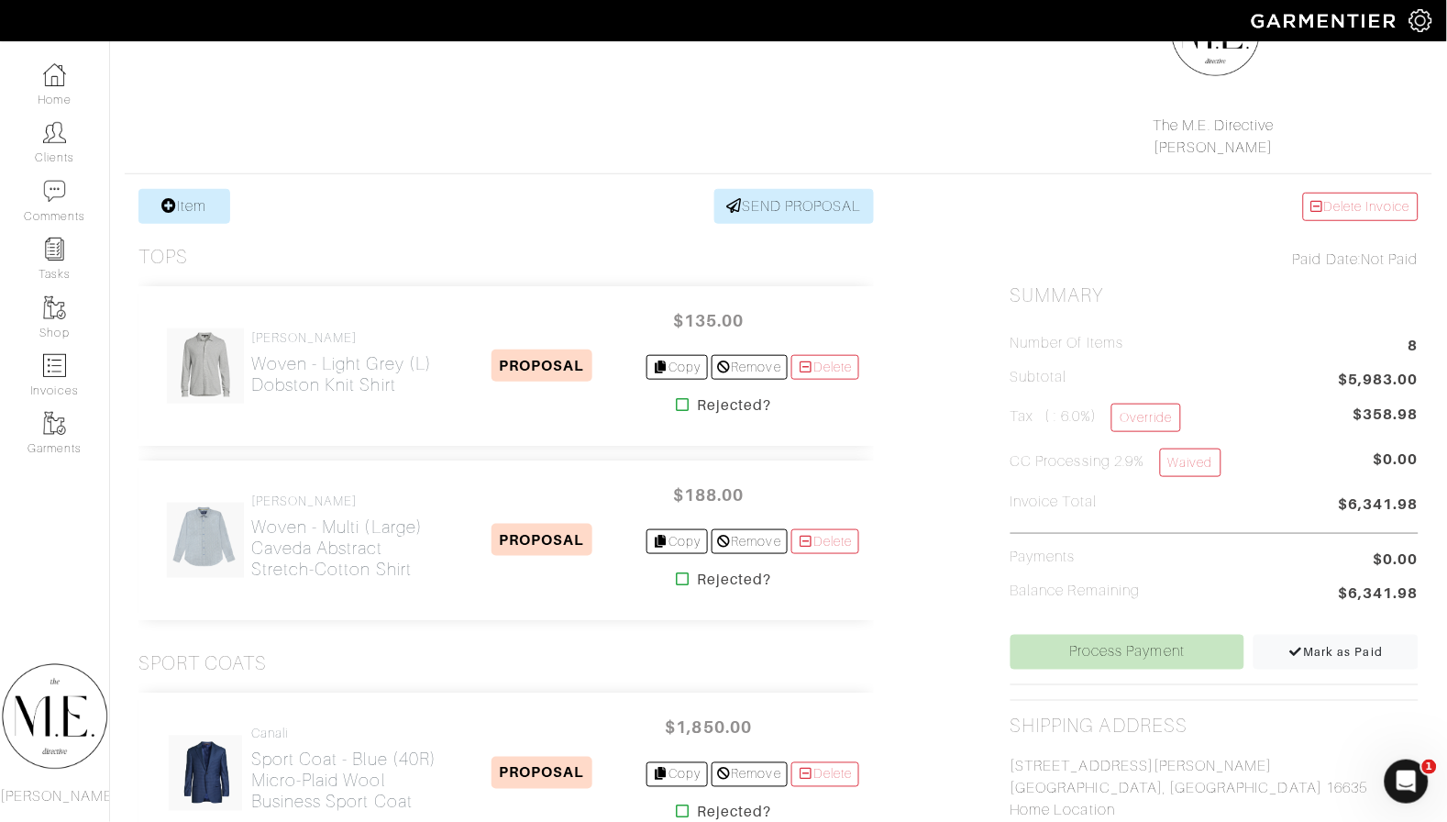
click at [36, 50] on nav "Home Clients Comments Tasks Shop Invoices Garments [PERSON_NAME]" at bounding box center [55, 431] width 110 height 780
click at [45, 74] on img at bounding box center [54, 74] width 23 height 23
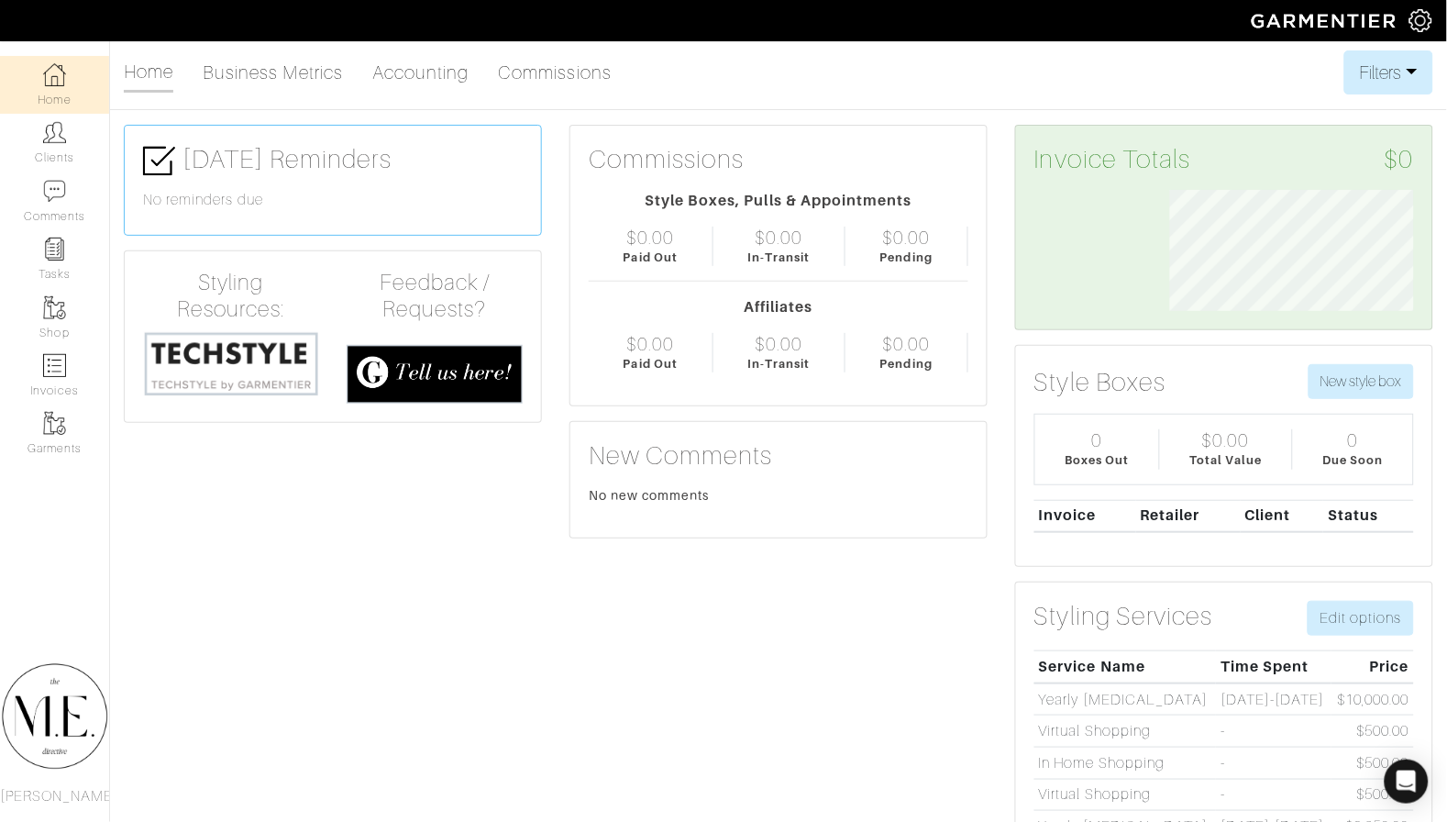
scroll to position [121, 271]
